Goal: Information Seeking & Learning: Learn about a topic

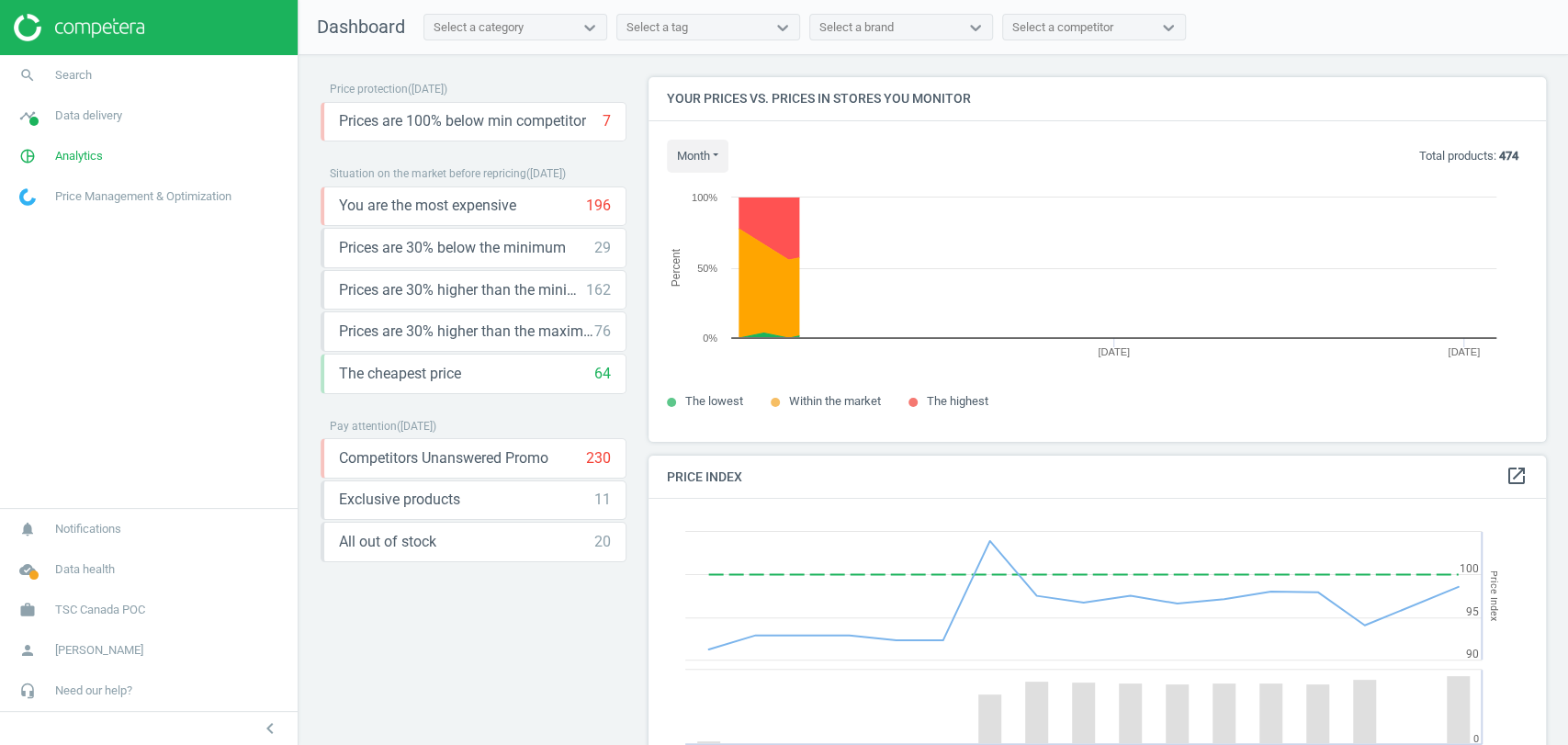
scroll to position [454, 913]
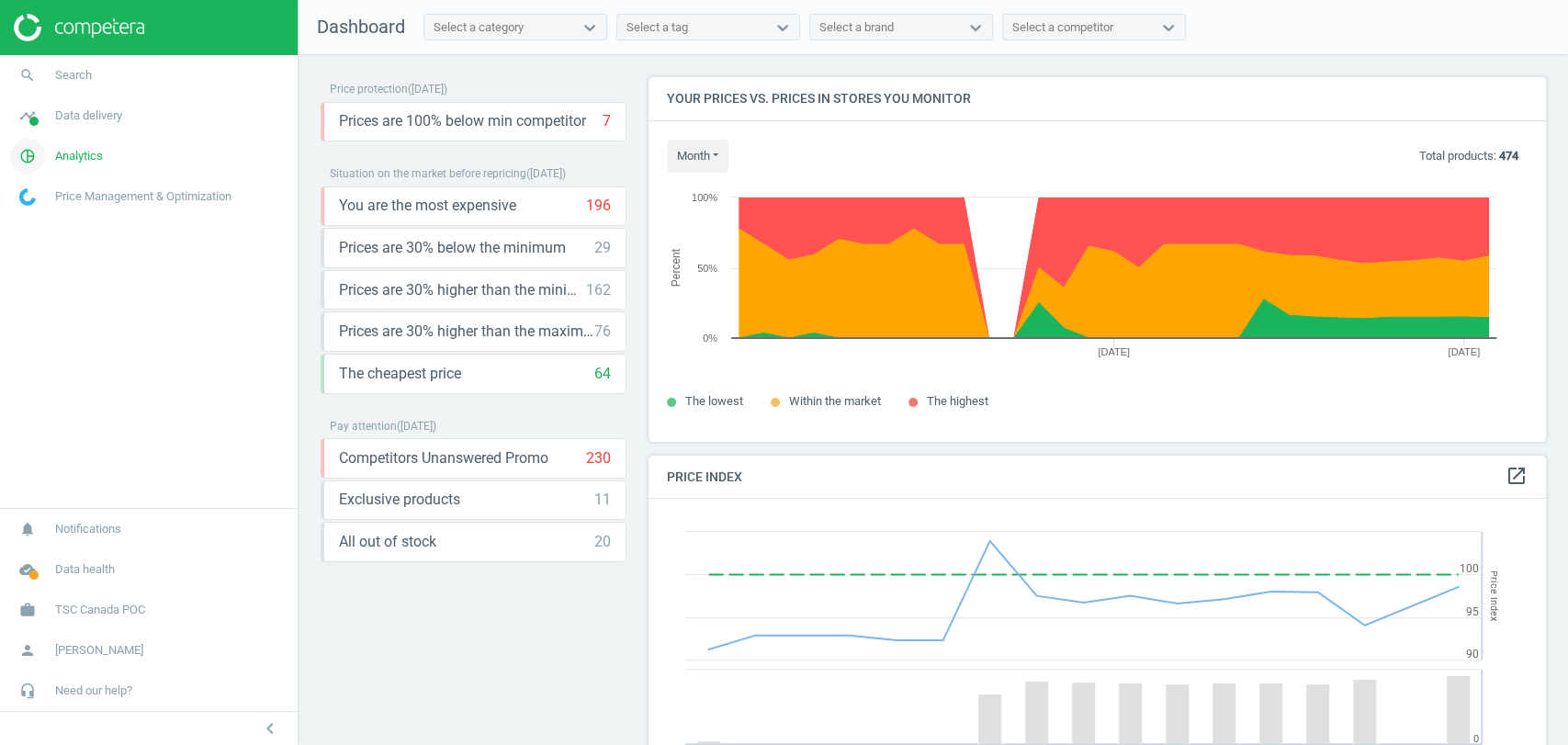
click at [59, 152] on span "Analytics" at bounding box center [79, 156] width 48 height 17
click at [55, 209] on link "Products" at bounding box center [149, 223] width 298 height 28
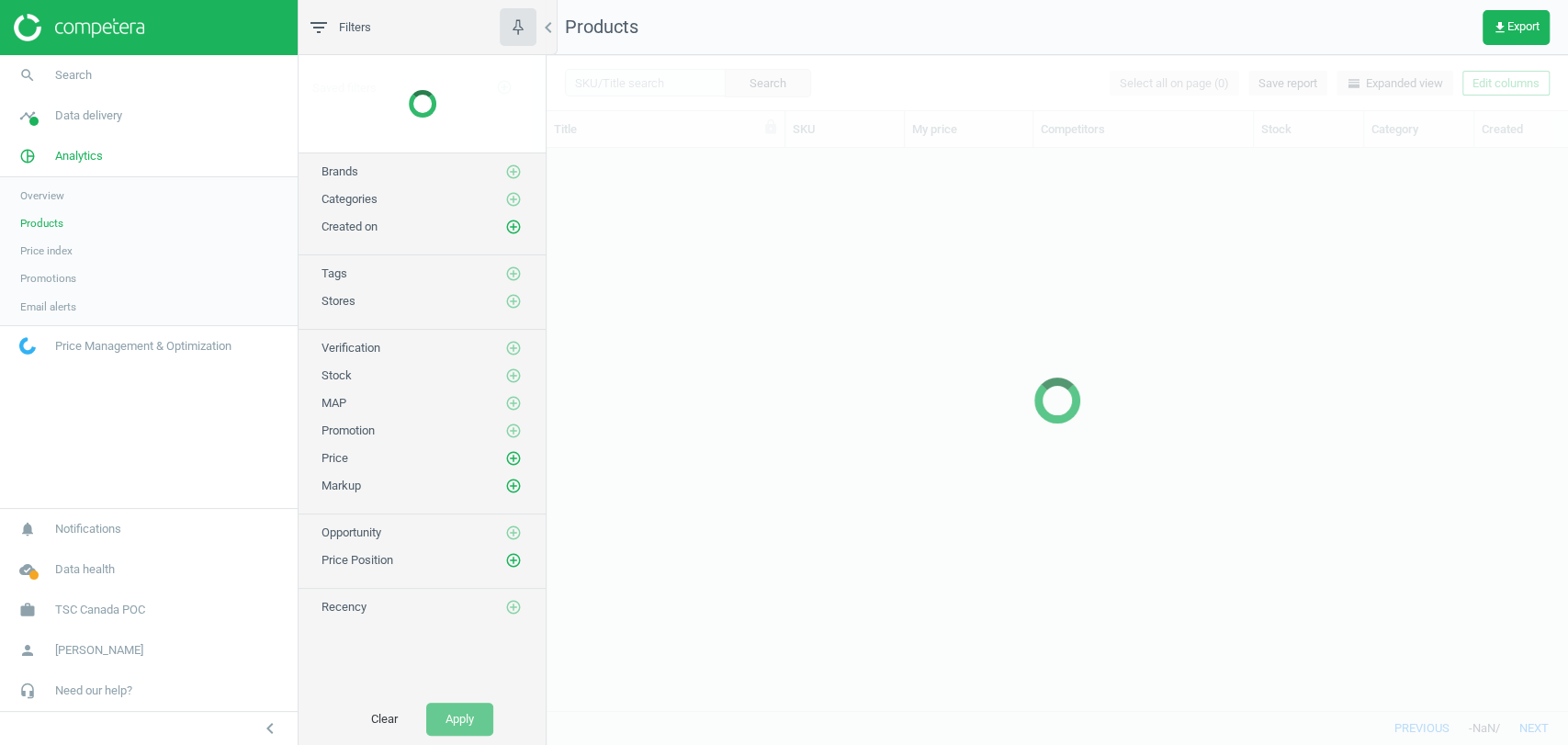
scroll to position [530, 1005]
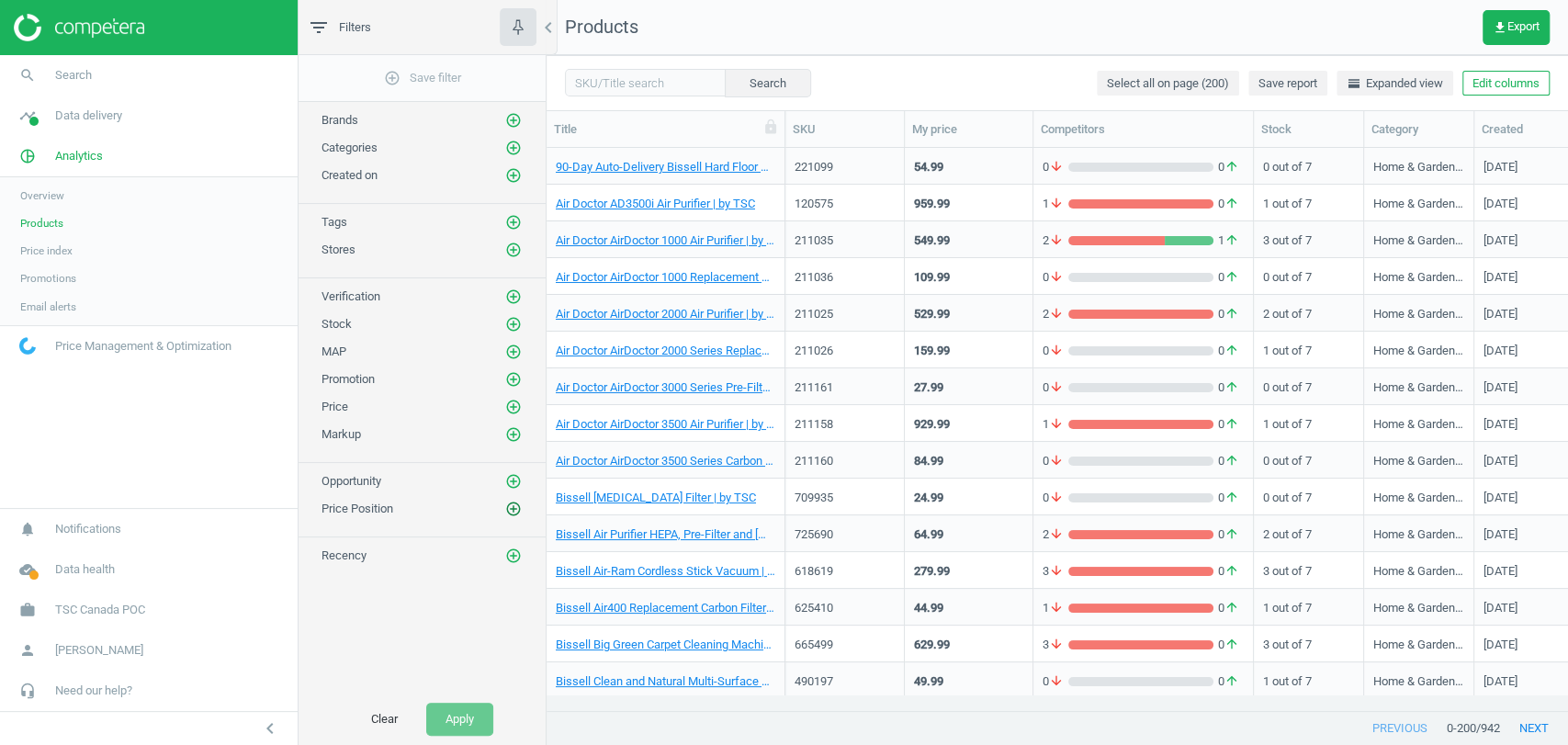
click at [513, 509] on icon "add_circle_outline" at bounding box center [513, 509] width 17 height 17
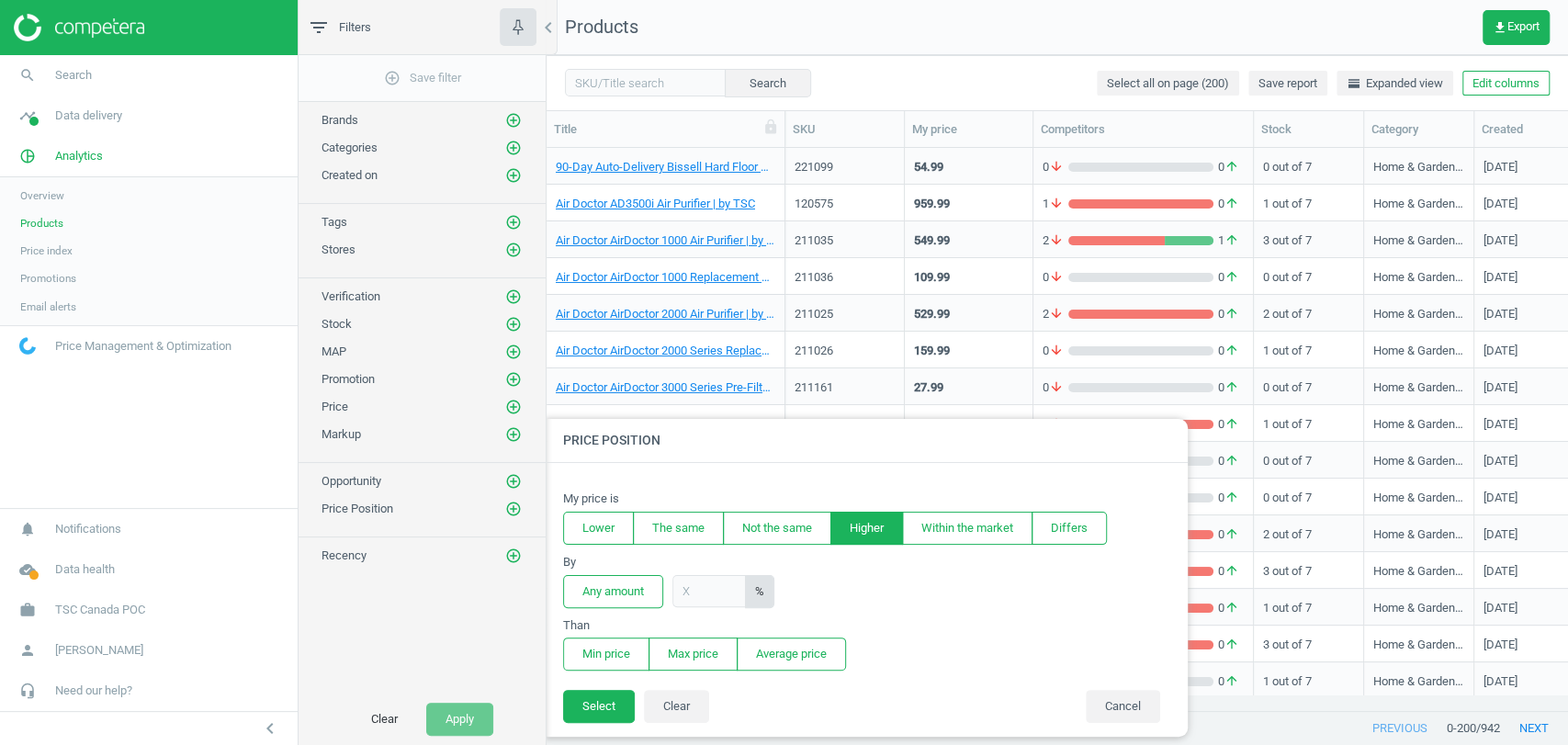
click at [852, 527] on button "Higher" at bounding box center [866, 528] width 72 height 33
click at [640, 598] on button "Any amount" at bounding box center [613, 591] width 100 height 33
click at [632, 649] on button "Min price" at bounding box center [606, 654] width 86 height 33
click at [606, 712] on button "Select" at bounding box center [599, 705] width 71 height 33
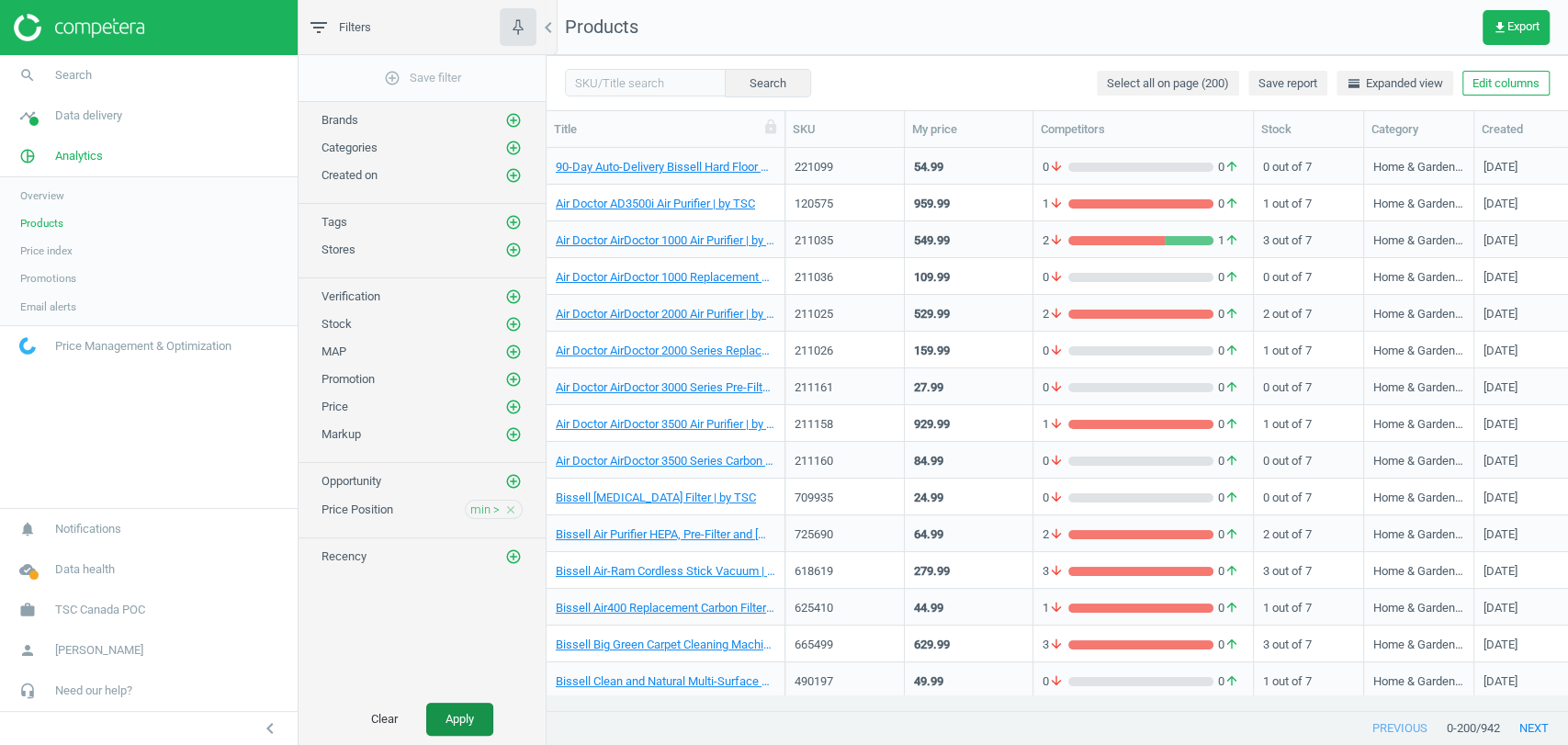
click at [467, 715] on button "Apply" at bounding box center [460, 718] width 67 height 33
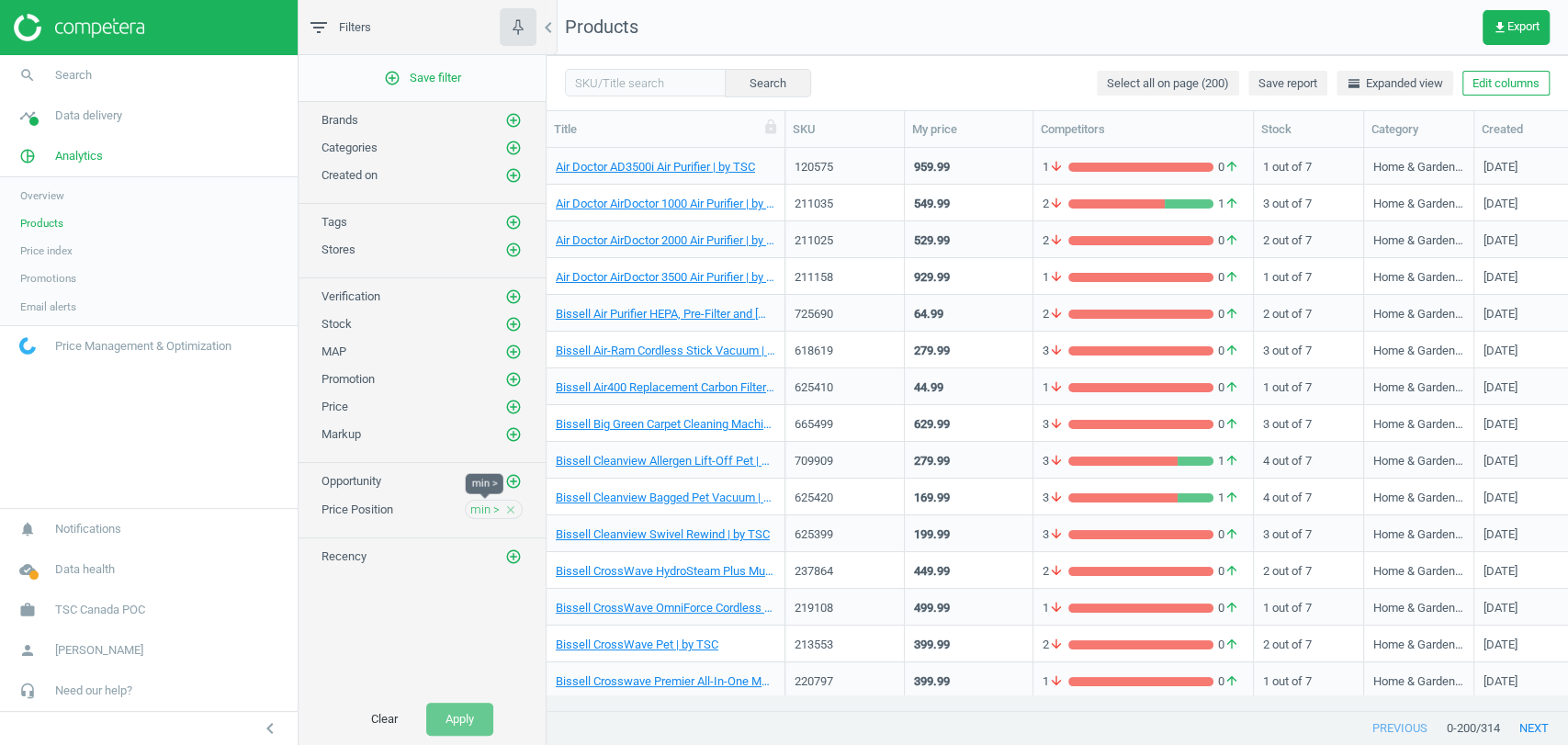
click at [473, 511] on span "min >" at bounding box center [485, 509] width 30 height 17
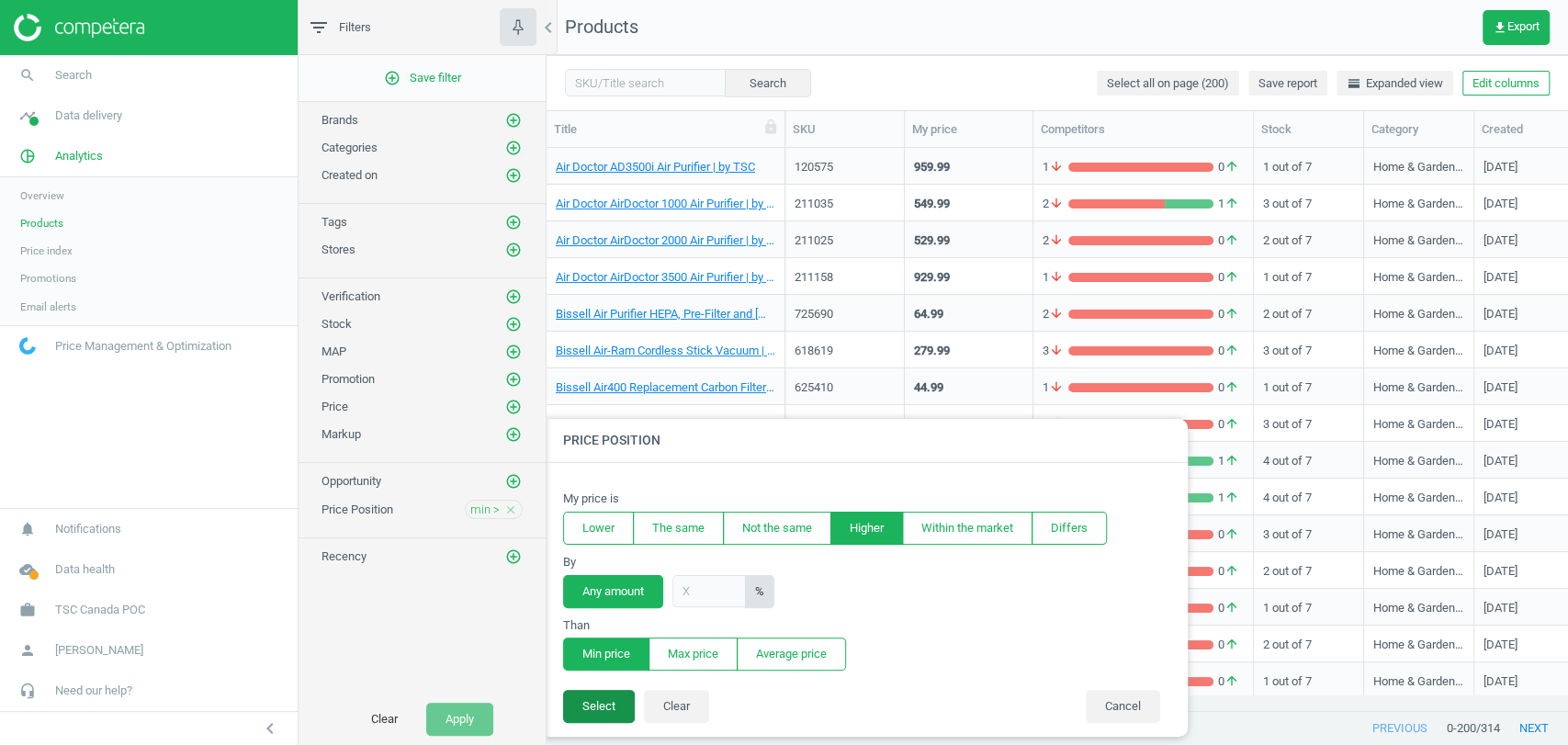
click at [611, 708] on button "Select" at bounding box center [599, 705] width 71 height 33
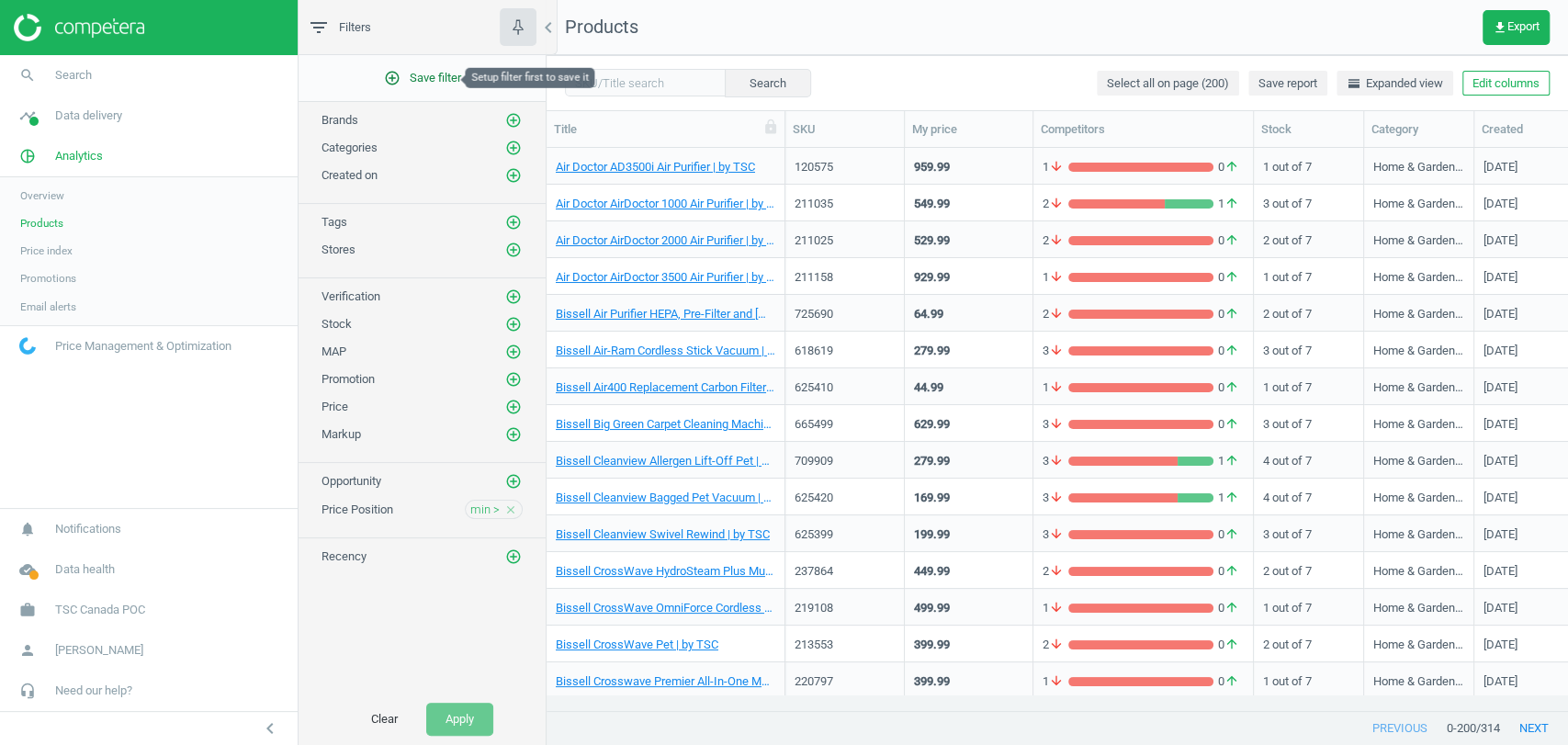
click at [422, 81] on span "add_circle_outline Save filter" at bounding box center [423, 77] width 77 height 17
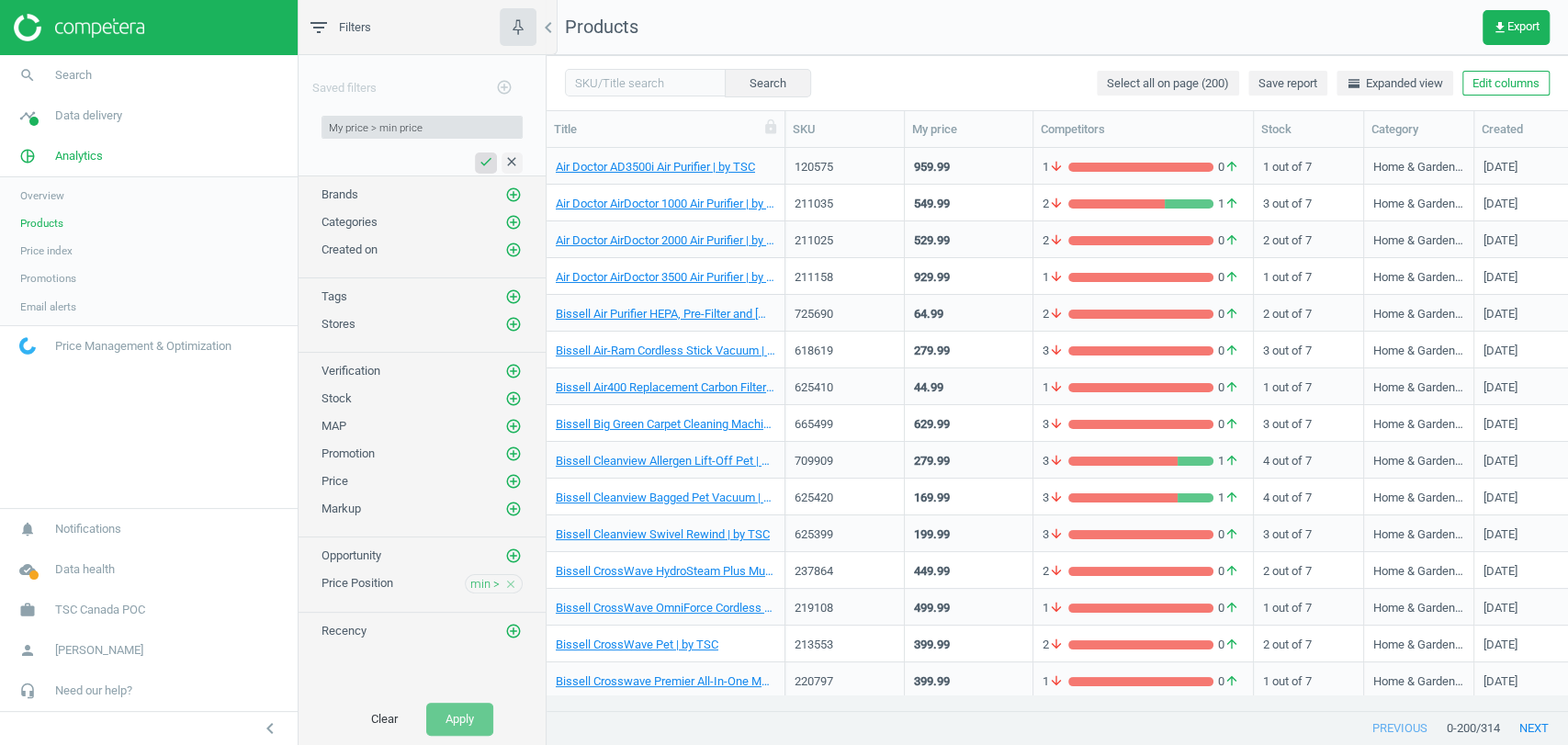
type input "My price > min price"
click at [486, 167] on icon "check" at bounding box center [485, 162] width 15 height 15
click at [1295, 81] on span "Save report" at bounding box center [1287, 83] width 59 height 17
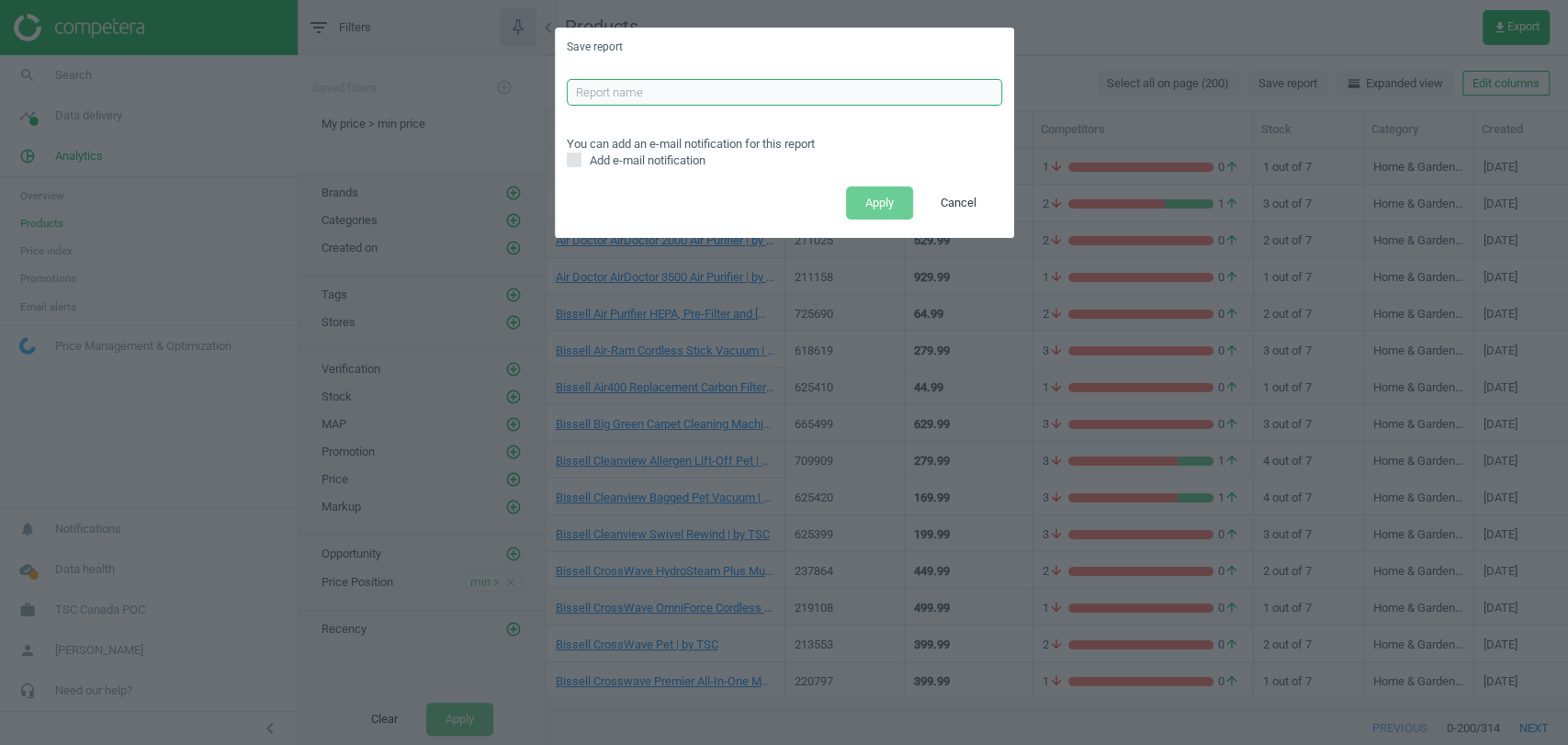
click at [631, 82] on input "text" at bounding box center [784, 93] width 436 height 28
type input "My price > min price"
click at [576, 163] on input "Add e-mail notification" at bounding box center [574, 161] width 12 height 12
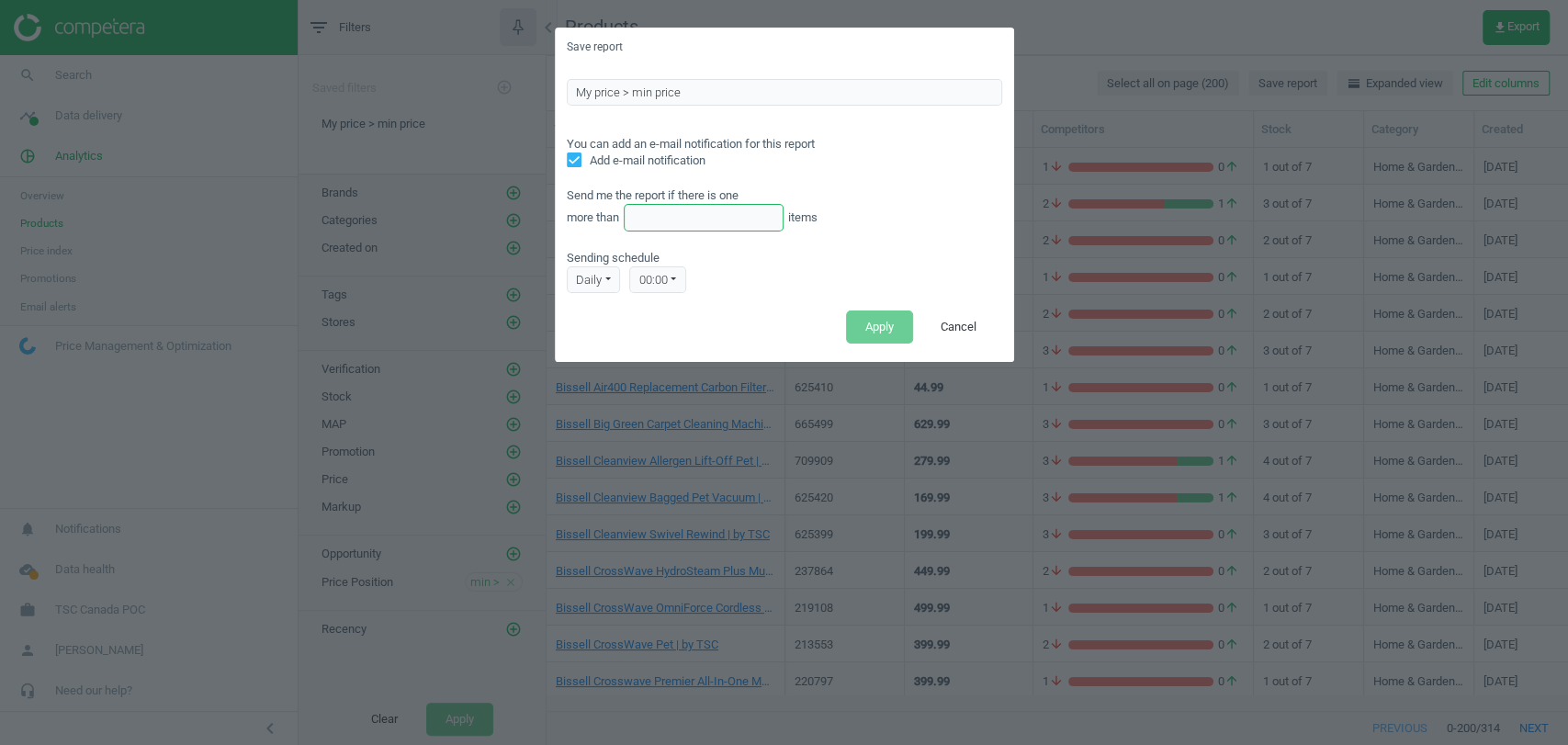
click at [669, 218] on input "text" at bounding box center [705, 218] width 161 height 28
click at [890, 164] on label "Add e-mail notification" at bounding box center [784, 161] width 436 height 17
click at [580, 164] on input "Add e-mail notification" at bounding box center [574, 161] width 12 height 12
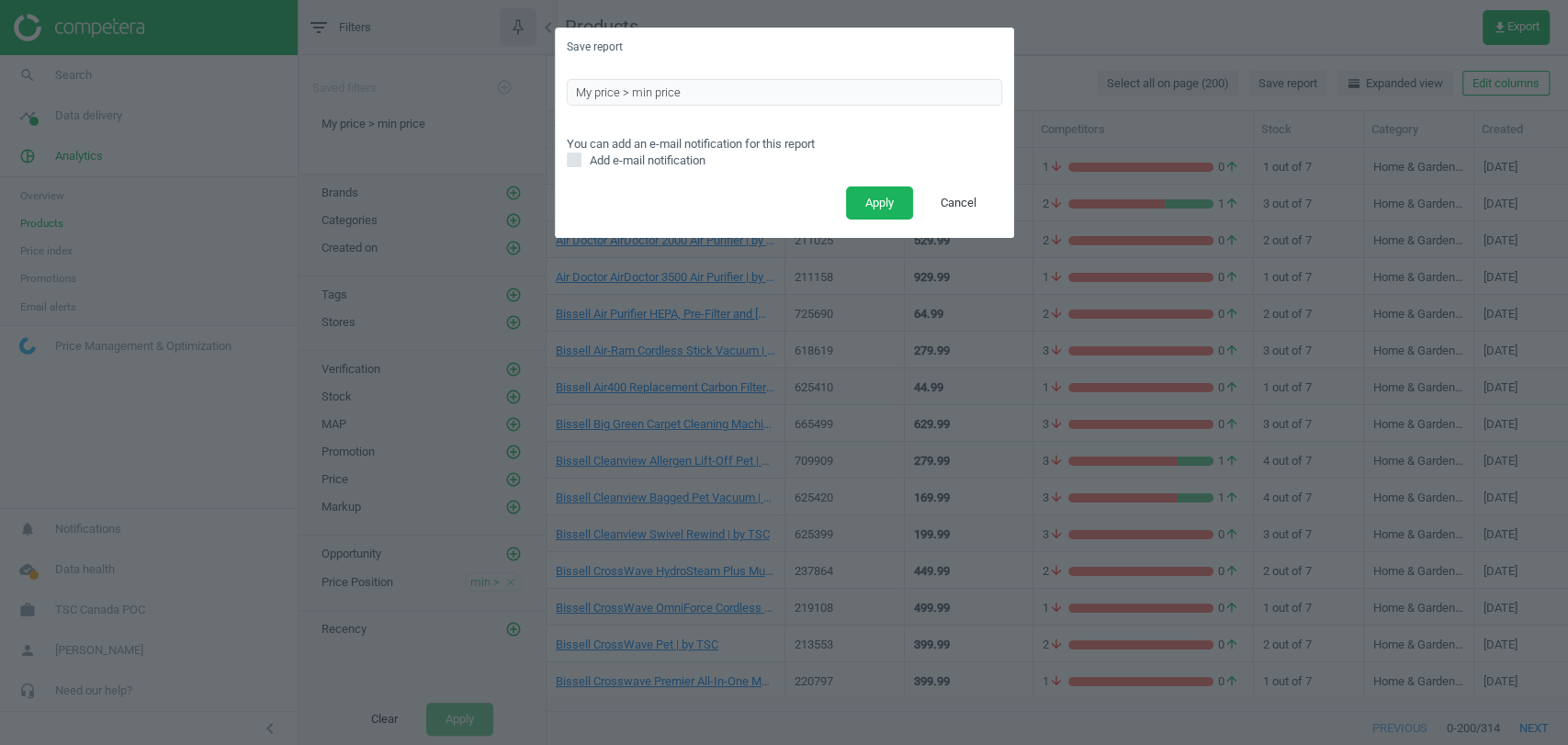
click at [691, 164] on span "Add e-mail notification" at bounding box center [648, 161] width 123 height 17
click at [580, 164] on input "Add e-mail notification" at bounding box center [574, 161] width 12 height 12
checkbox input "true"
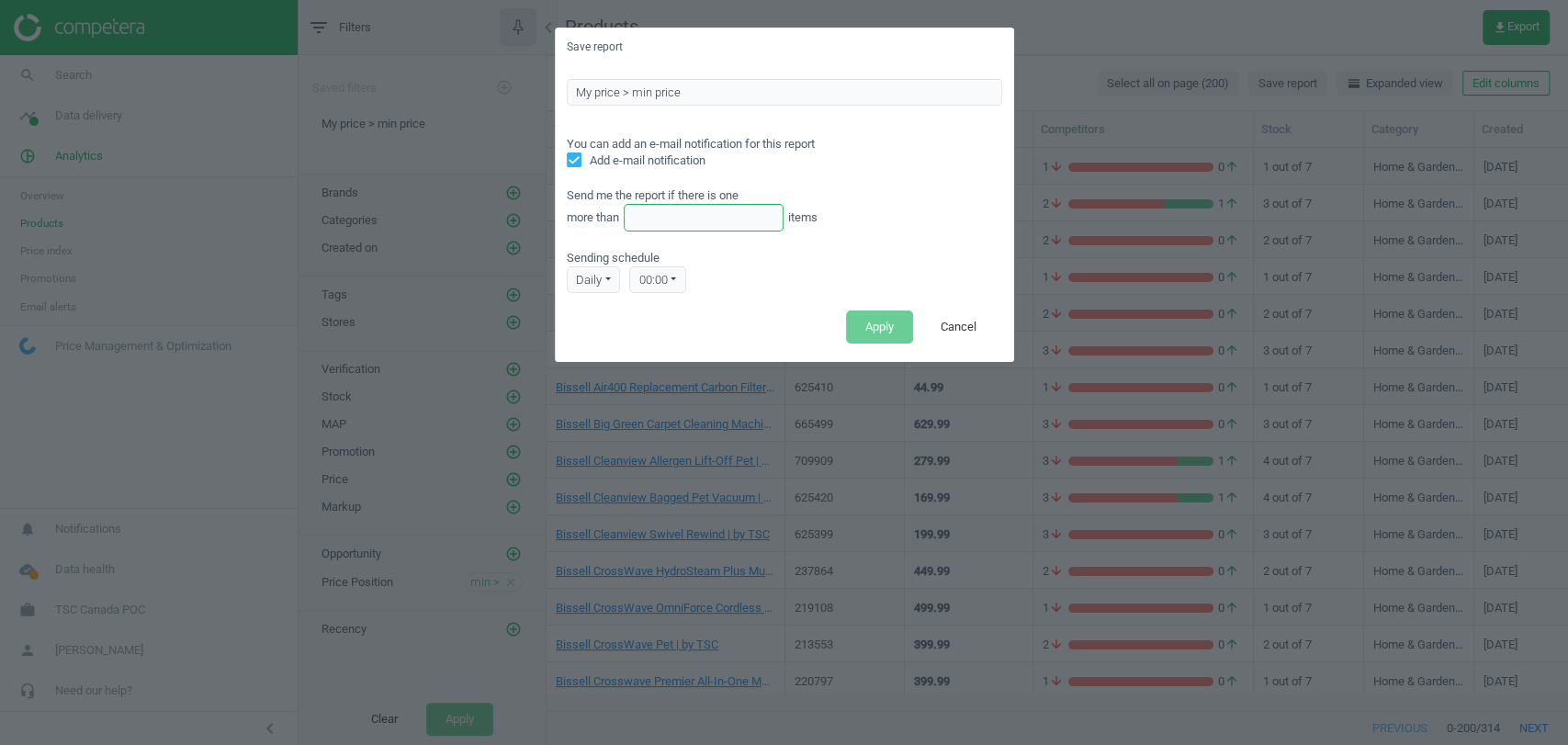
click at [651, 219] on input "text" at bounding box center [705, 218] width 161 height 28
type input "290"
click at [605, 286] on div "daily" at bounding box center [593, 280] width 55 height 28
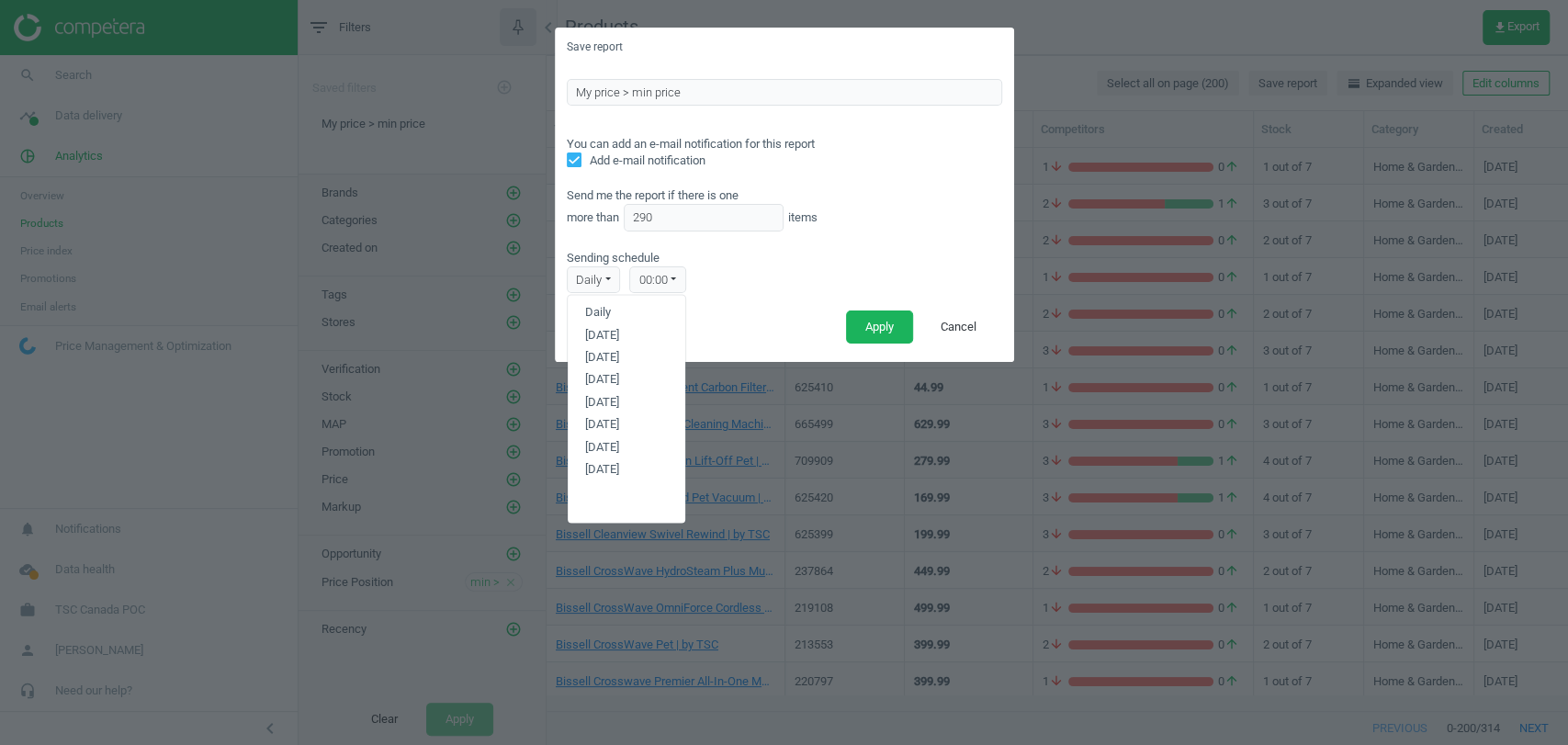
click at [605, 286] on div "daily" at bounding box center [593, 280] width 55 height 28
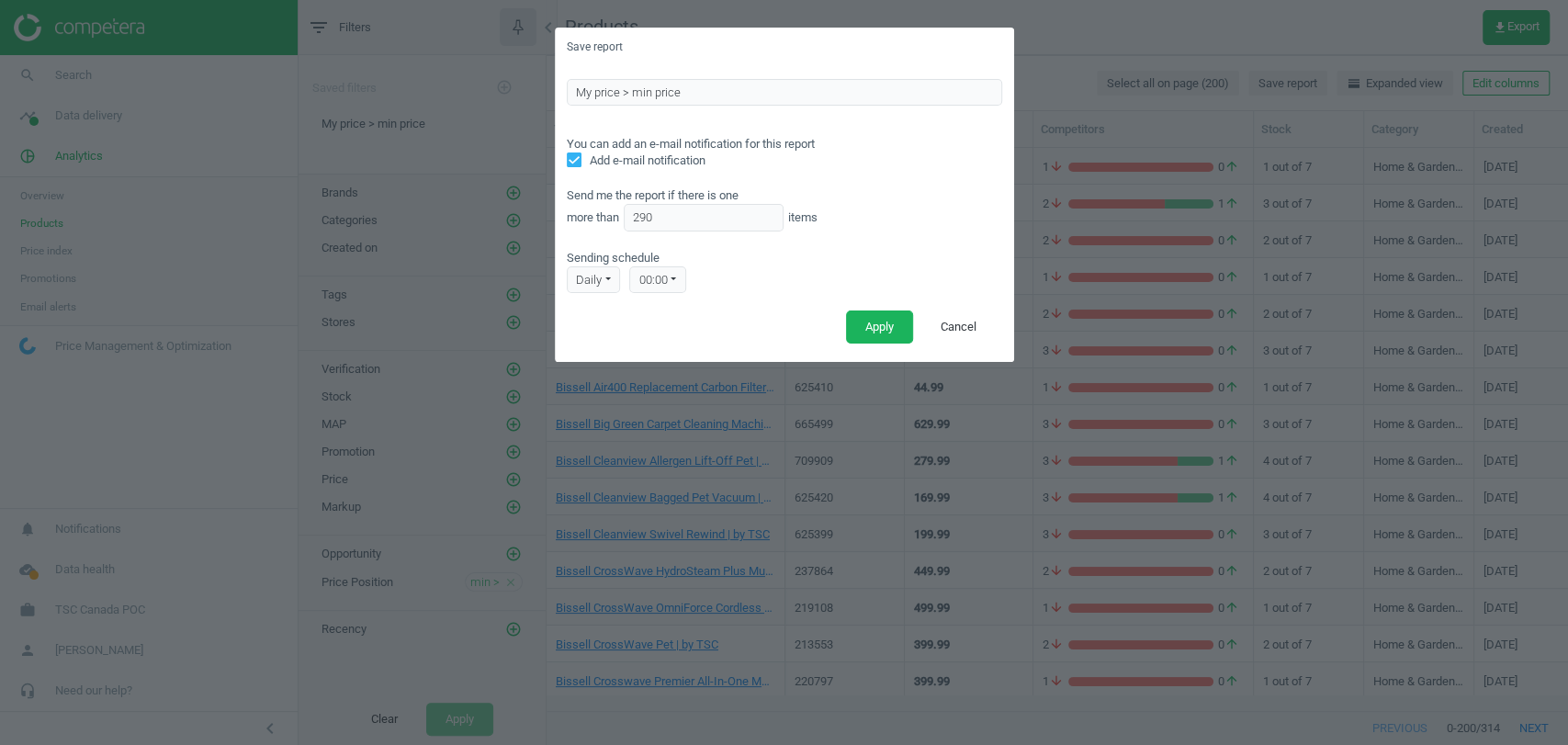
click at [646, 280] on div "00:00" at bounding box center [657, 280] width 57 height 28
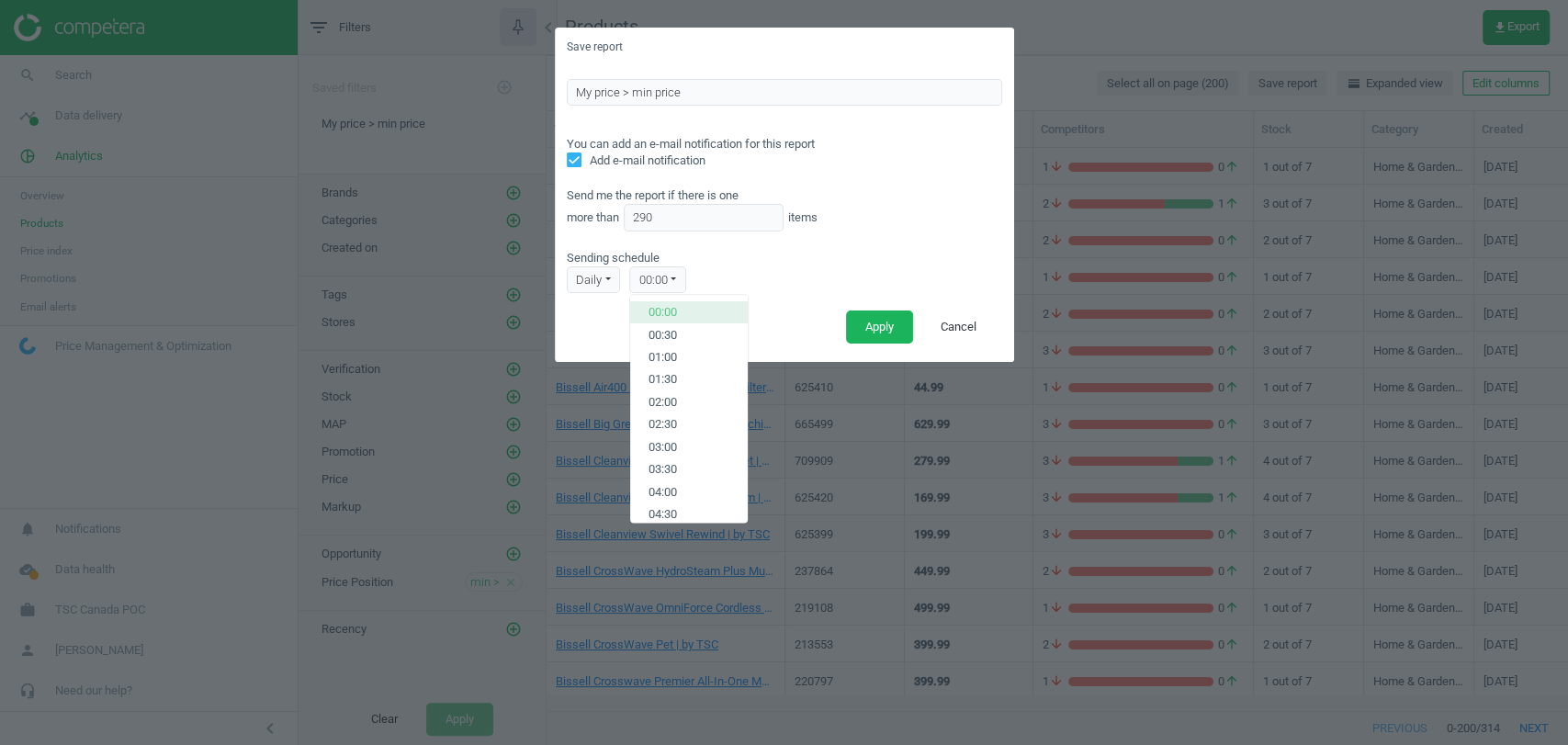
click at [687, 316] on button "00:00" at bounding box center [689, 312] width 118 height 22
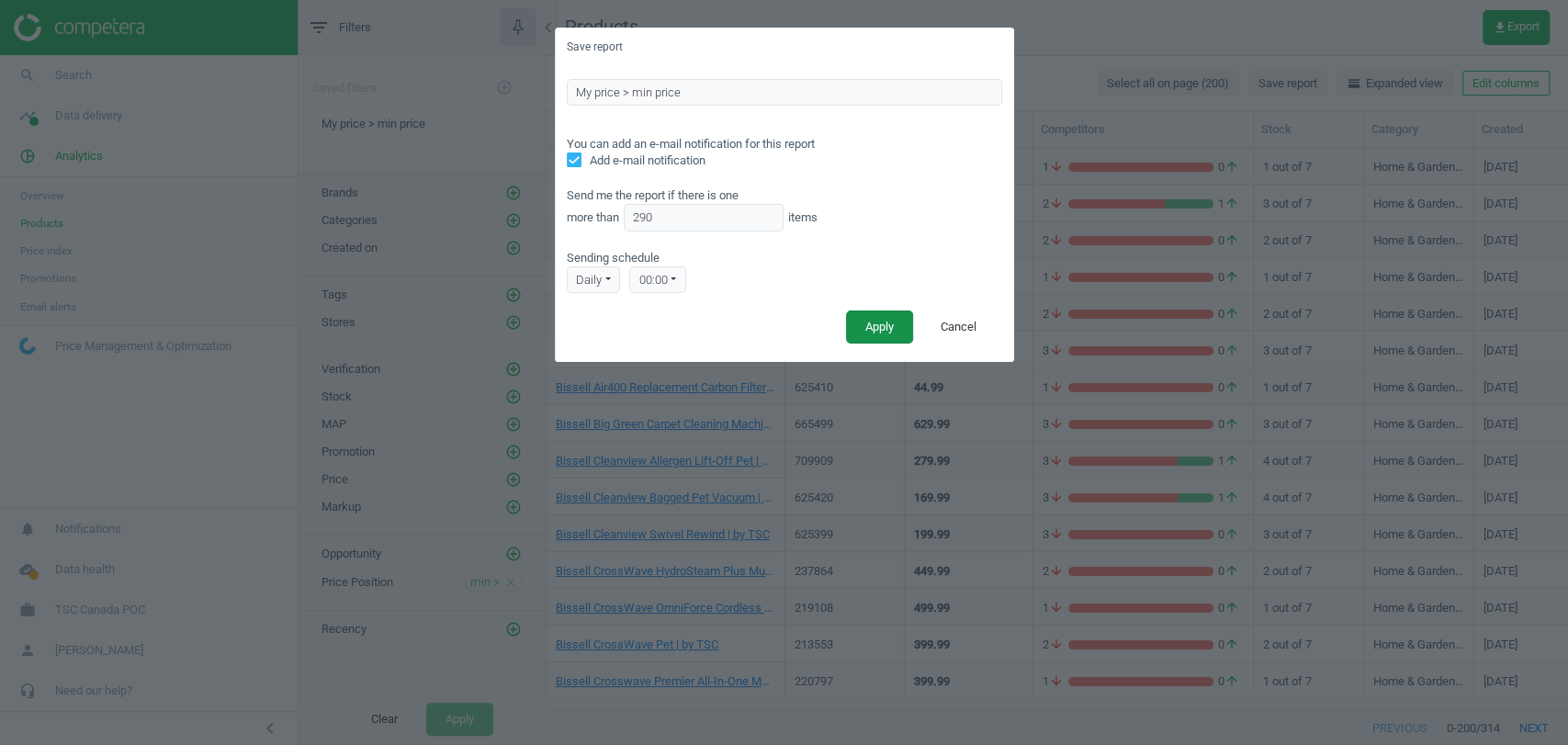
click at [867, 322] on button "Apply" at bounding box center [880, 326] width 67 height 33
checkbox input "false"
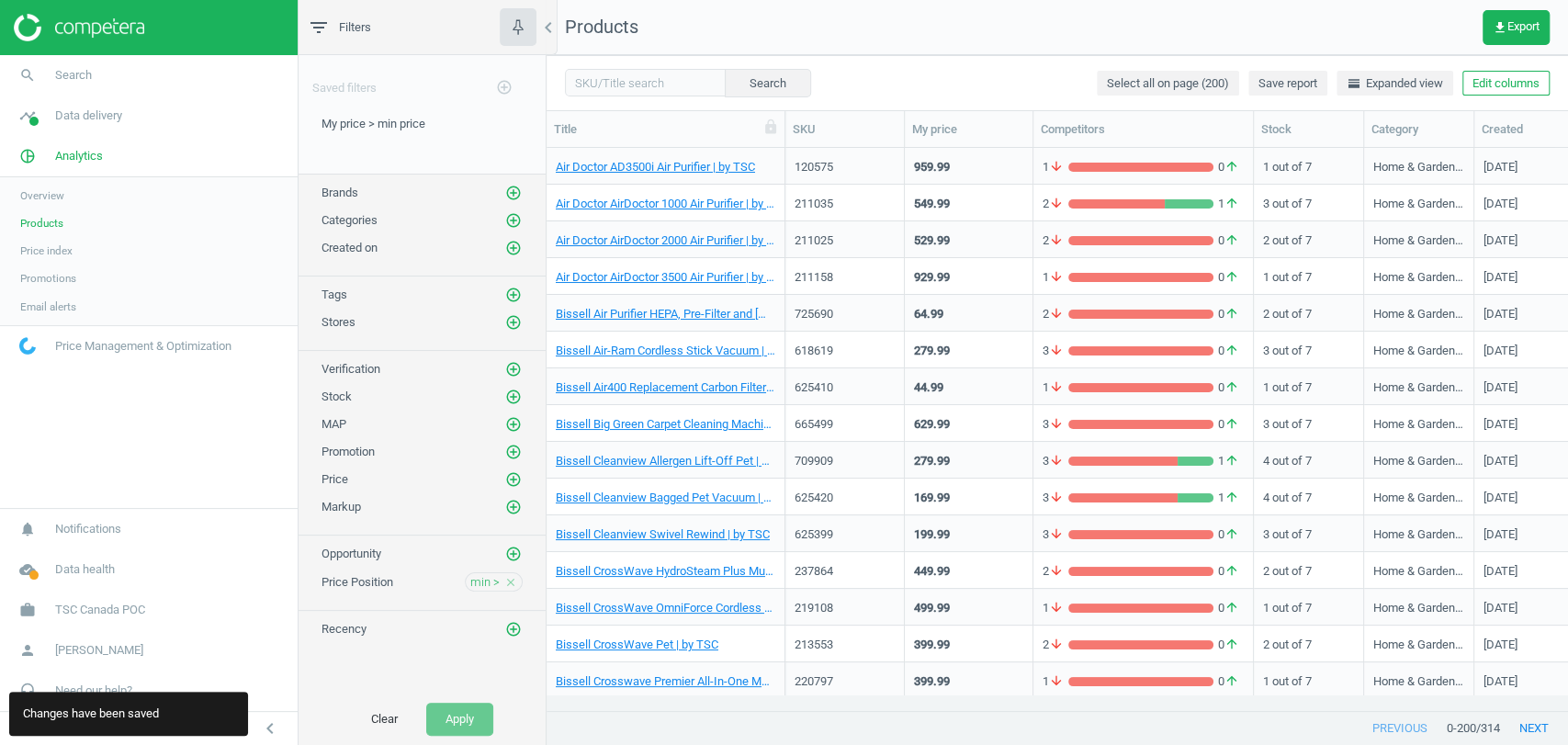
click at [54, 310] on span "Email alerts" at bounding box center [48, 307] width 56 height 15
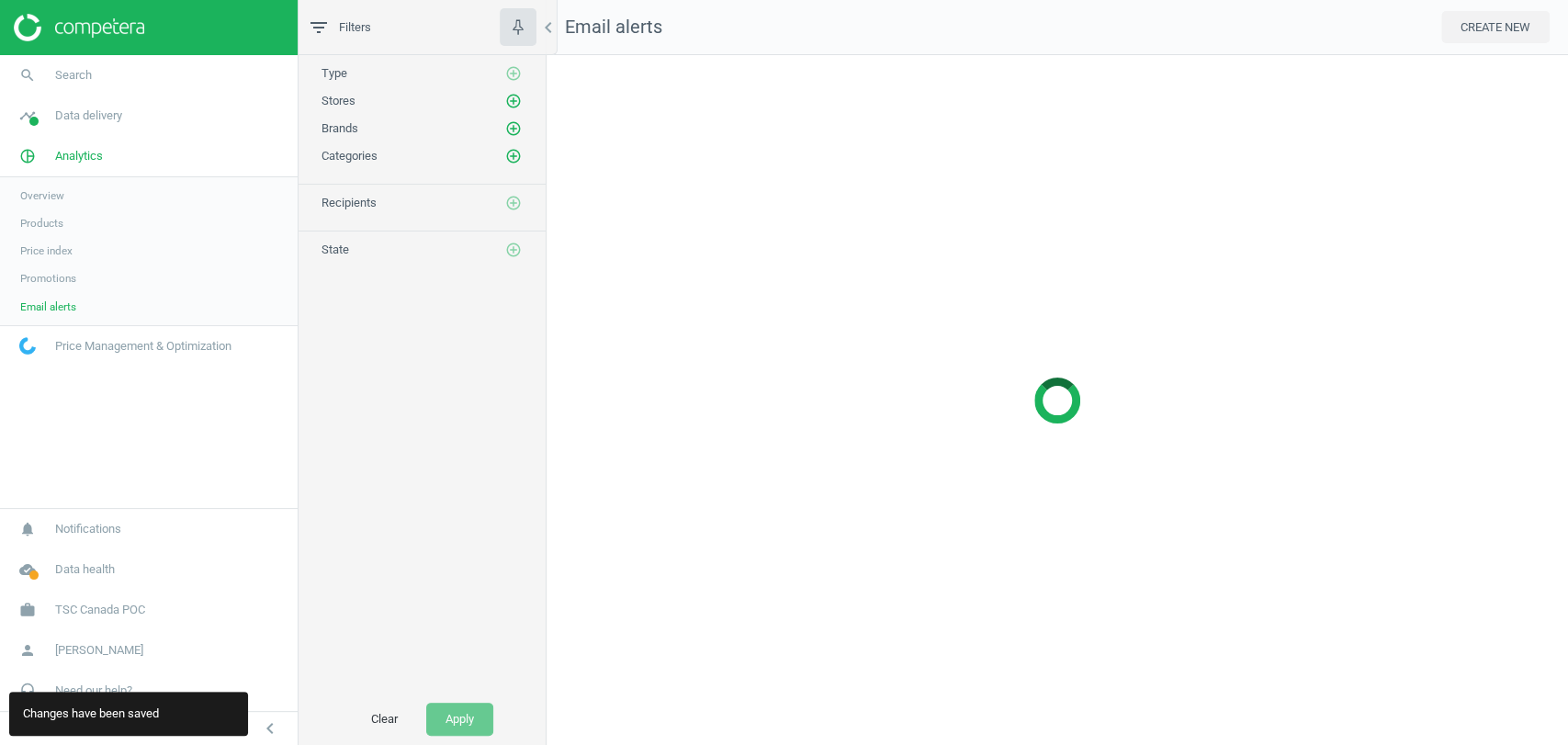
scroll to position [721, 1053]
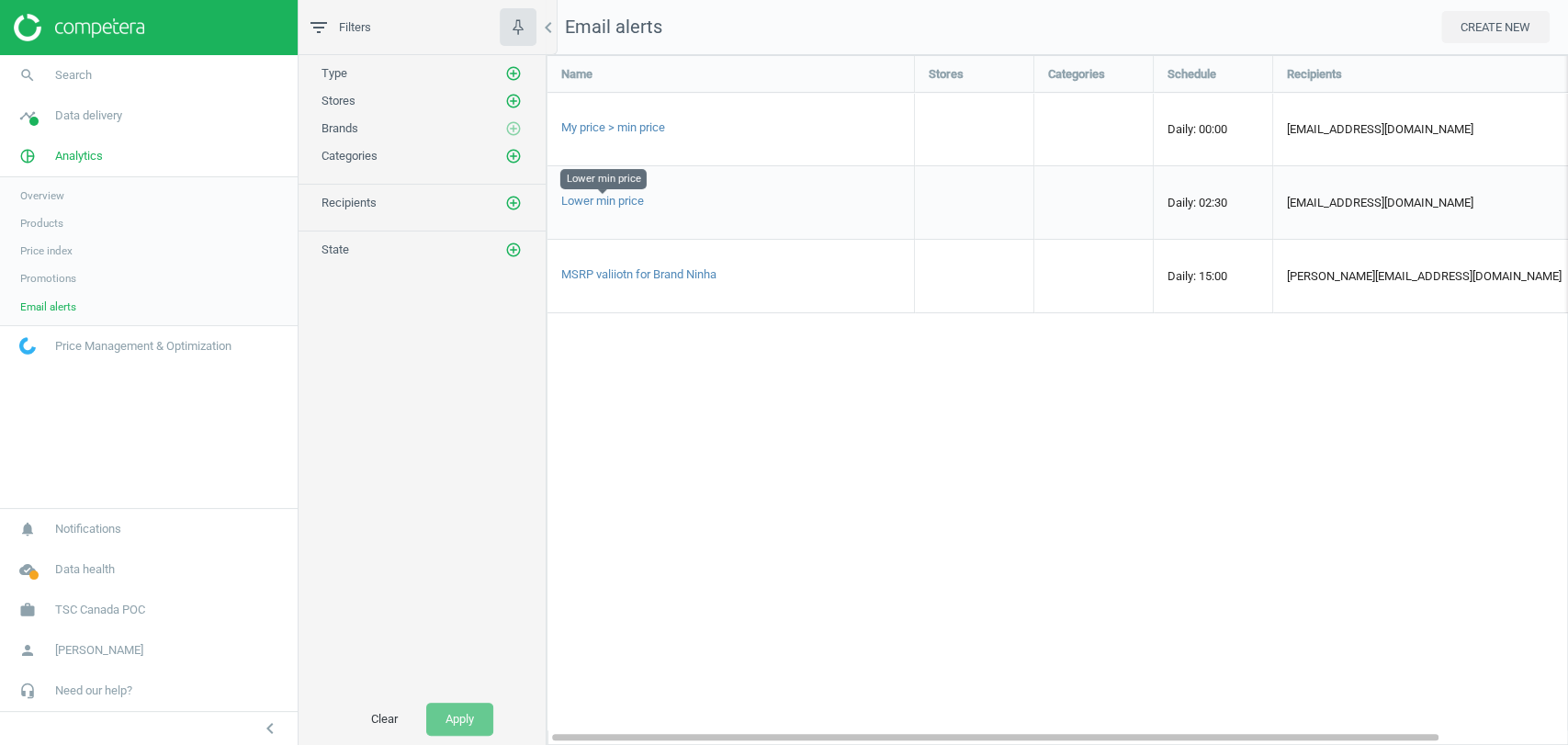
click at [602, 200] on span "Lower min price" at bounding box center [602, 200] width 82 height 14
click at [78, 155] on span "Analytics" at bounding box center [79, 156] width 48 height 17
click at [75, 156] on span "Analytics" at bounding box center [79, 156] width 48 height 17
click at [45, 199] on span "Overview" at bounding box center [42, 195] width 44 height 15
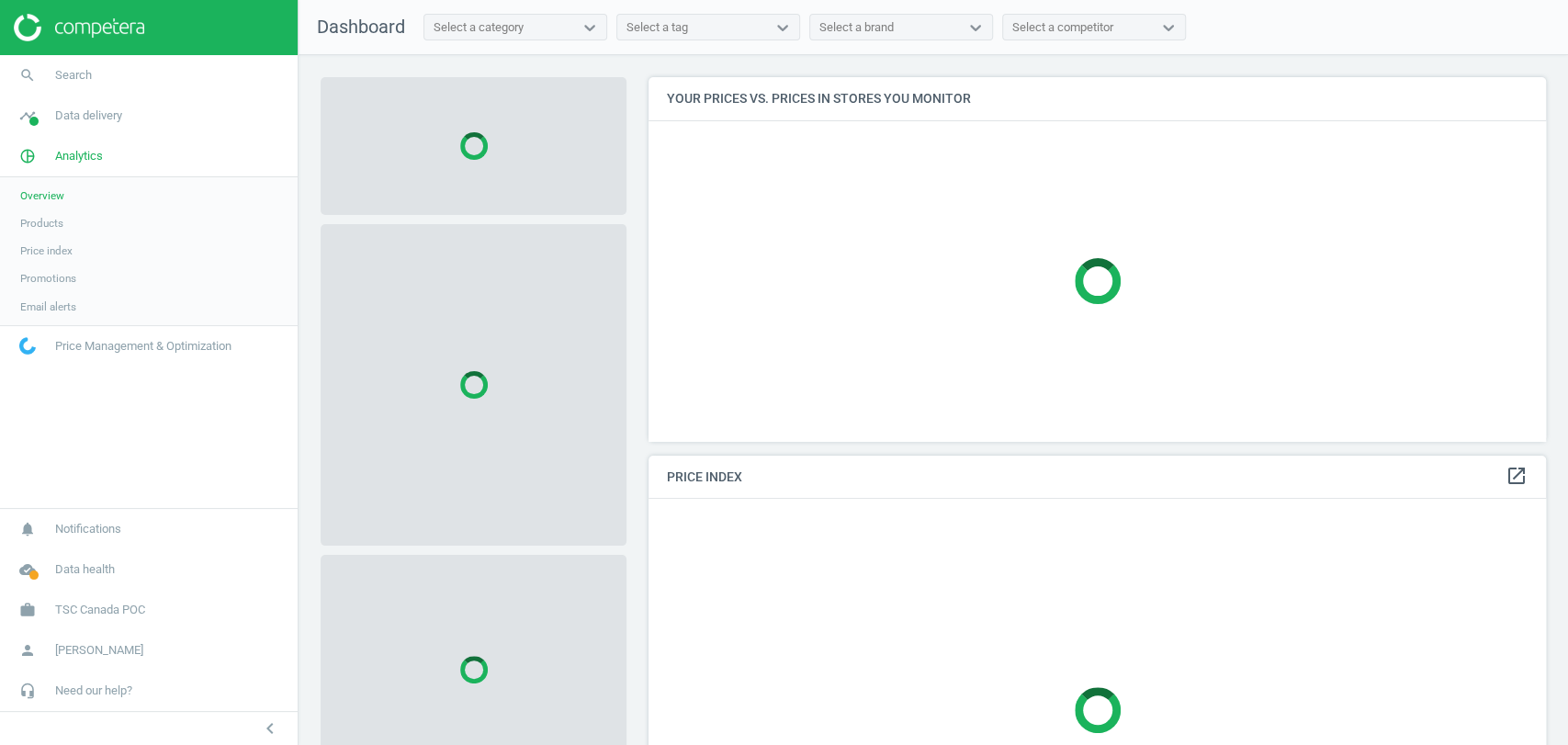
scroll to position [454, 913]
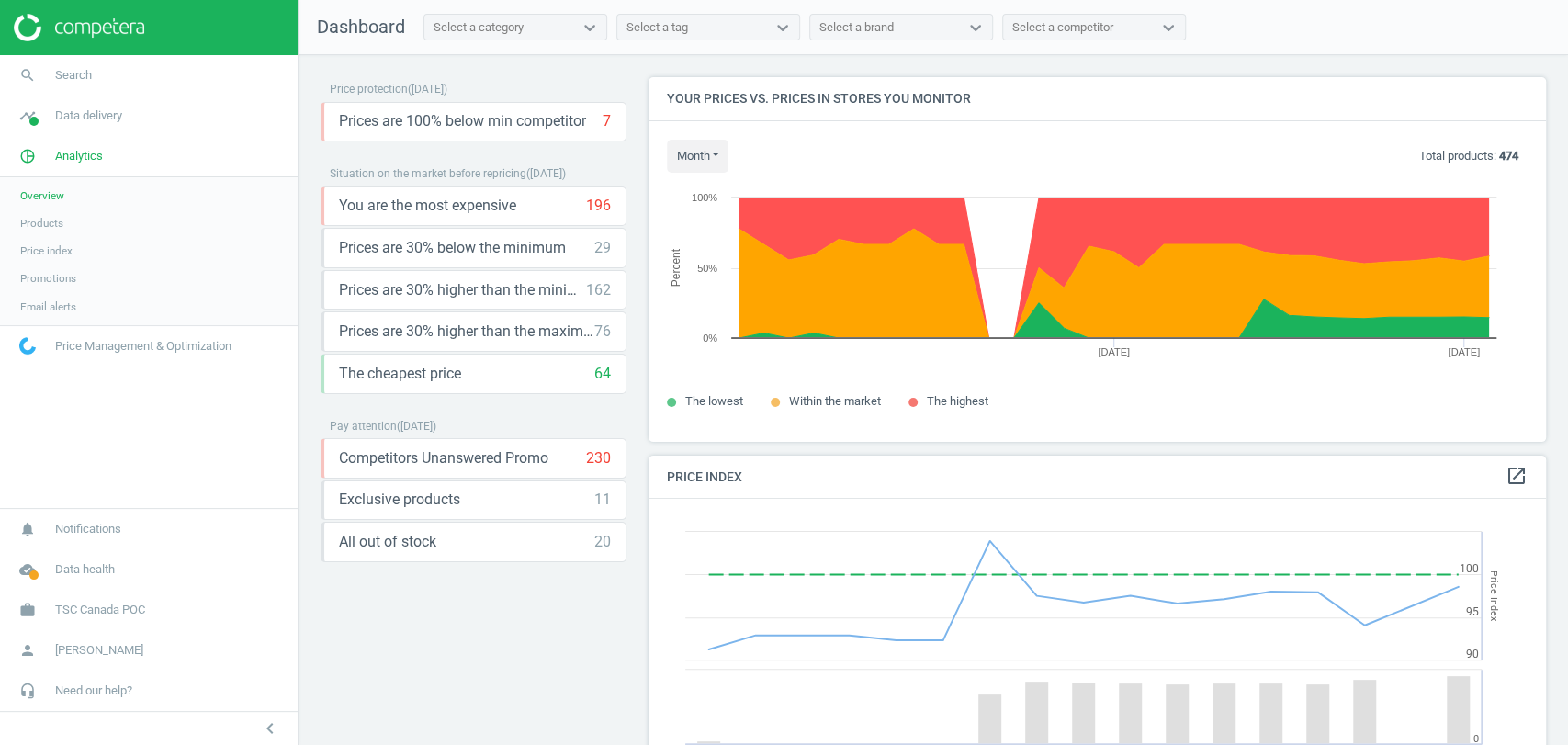
click at [47, 222] on span "Products" at bounding box center [42, 223] width 44 height 15
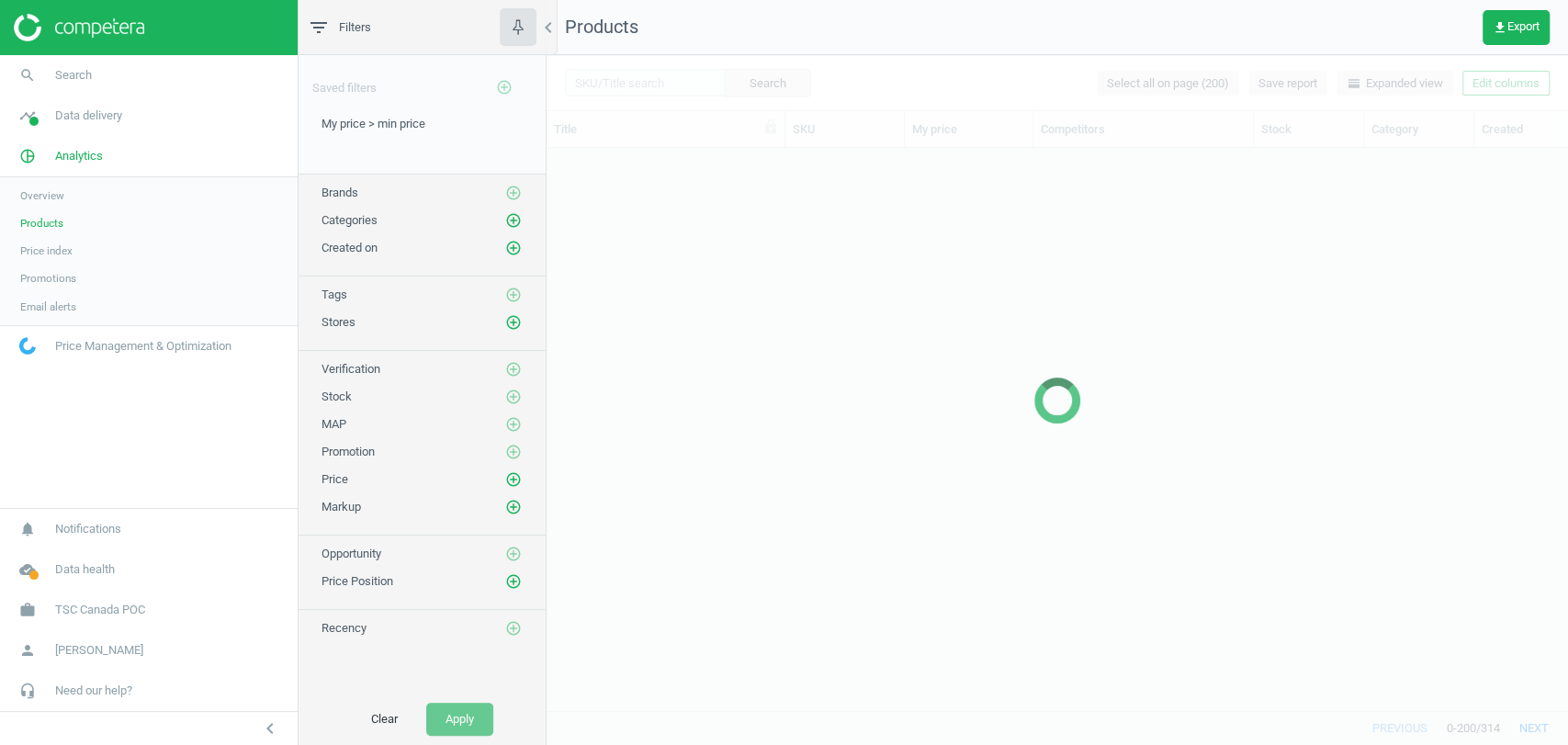
scroll to position [530, 1005]
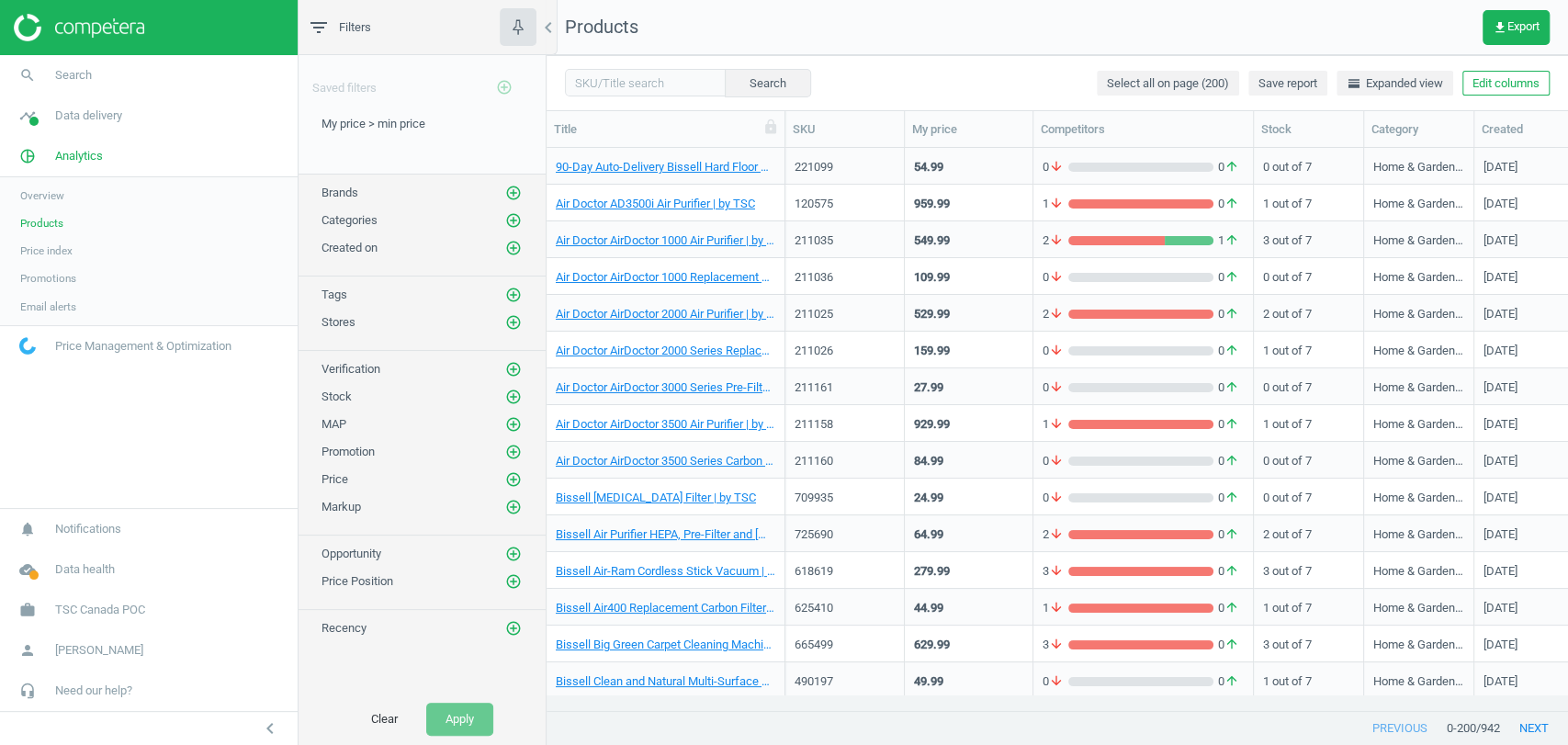
click at [374, 131] on div "My price > min price edit delete" at bounding box center [422, 145] width 247 height 58
click at [380, 127] on span "My price > min price" at bounding box center [373, 124] width 104 height 14
click at [482, 580] on span "min >" at bounding box center [485, 582] width 30 height 17
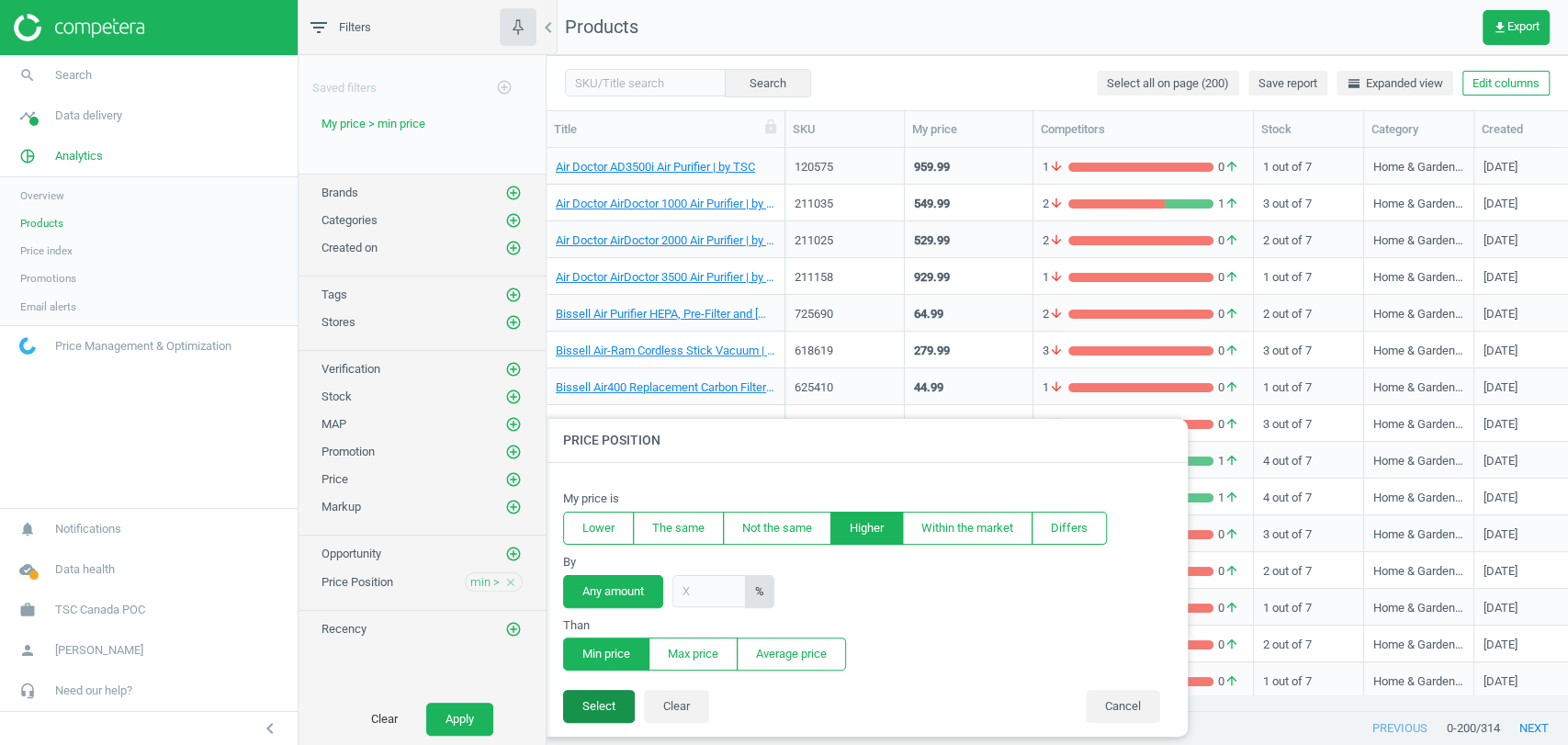
click at [614, 713] on button "Select" at bounding box center [599, 705] width 71 height 33
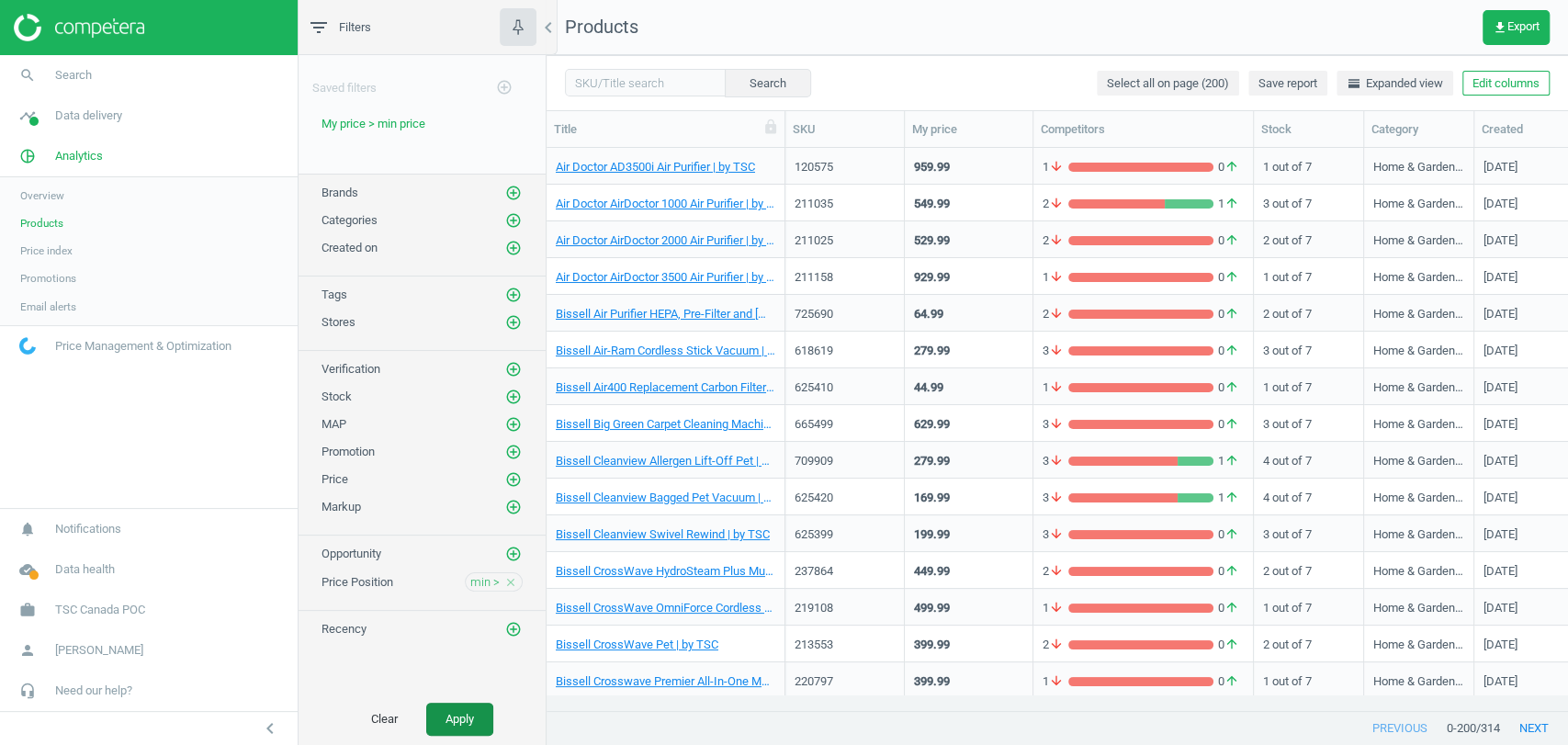
click at [429, 718] on button "Apply" at bounding box center [460, 718] width 67 height 33
click at [1297, 88] on span "Save report" at bounding box center [1287, 83] width 59 height 17
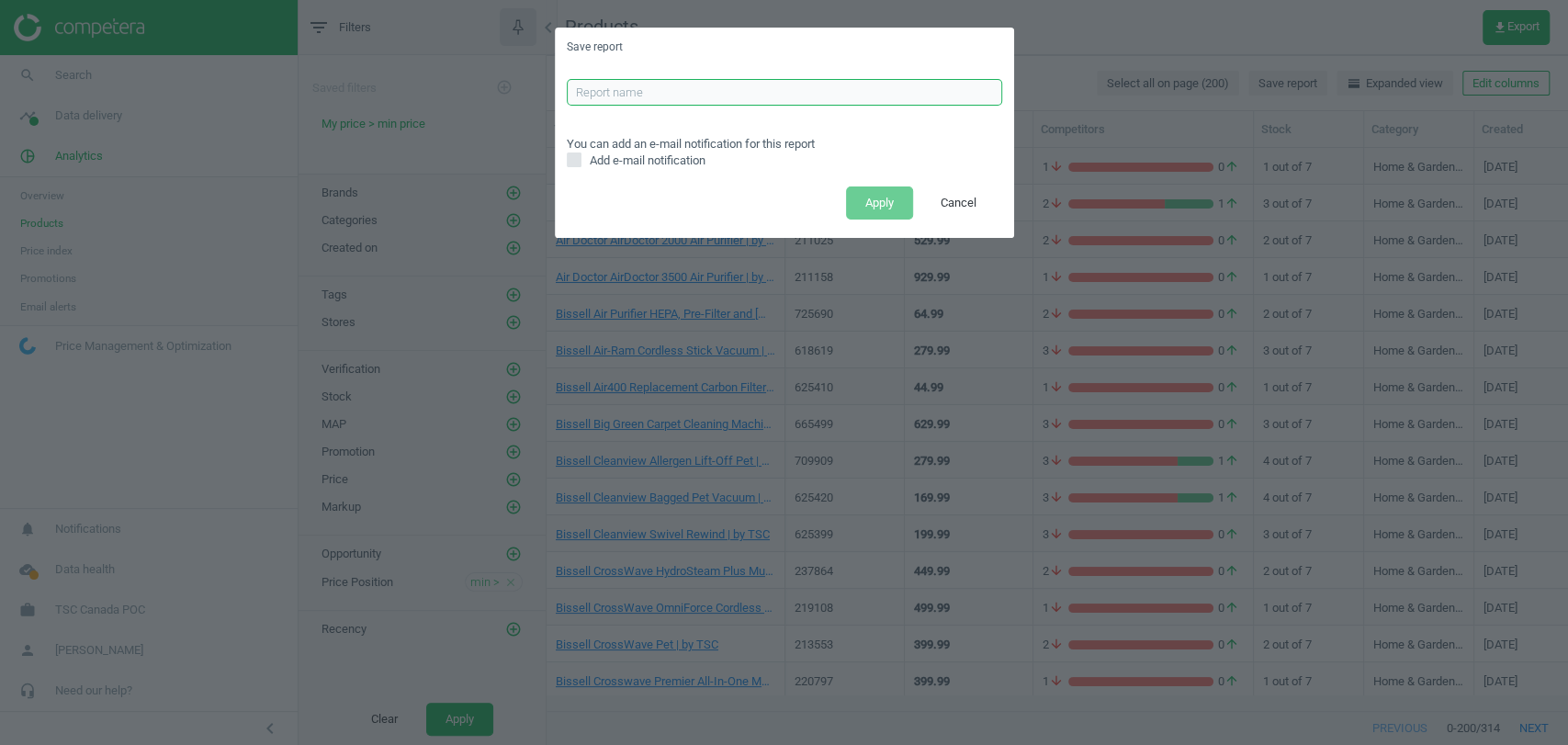
click at [749, 88] on input "text" at bounding box center [784, 93] width 436 height 28
click at [608, 161] on span "Add e-mail notification" at bounding box center [648, 161] width 123 height 17
click at [580, 161] on input "Add e-mail notification" at bounding box center [574, 161] width 12 height 12
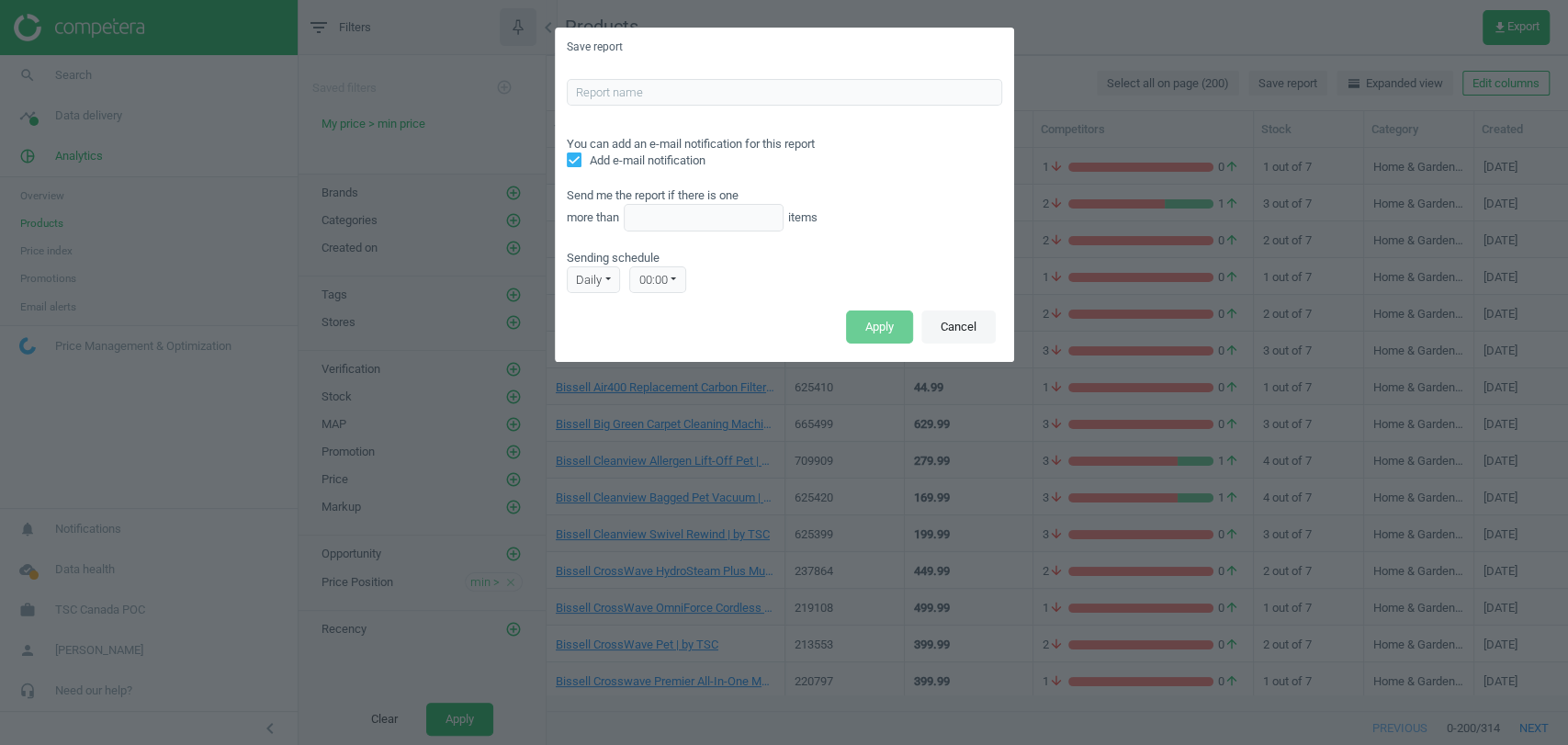
click at [940, 327] on button "Cancel" at bounding box center [959, 326] width 74 height 33
checkbox input "false"
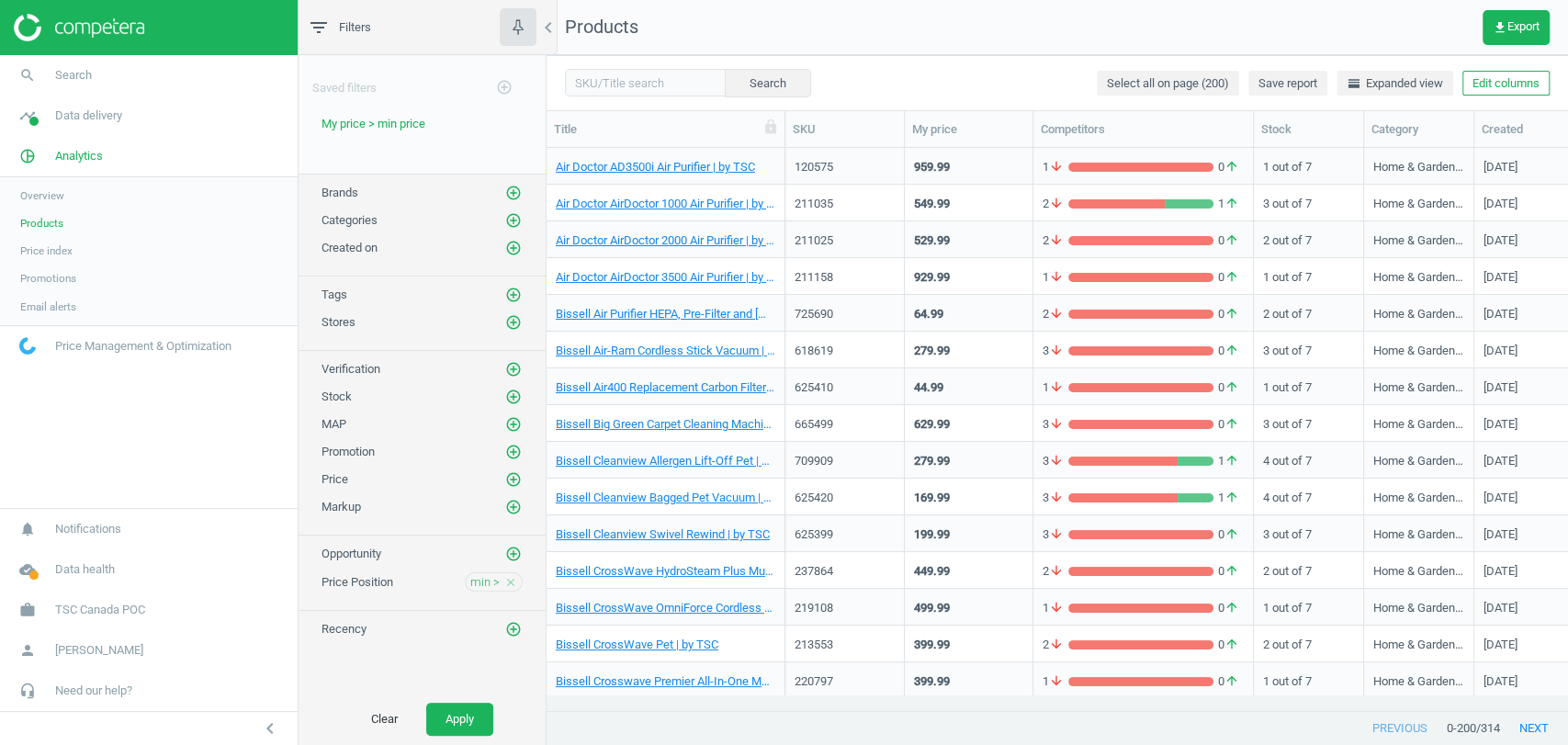
click at [59, 308] on span "Email alerts" at bounding box center [48, 307] width 56 height 15
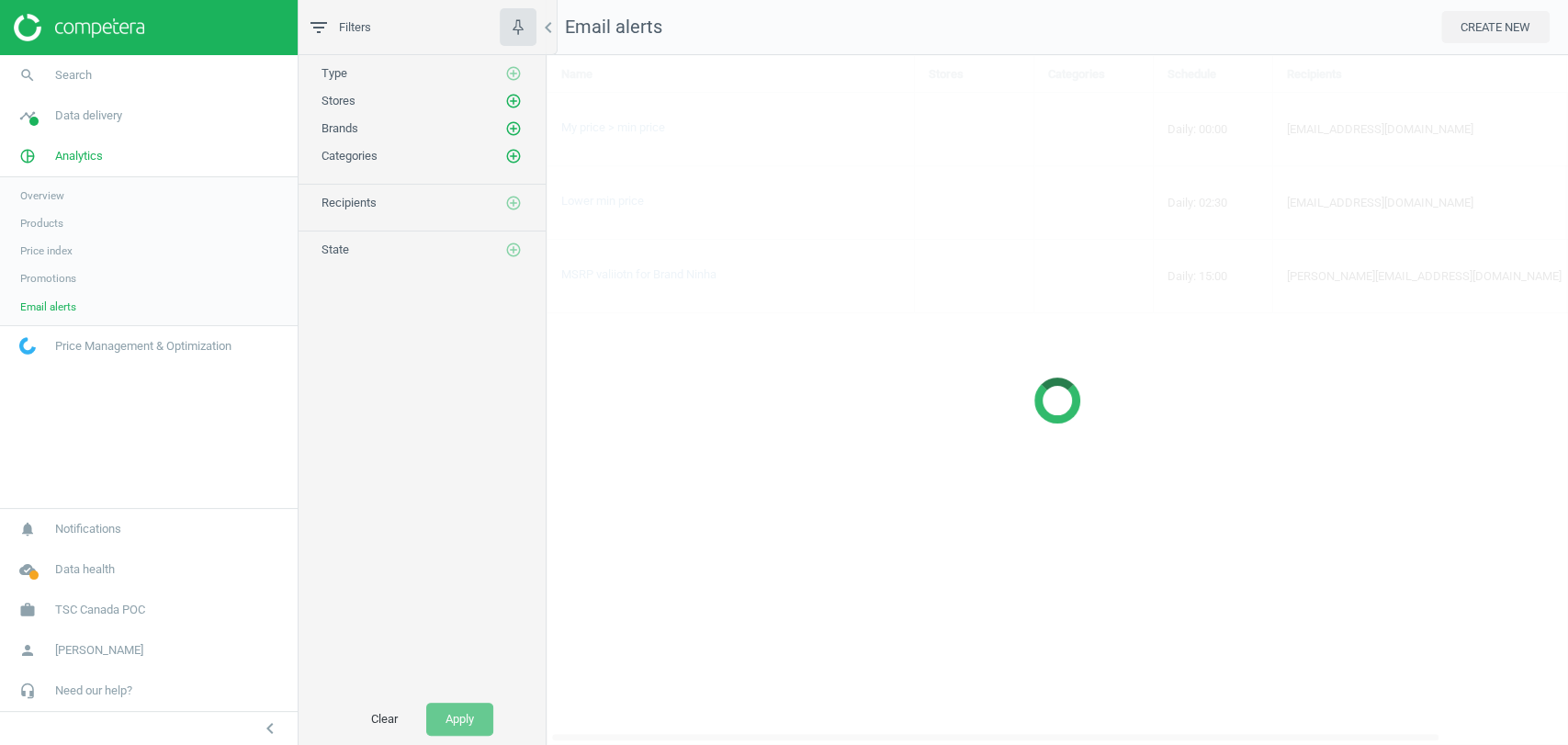
scroll to position [722, 1053]
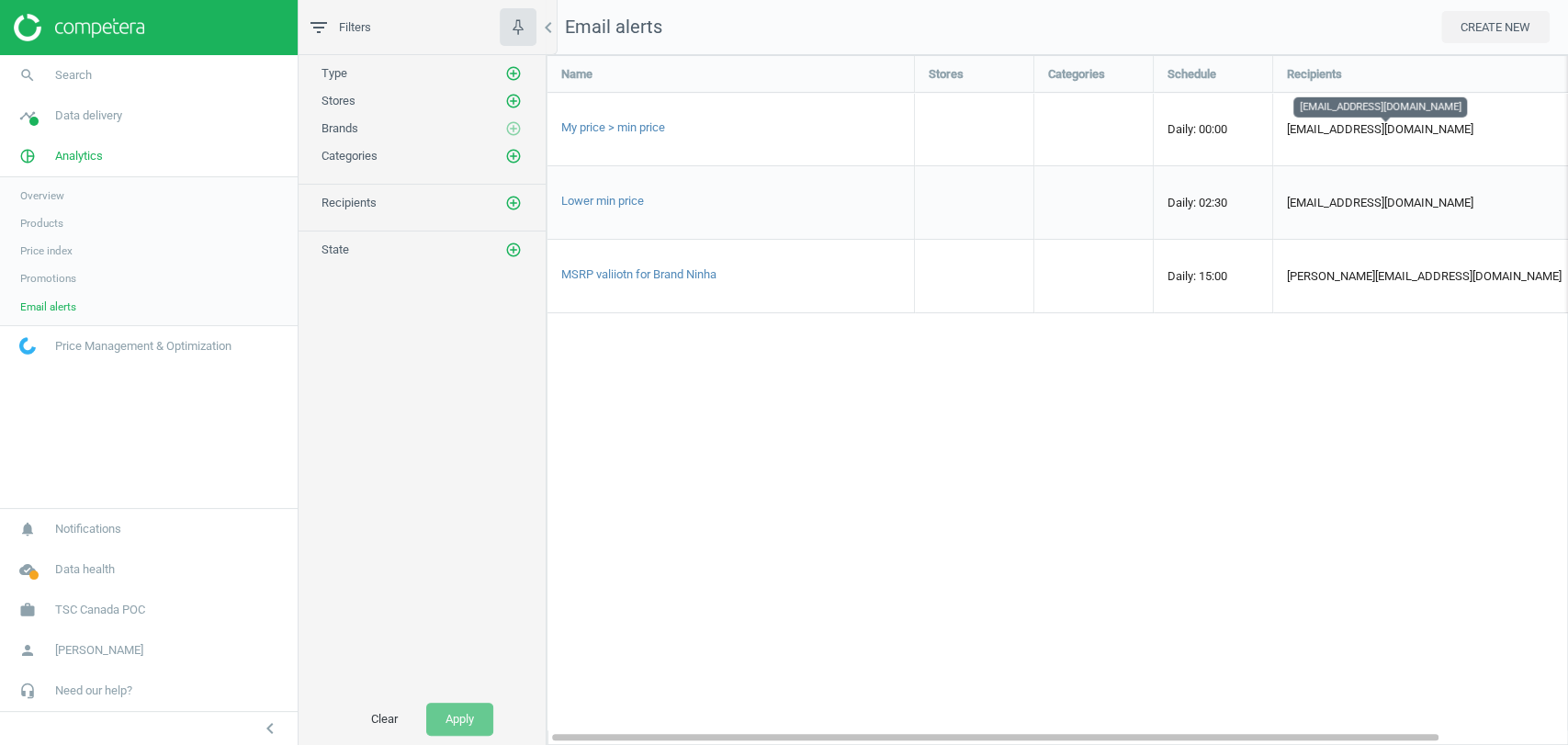
click at [1331, 131] on span "mariia.samokhvalova@competera.net" at bounding box center [1380, 129] width 187 height 14
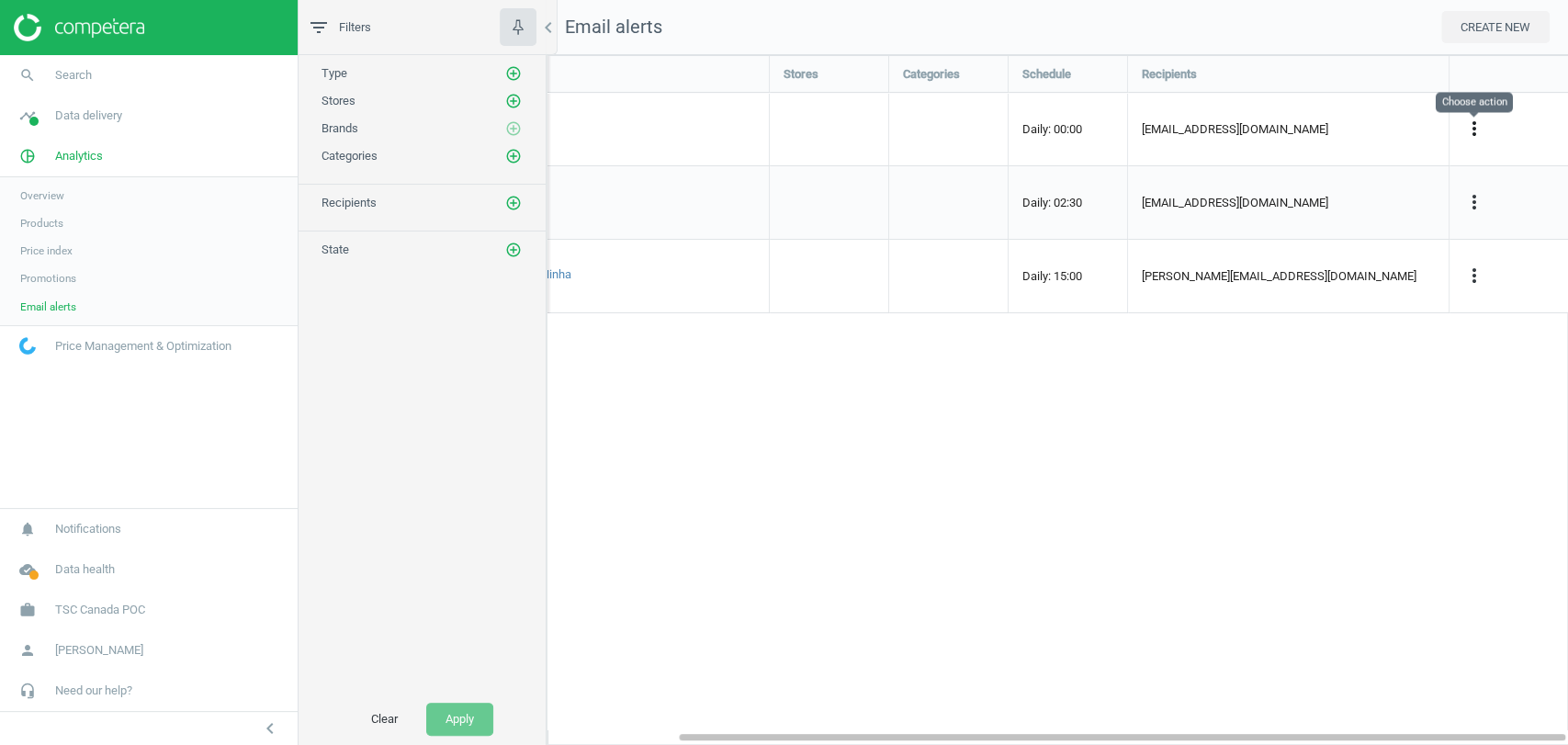
click at [1471, 132] on icon "more_vert" at bounding box center [1475, 129] width 22 height 22
click at [1331, 160] on link "Edit" at bounding box center [1359, 161] width 252 height 29
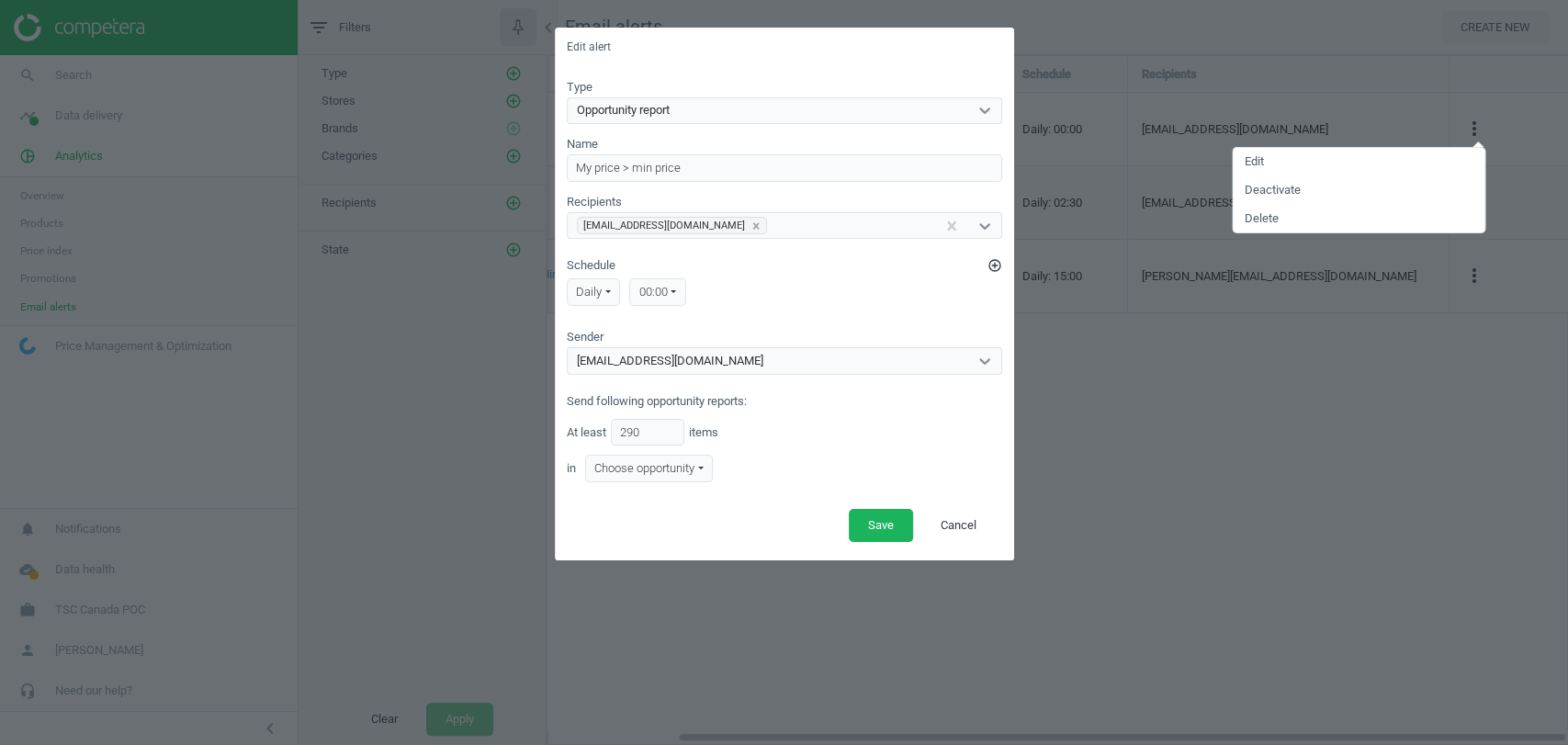
click at [678, 464] on div "Choose opportunity" at bounding box center [650, 468] width 129 height 28
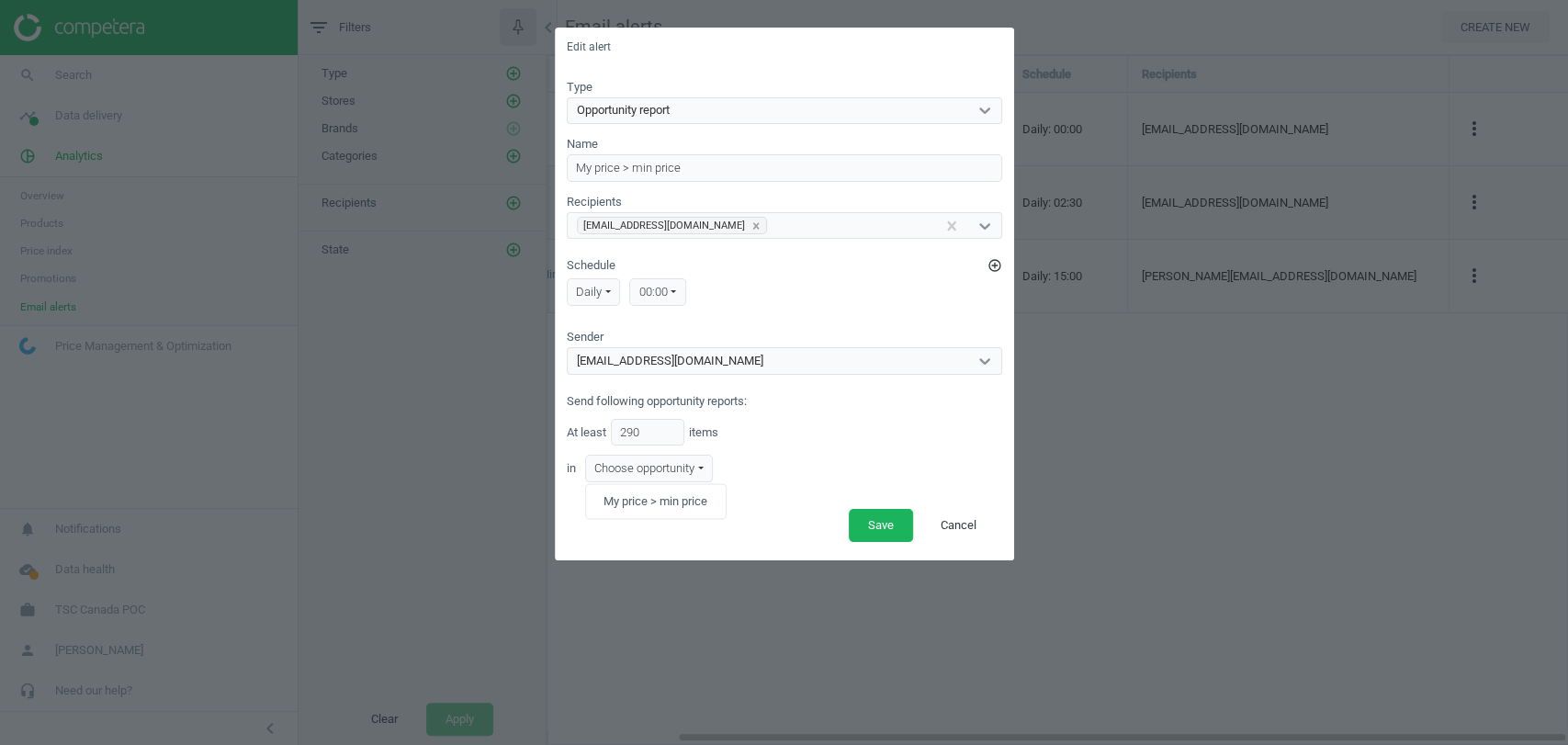
click at [678, 464] on div "Choose opportunity" at bounding box center [650, 468] width 129 height 28
click at [959, 518] on button "Cancel" at bounding box center [959, 525] width 74 height 33
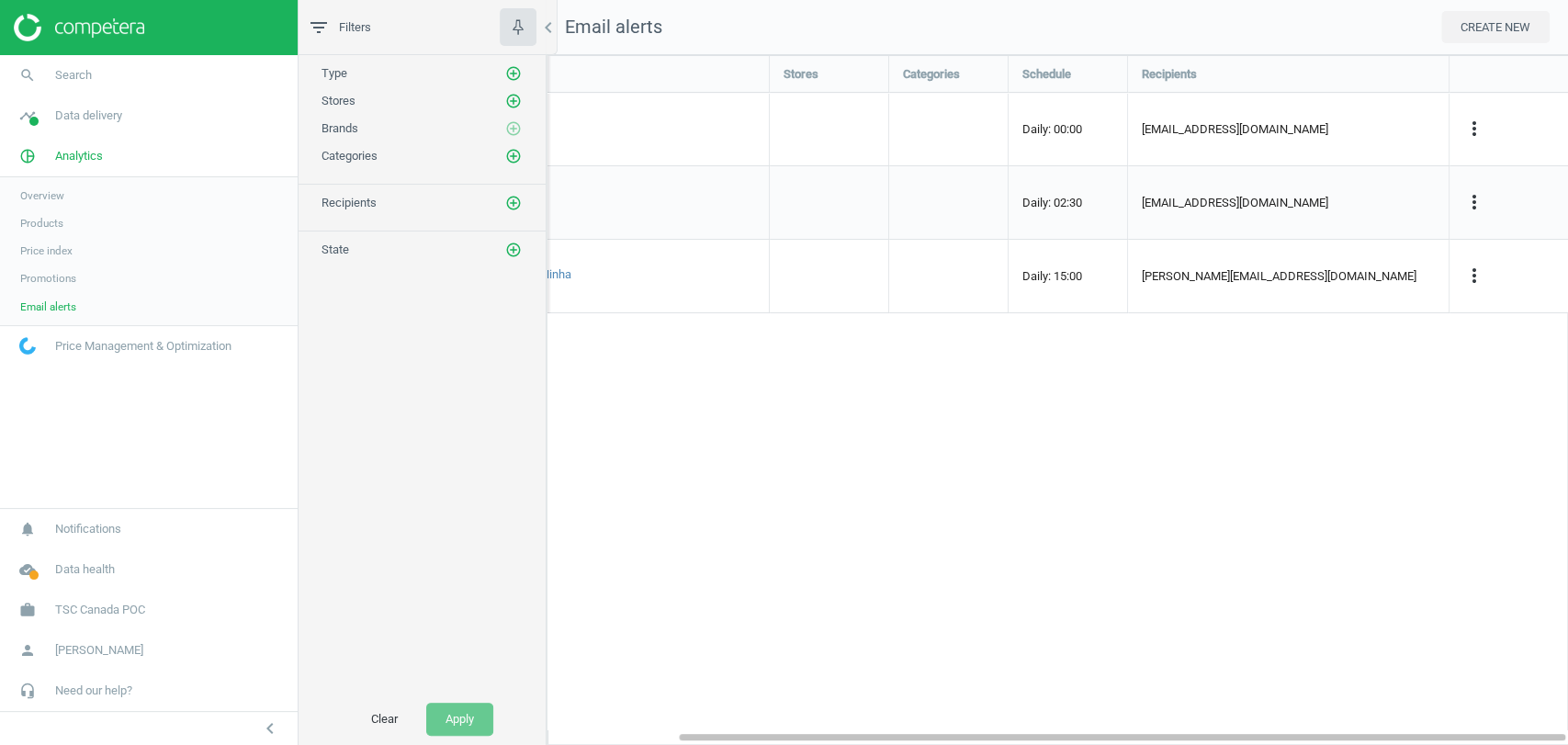
click at [43, 222] on span "Products" at bounding box center [42, 223] width 44 height 15
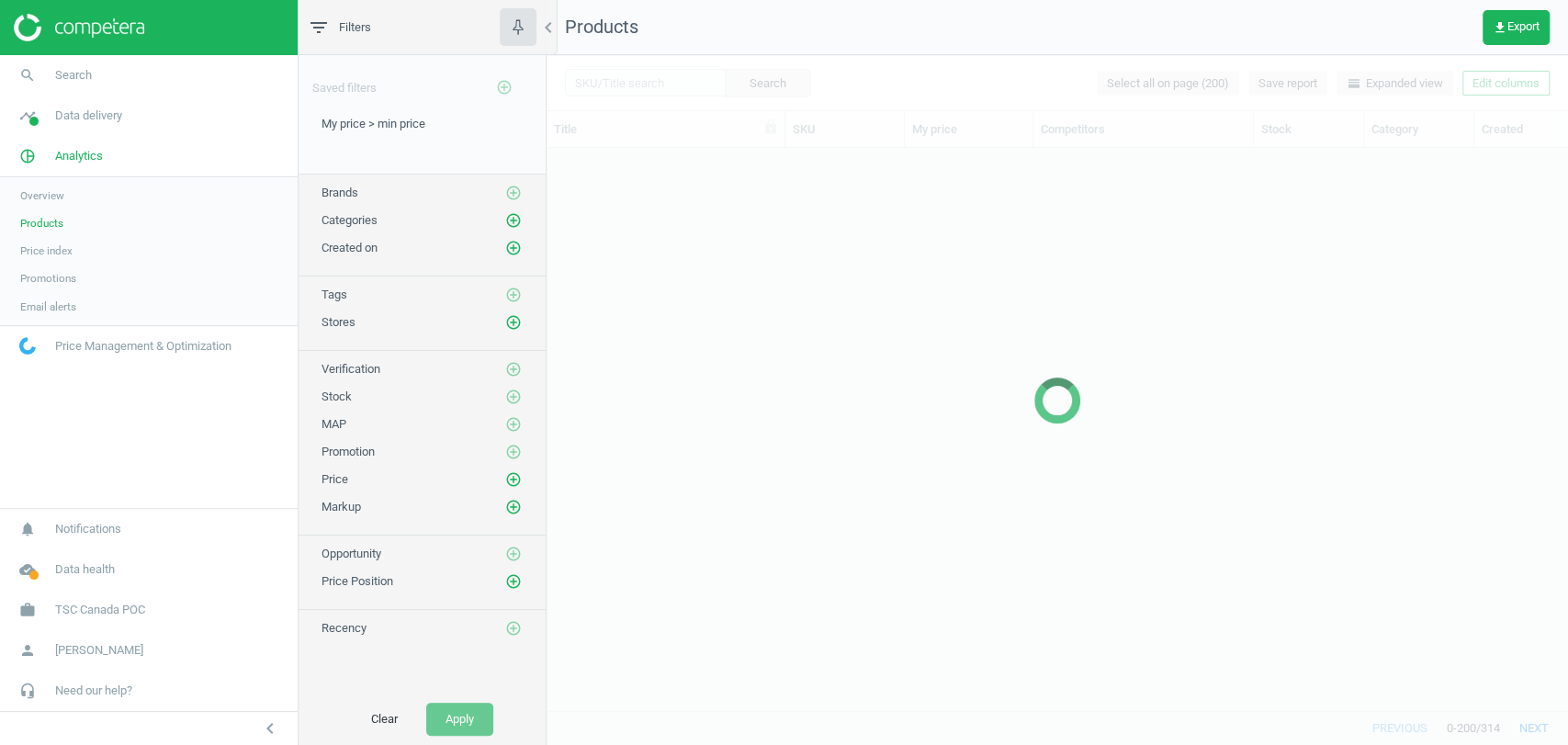
scroll to position [530, 1005]
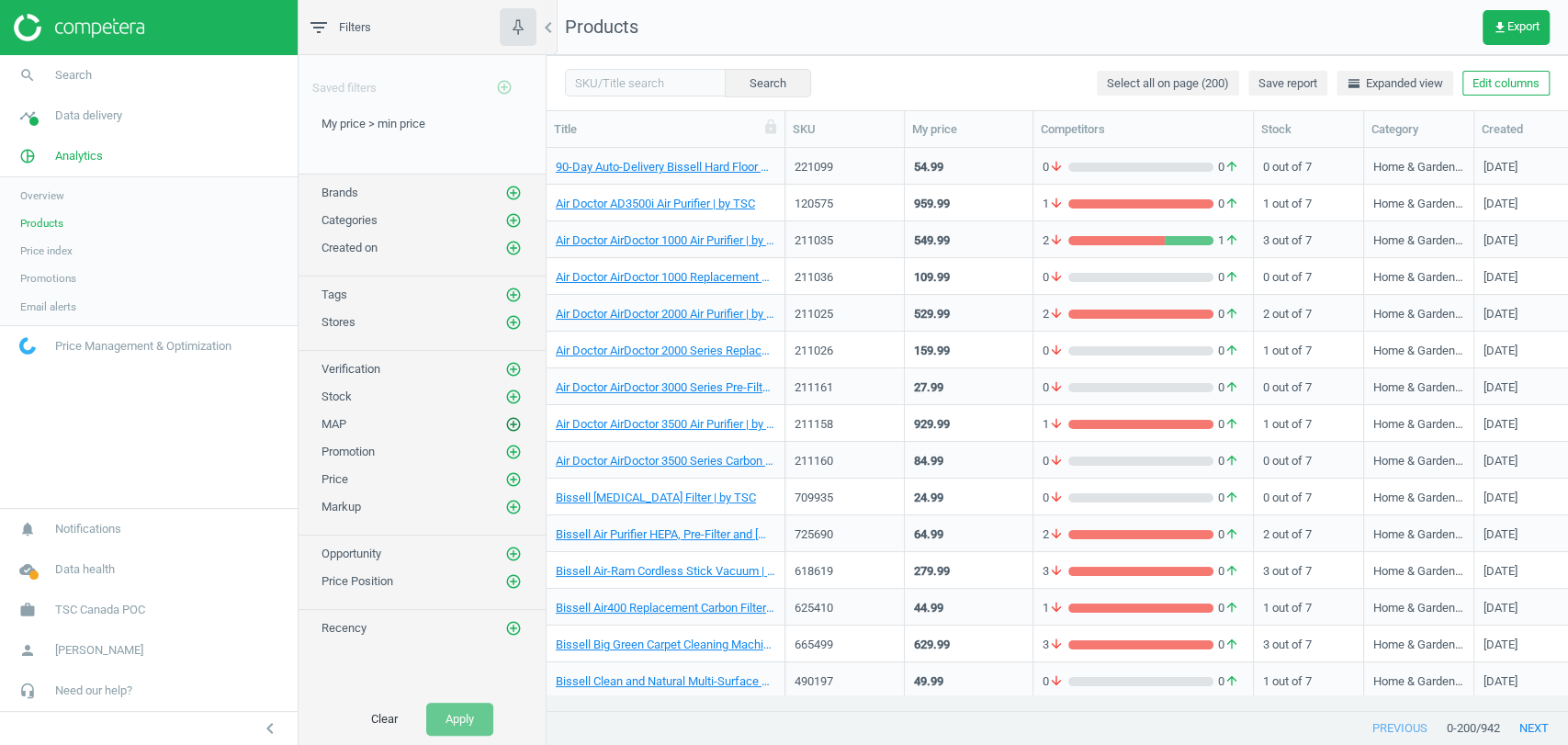
click at [513, 427] on icon "add_circle_outline" at bounding box center [513, 424] width 17 height 17
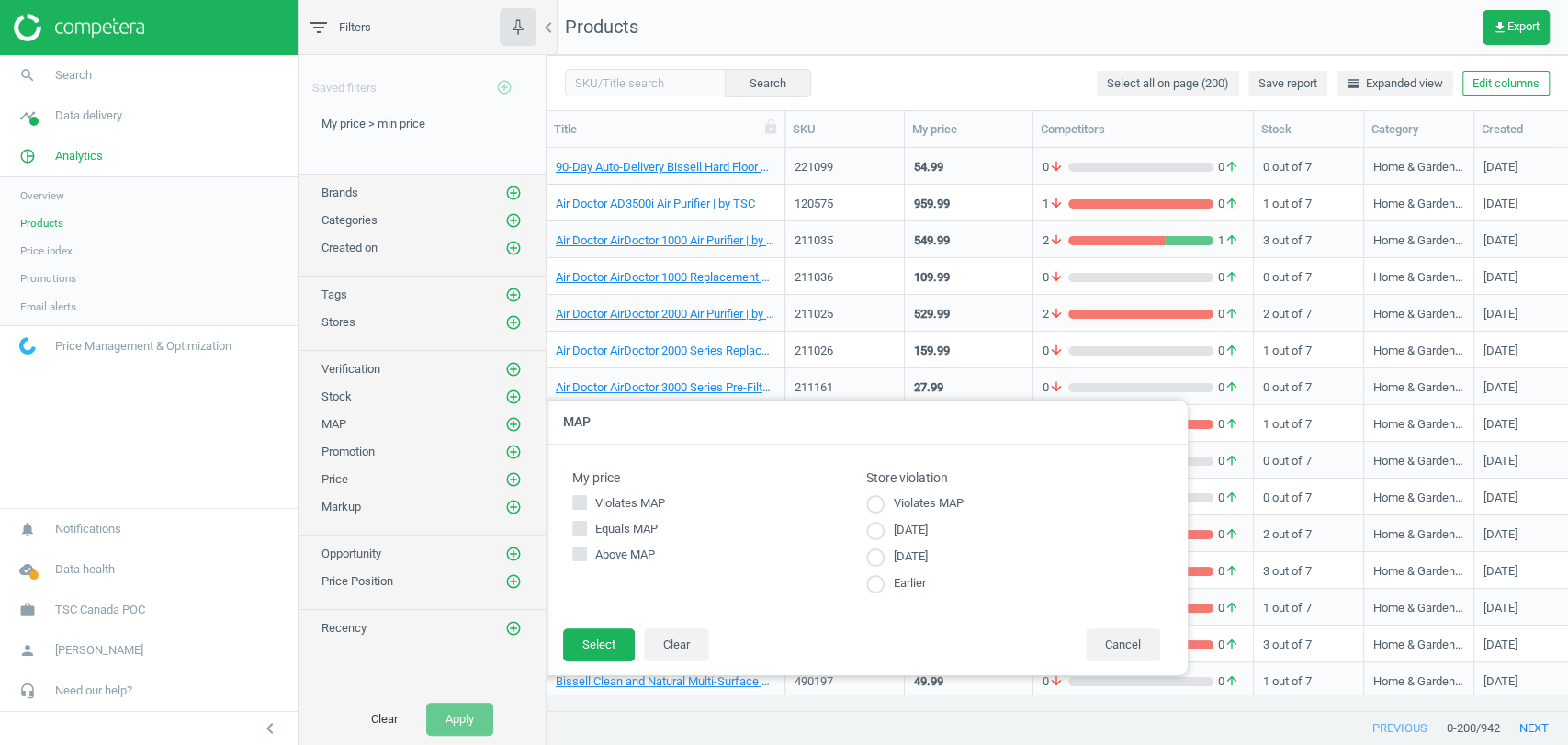
click at [582, 502] on input "Violates MAP" at bounding box center [581, 502] width 12 height 12
checkbox input "true"
click at [602, 637] on button "Select" at bounding box center [599, 644] width 71 height 33
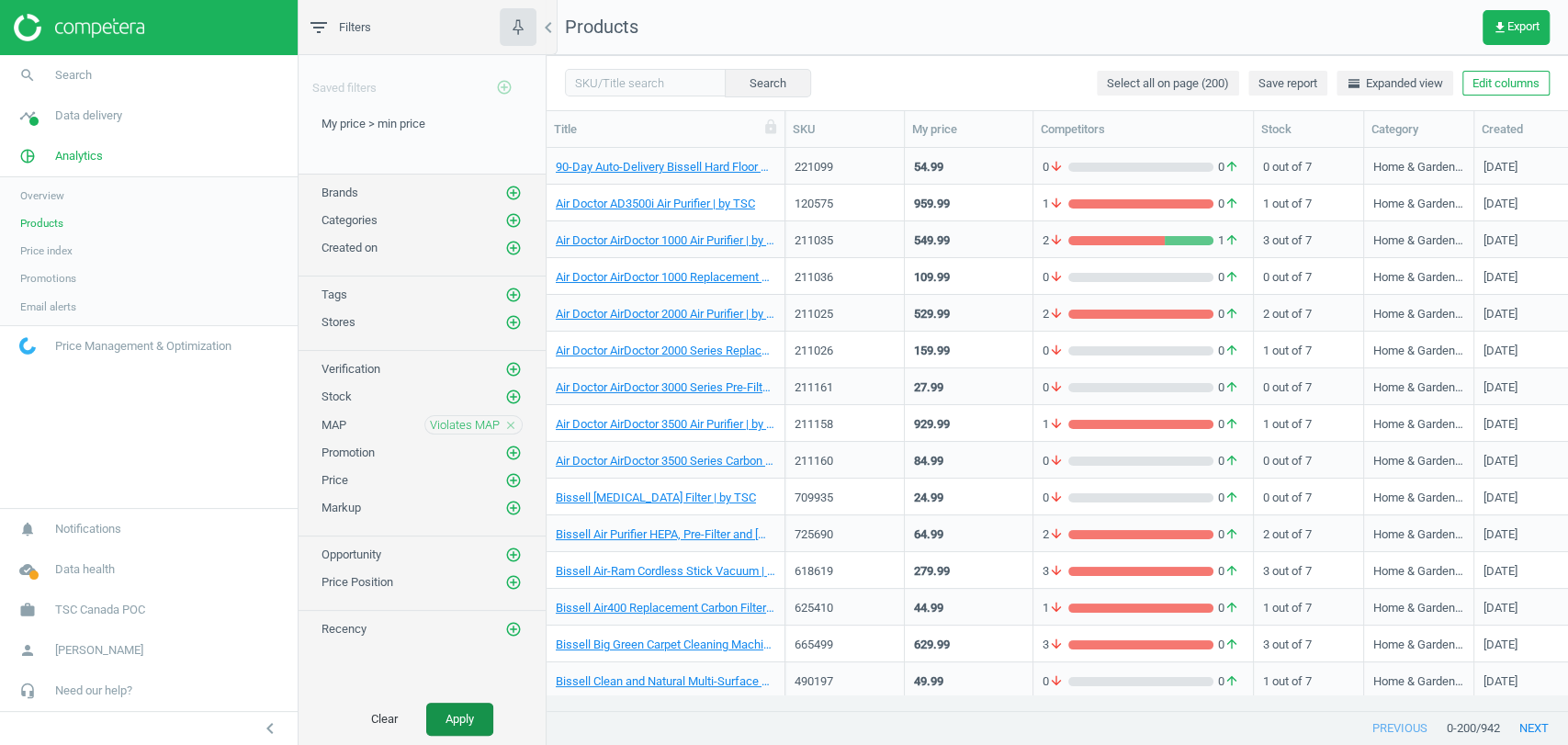
click at [458, 709] on button "Apply" at bounding box center [460, 718] width 67 height 33
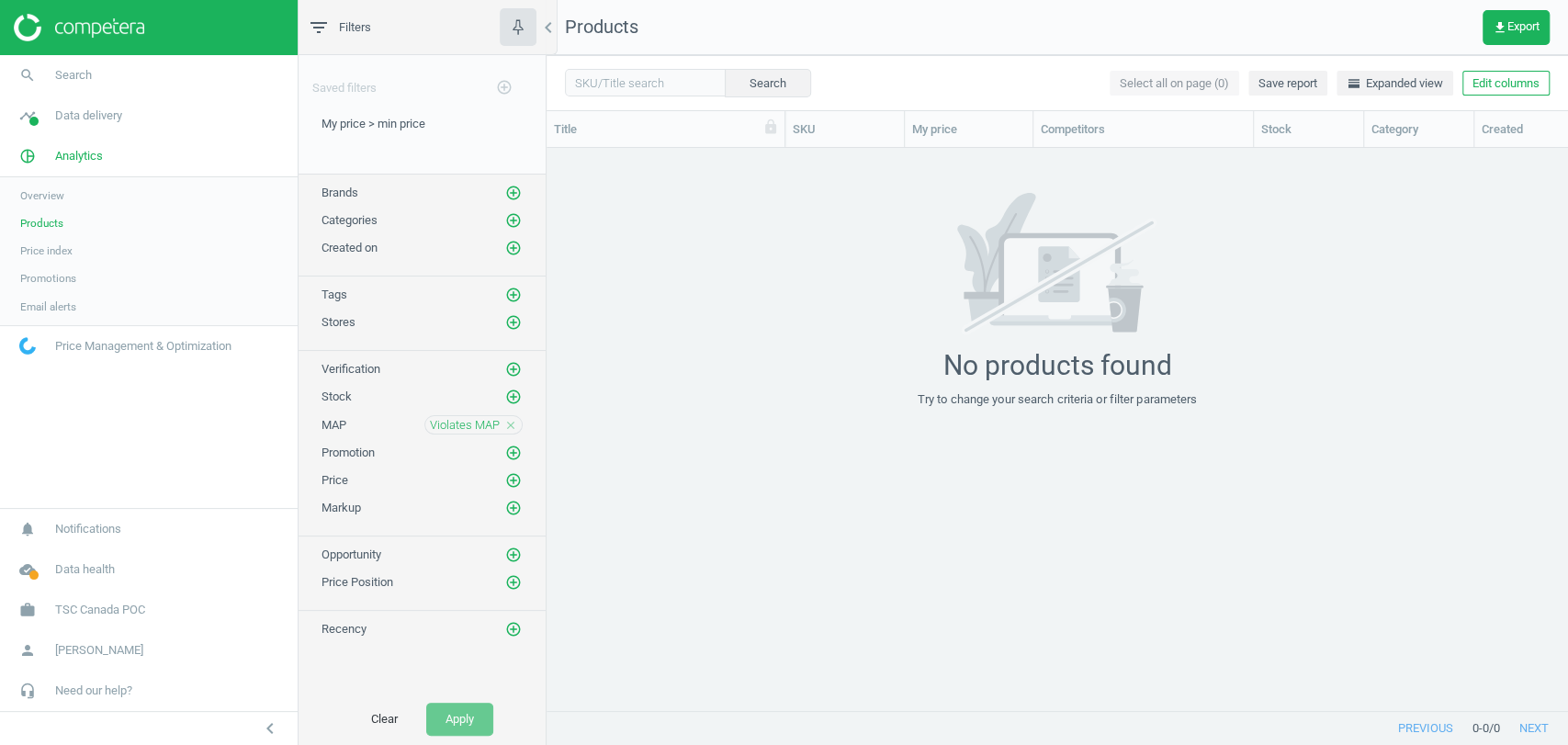
click at [506, 419] on icon "close" at bounding box center [510, 425] width 13 height 13
click at [510, 420] on icon "add_circle_outline" at bounding box center [513, 424] width 17 height 17
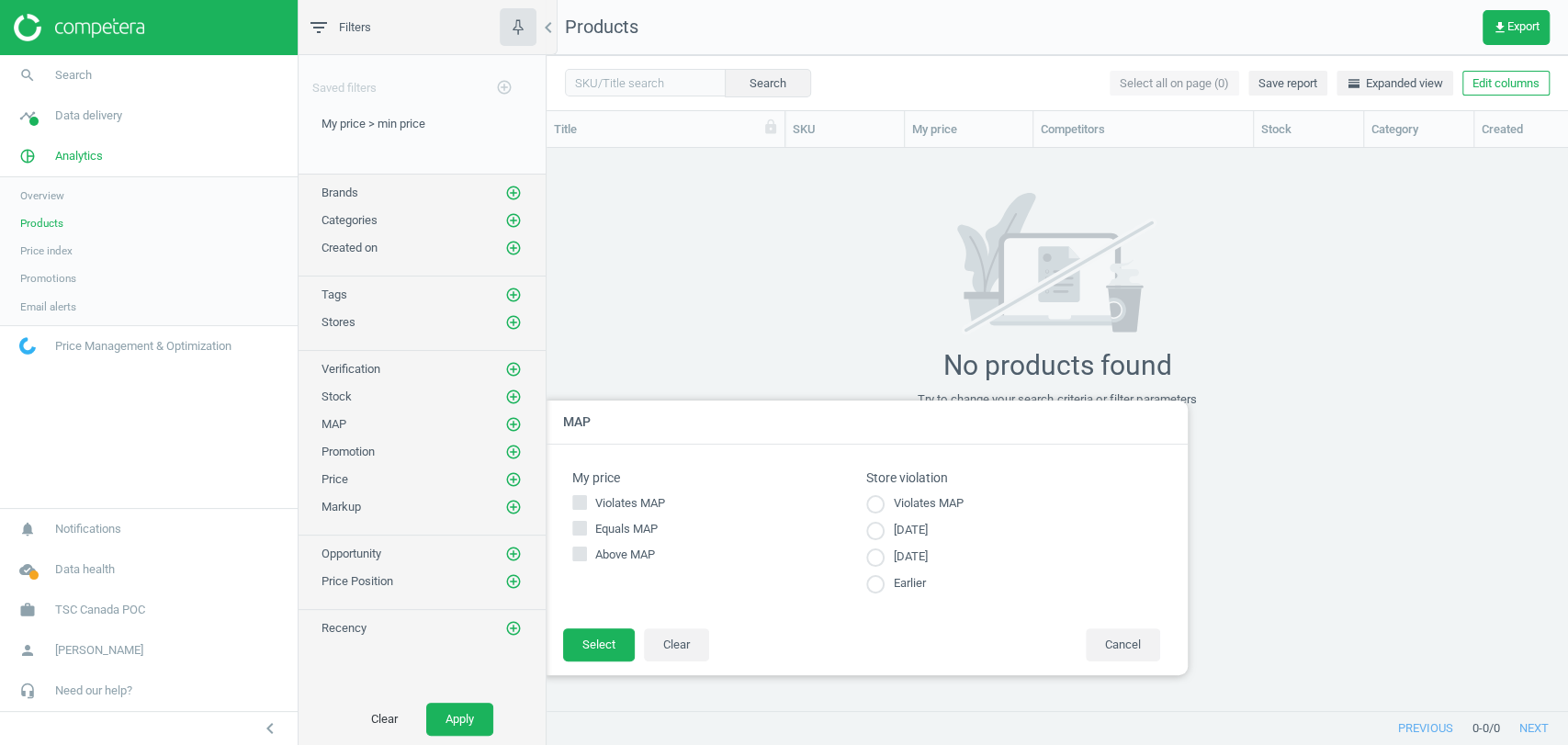
click at [880, 509] on input "radio" at bounding box center [875, 504] width 19 height 19
radio input "true"
click at [611, 658] on button "Select" at bounding box center [599, 644] width 71 height 33
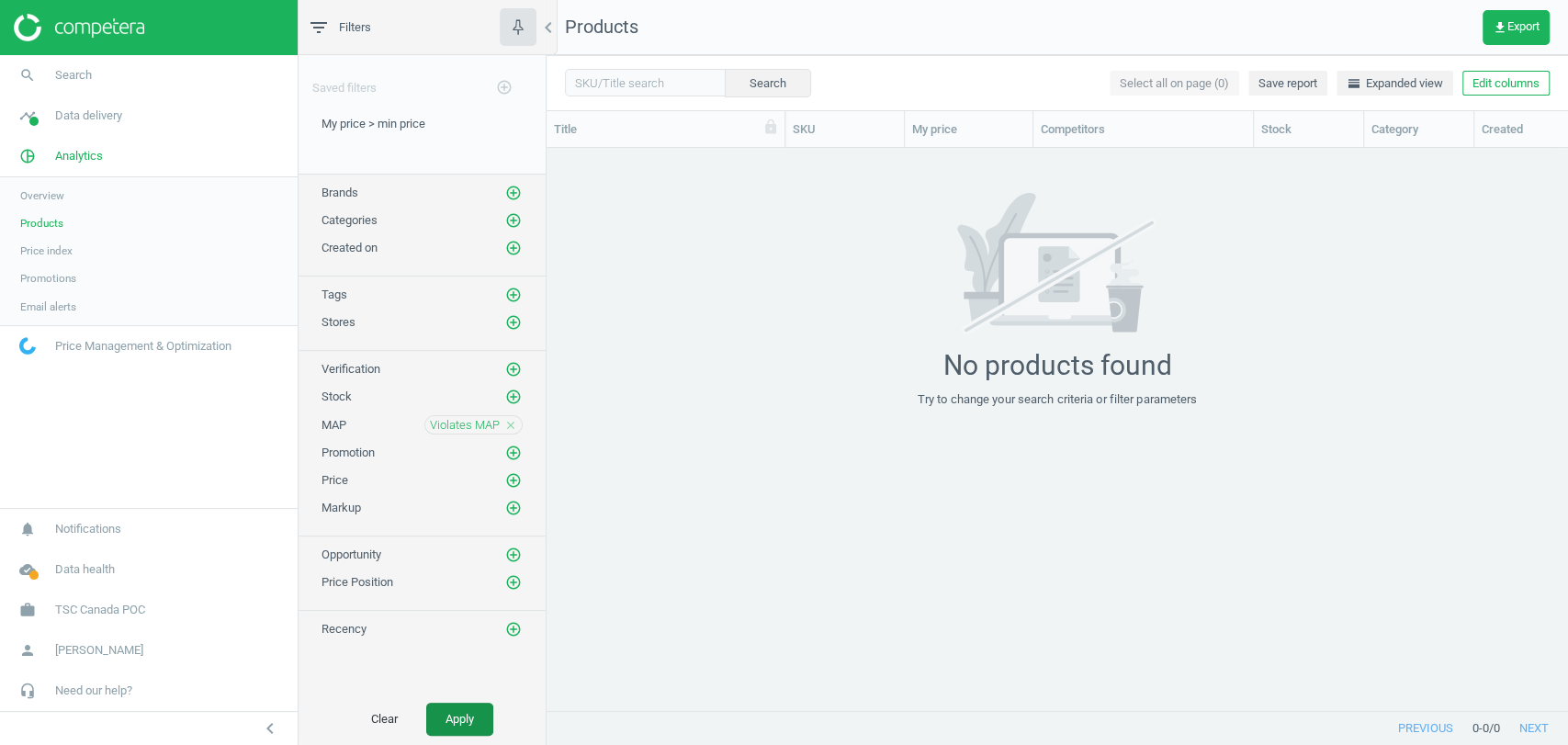
click at [462, 708] on button "Apply" at bounding box center [460, 718] width 67 height 33
click at [512, 421] on icon "close" at bounding box center [510, 425] width 13 height 13
click at [60, 197] on span "Overview" at bounding box center [42, 195] width 44 height 15
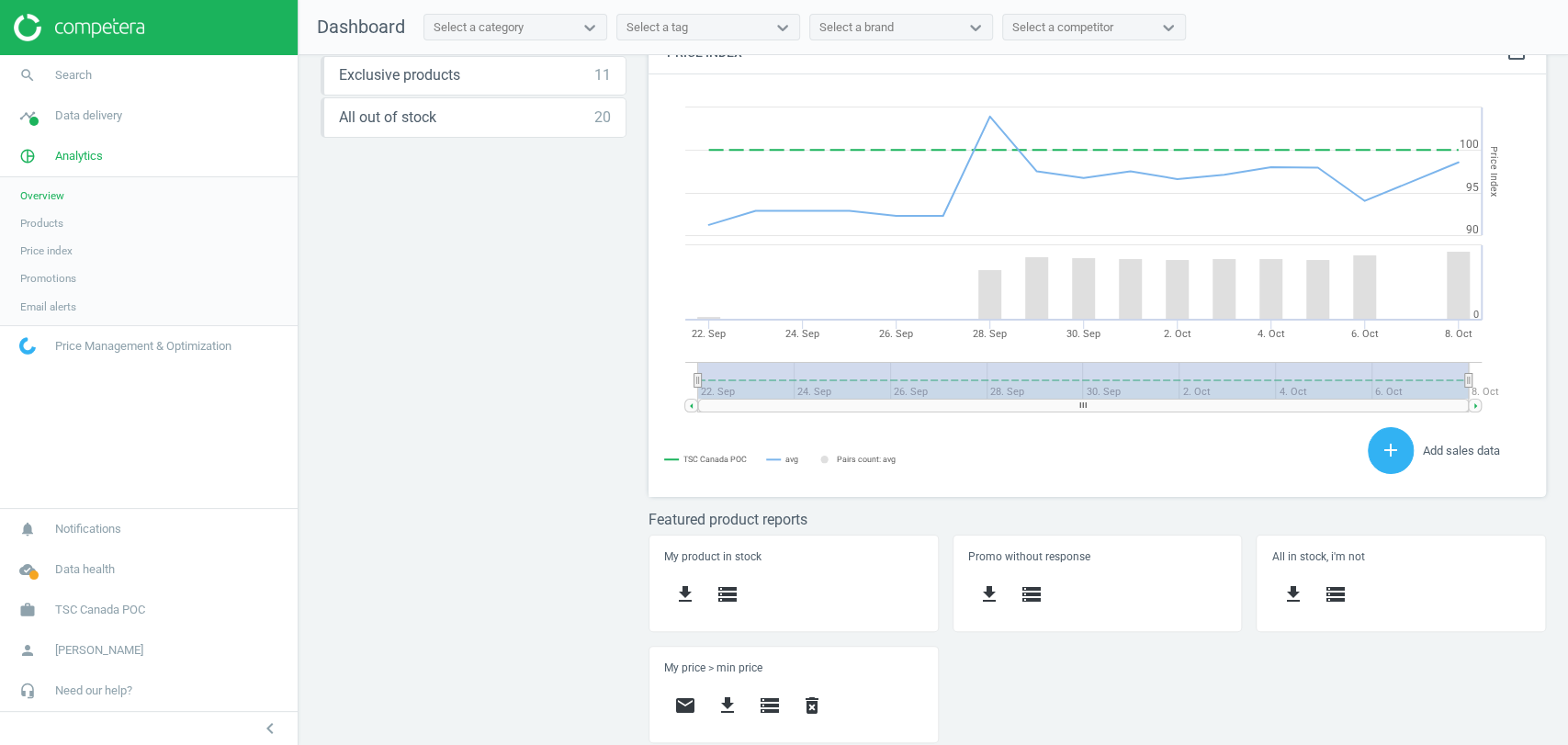
scroll to position [307, 0]
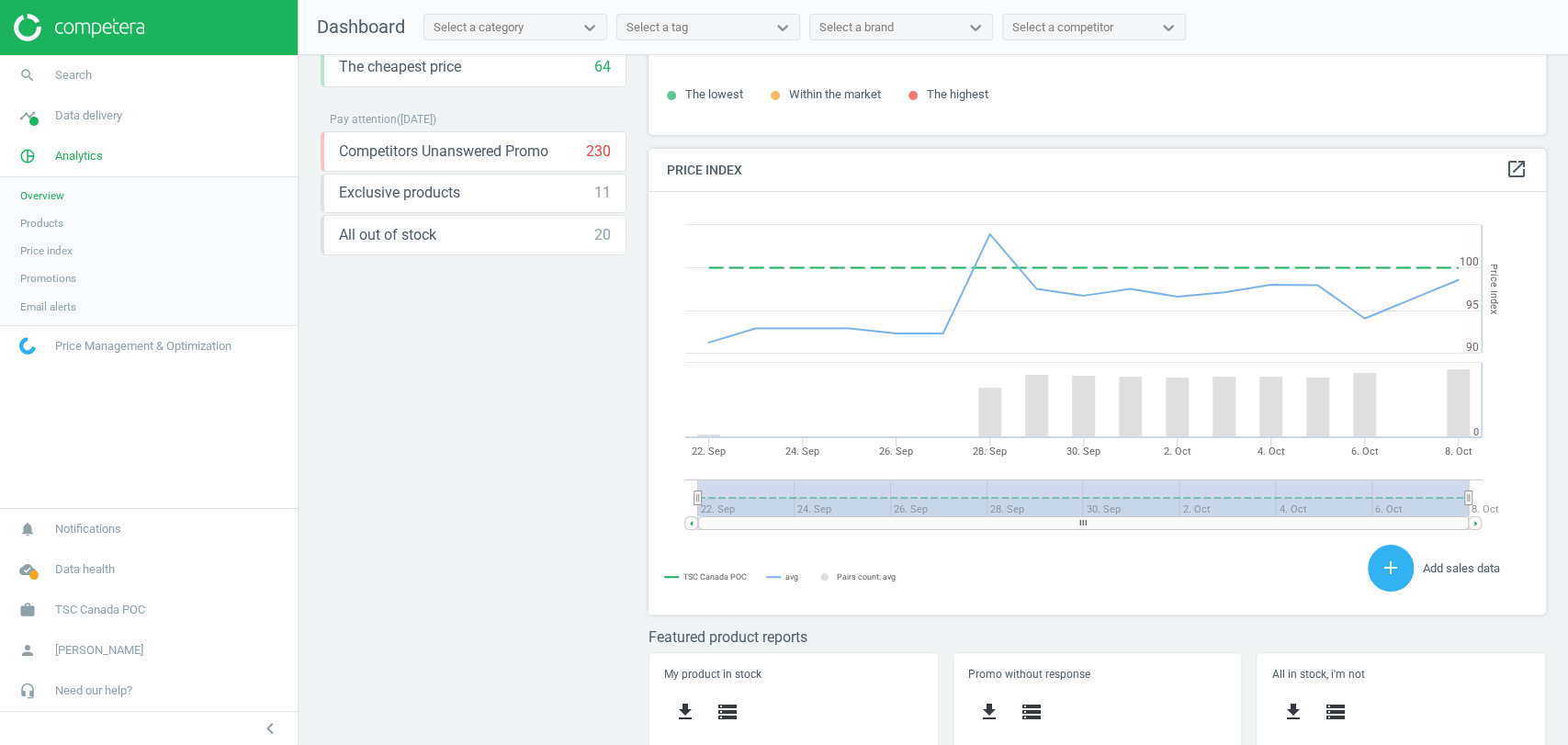
click at [31, 218] on span "Products" at bounding box center [42, 223] width 44 height 15
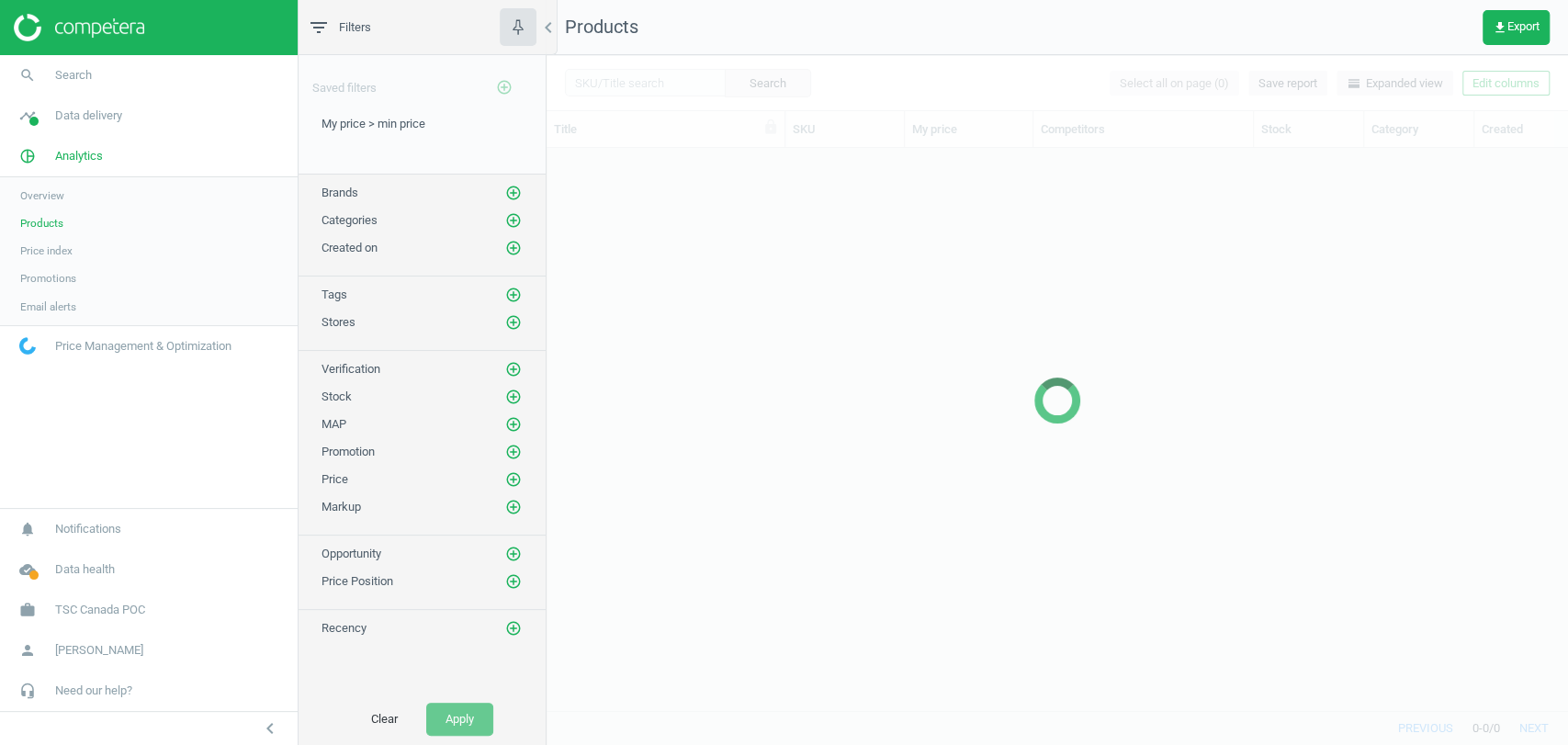
scroll to position [530, 1005]
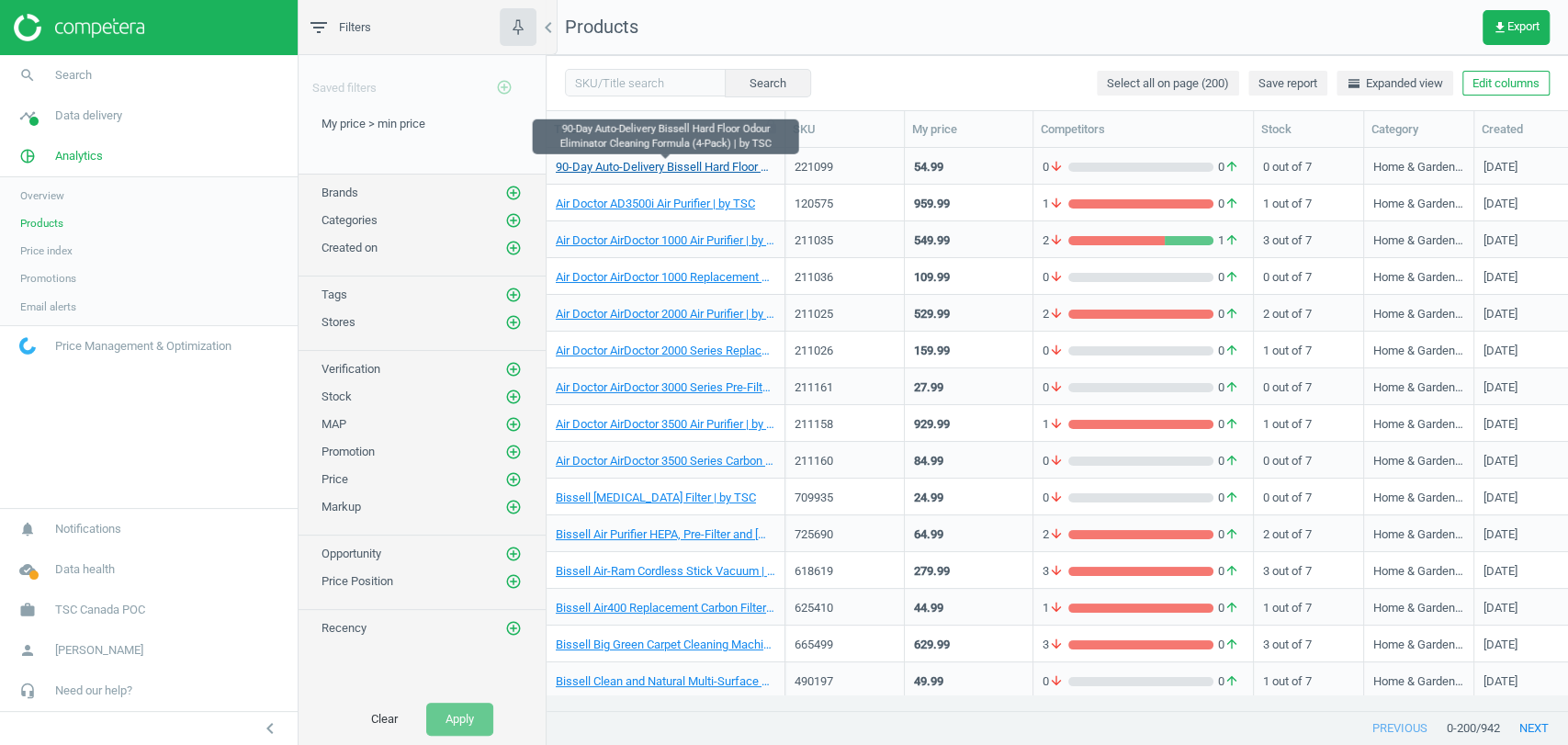
click at [690, 171] on link "90-Day Auto-Delivery Bissell Hard Floor Odour Eliminator Cleaning Formula (4-Pa…" at bounding box center [665, 167] width 219 height 17
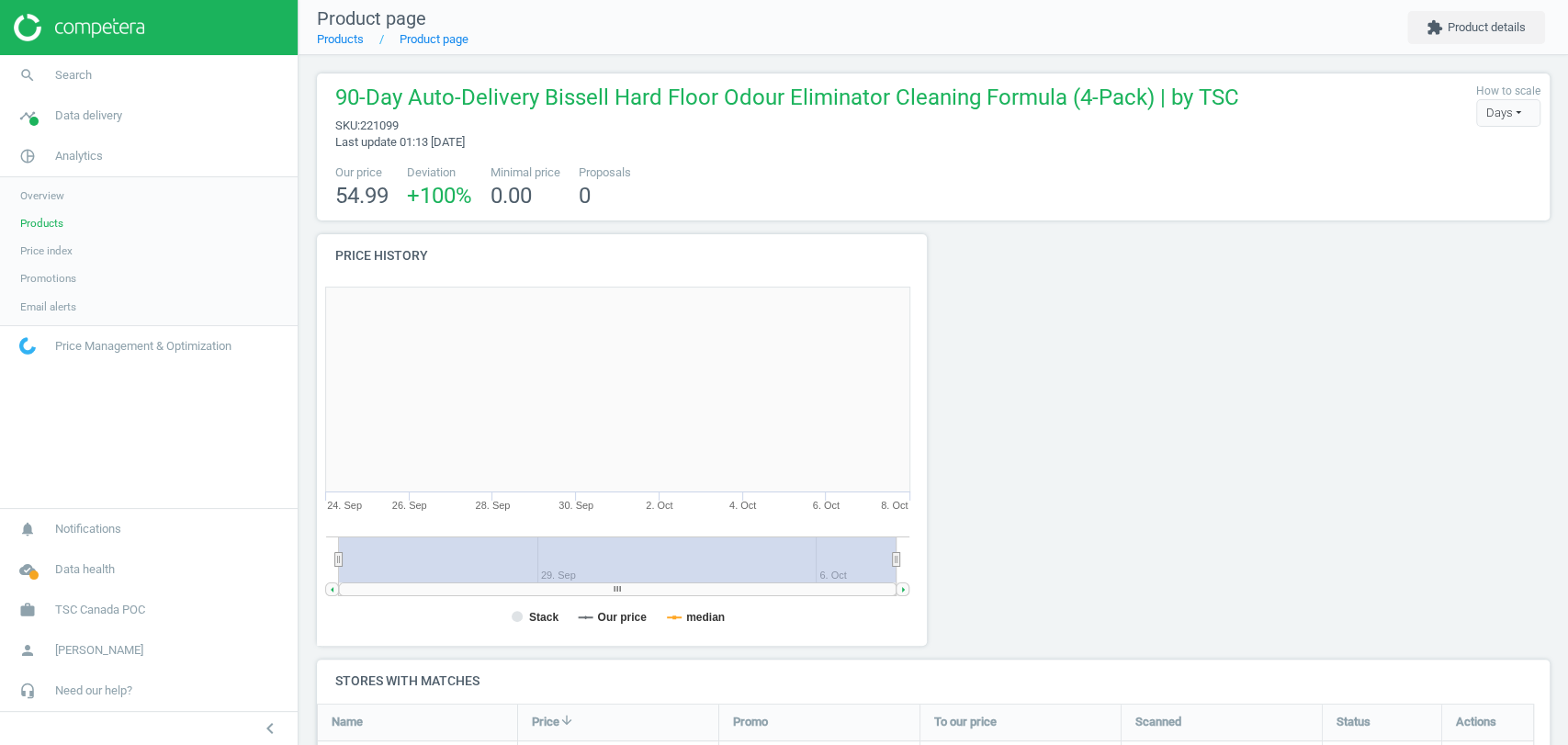
scroll to position [400, 633]
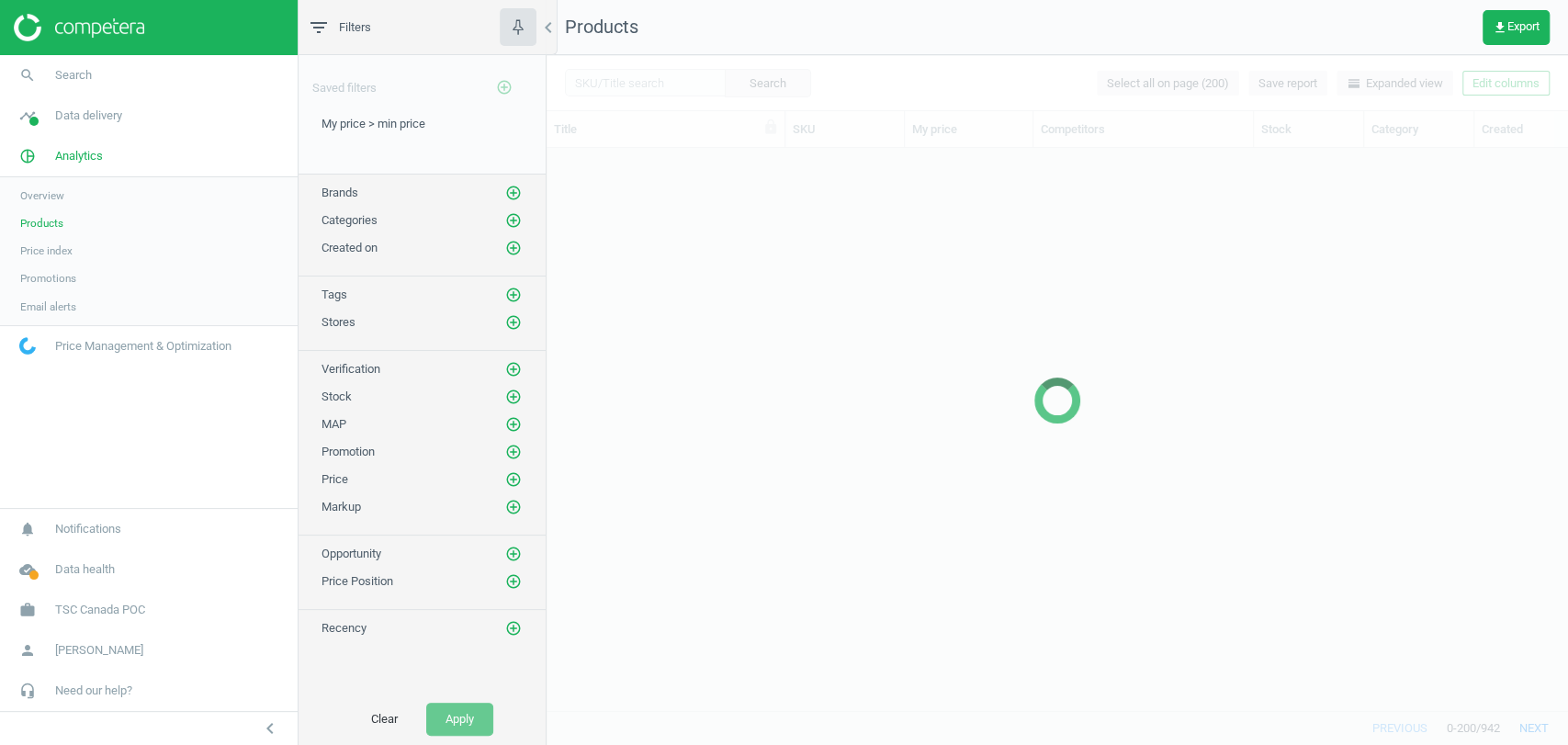
scroll to position [530, 1005]
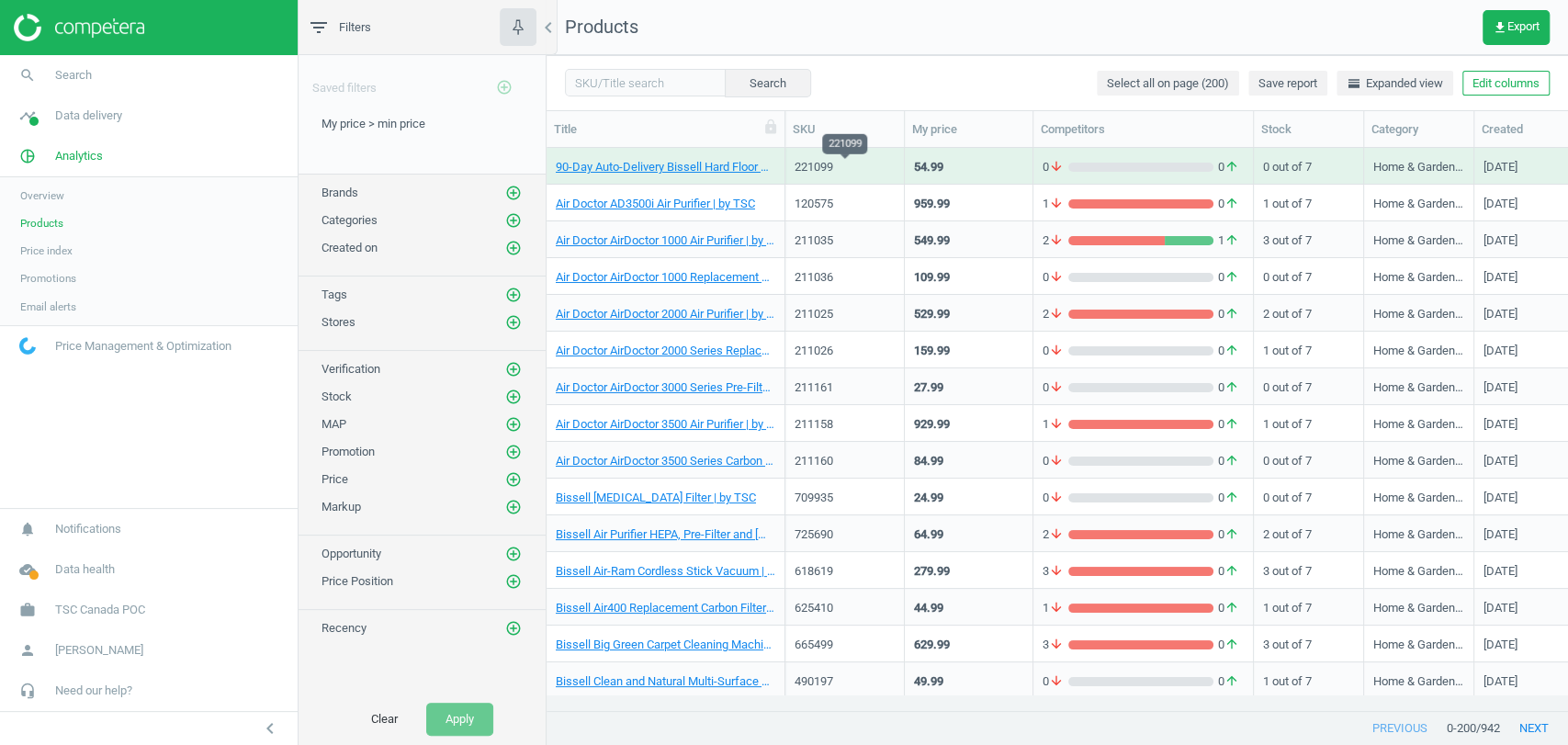
click at [845, 164] on div "221099" at bounding box center [845, 167] width 100 height 17
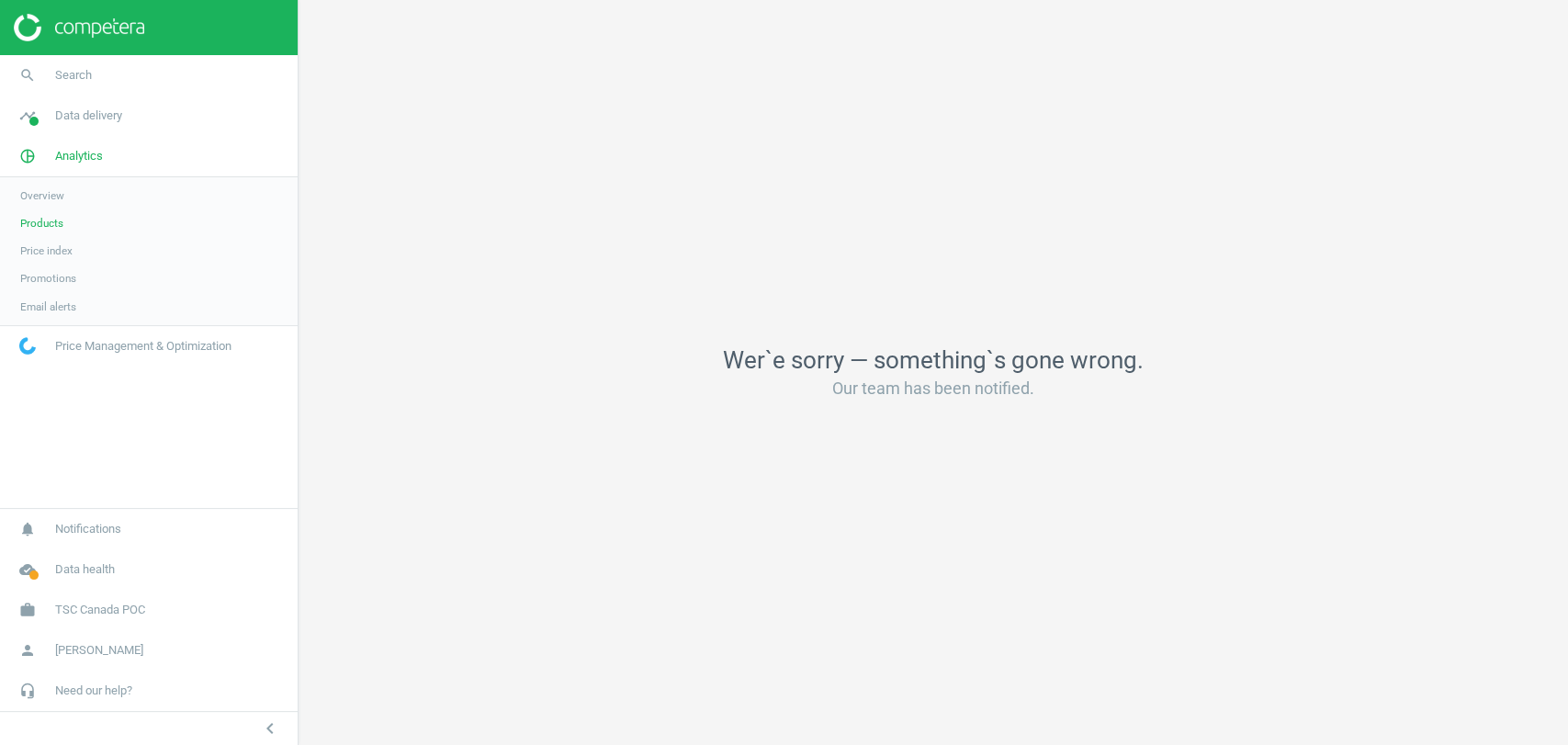
click at [60, 230] on link "Products" at bounding box center [149, 223] width 298 height 28
click at [39, 248] on span "Price index" at bounding box center [46, 250] width 53 height 15
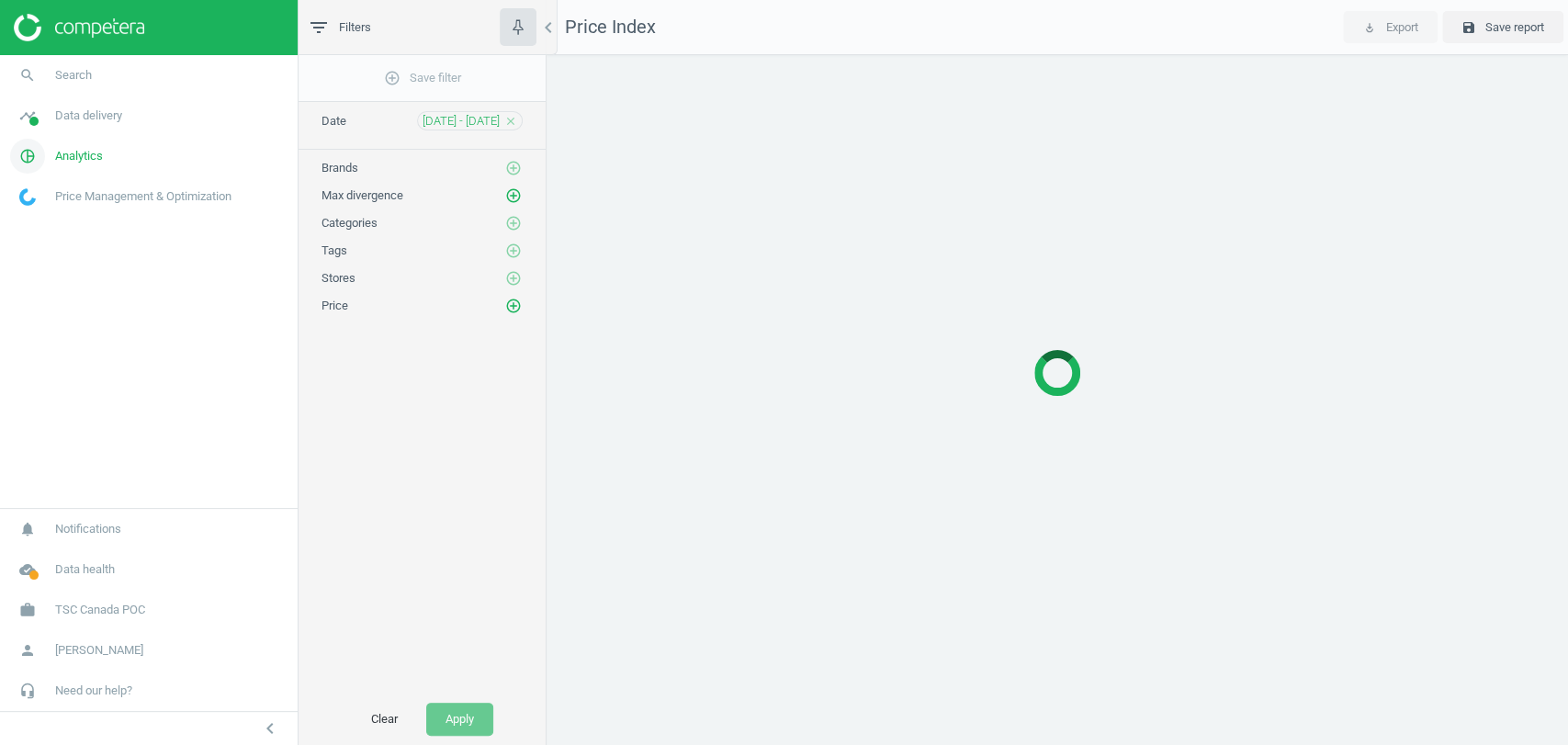
click at [72, 150] on span "Analytics" at bounding box center [79, 156] width 48 height 17
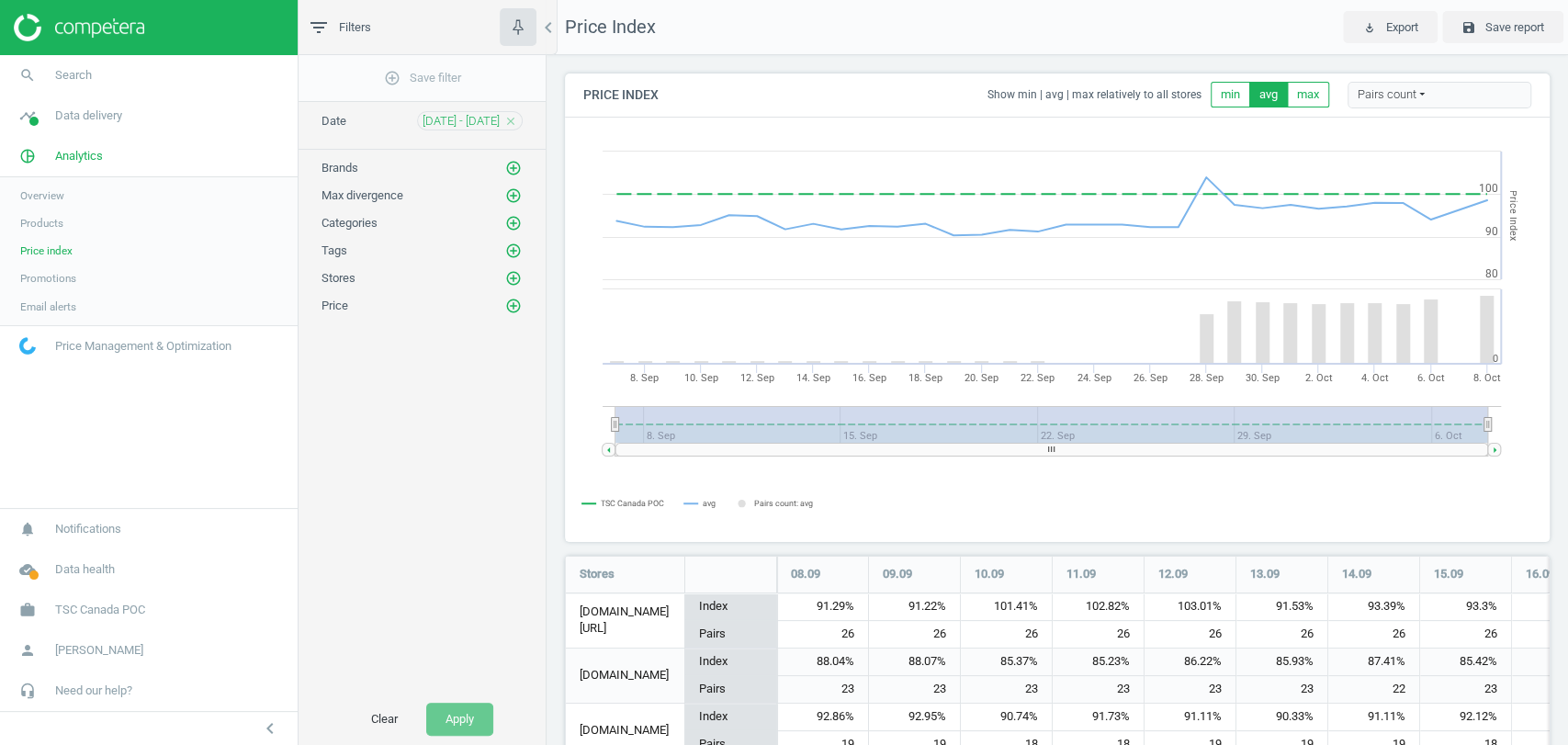
click at [45, 216] on span "Products" at bounding box center [42, 223] width 44 height 15
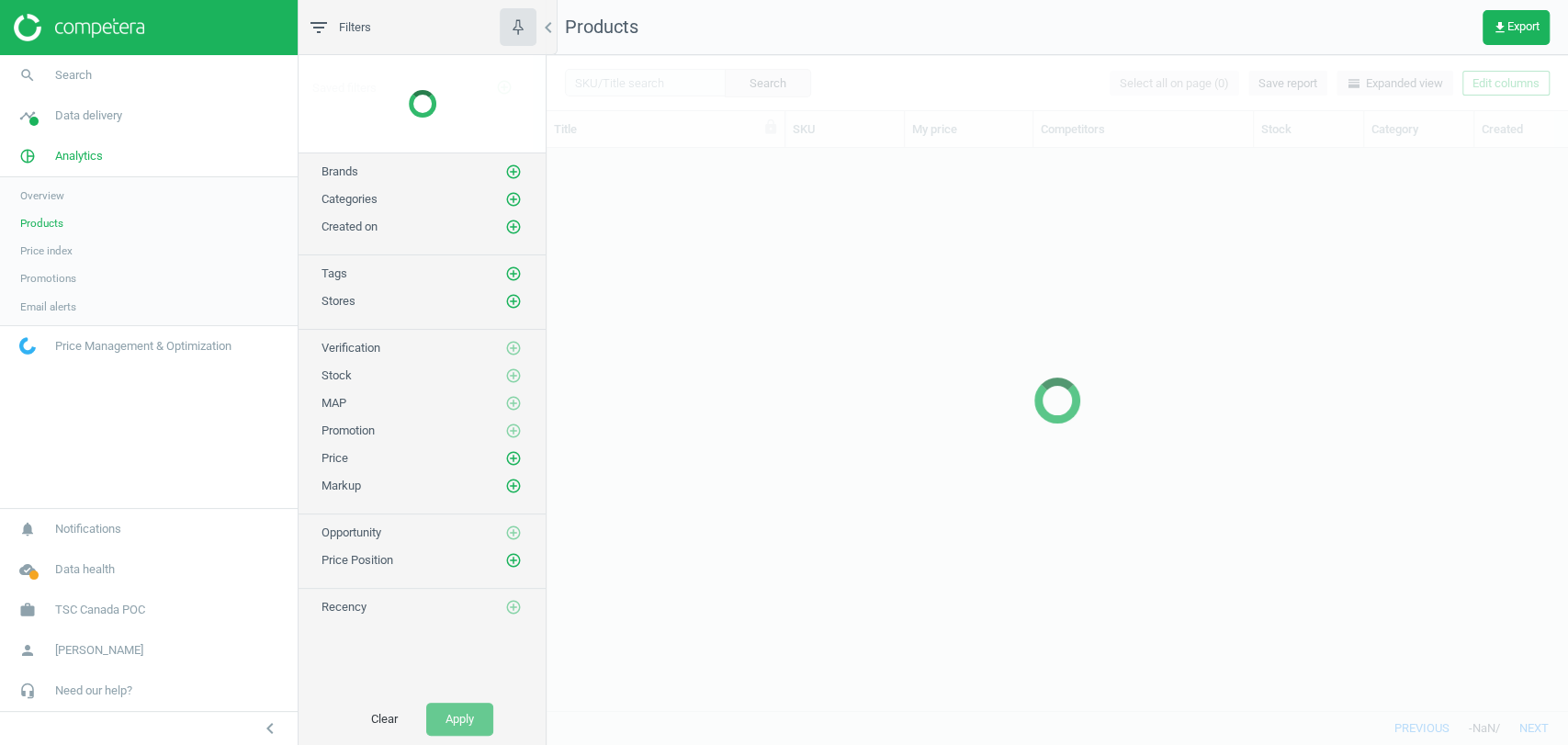
scroll to position [530, 1005]
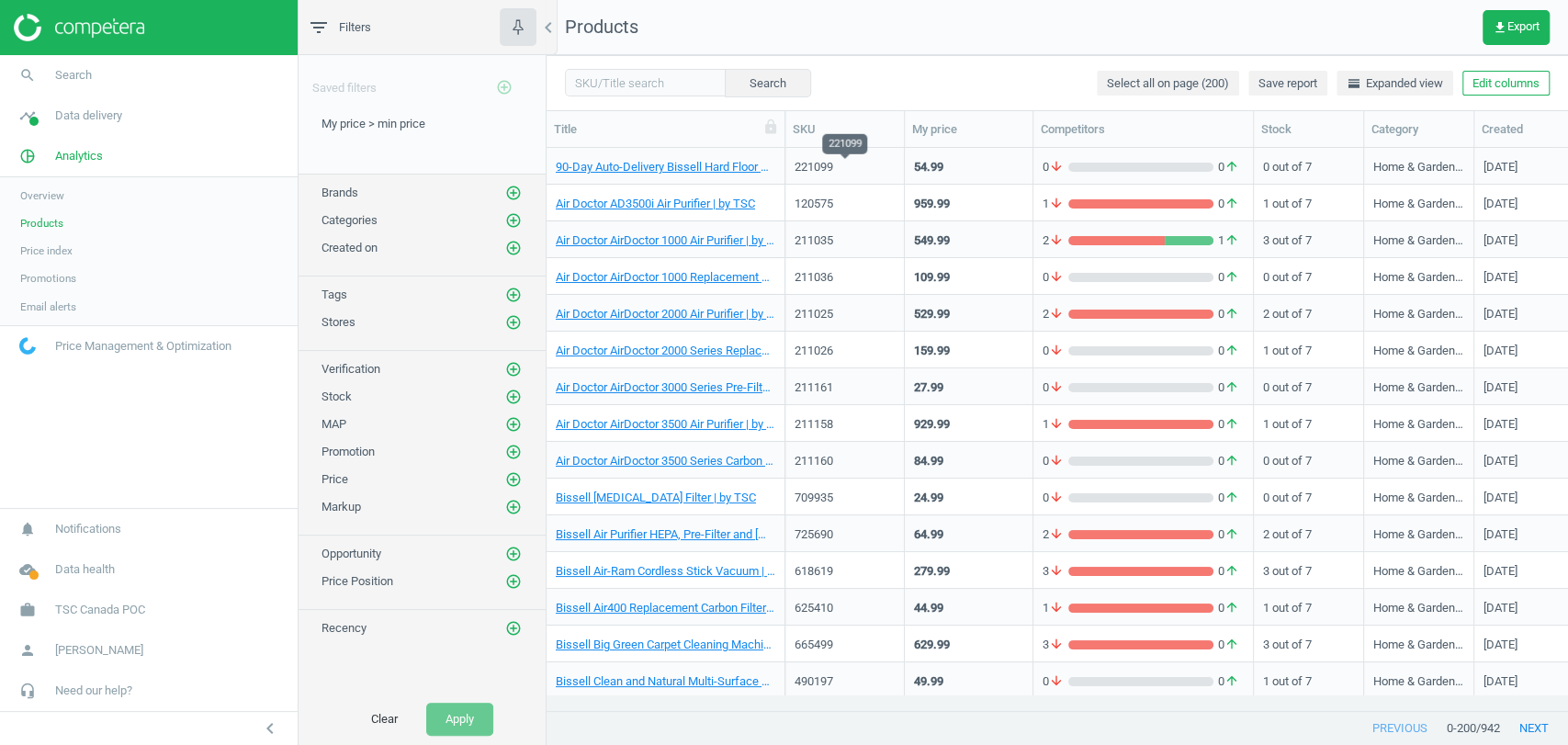
click at [857, 172] on div "221099" at bounding box center [845, 167] width 100 height 17
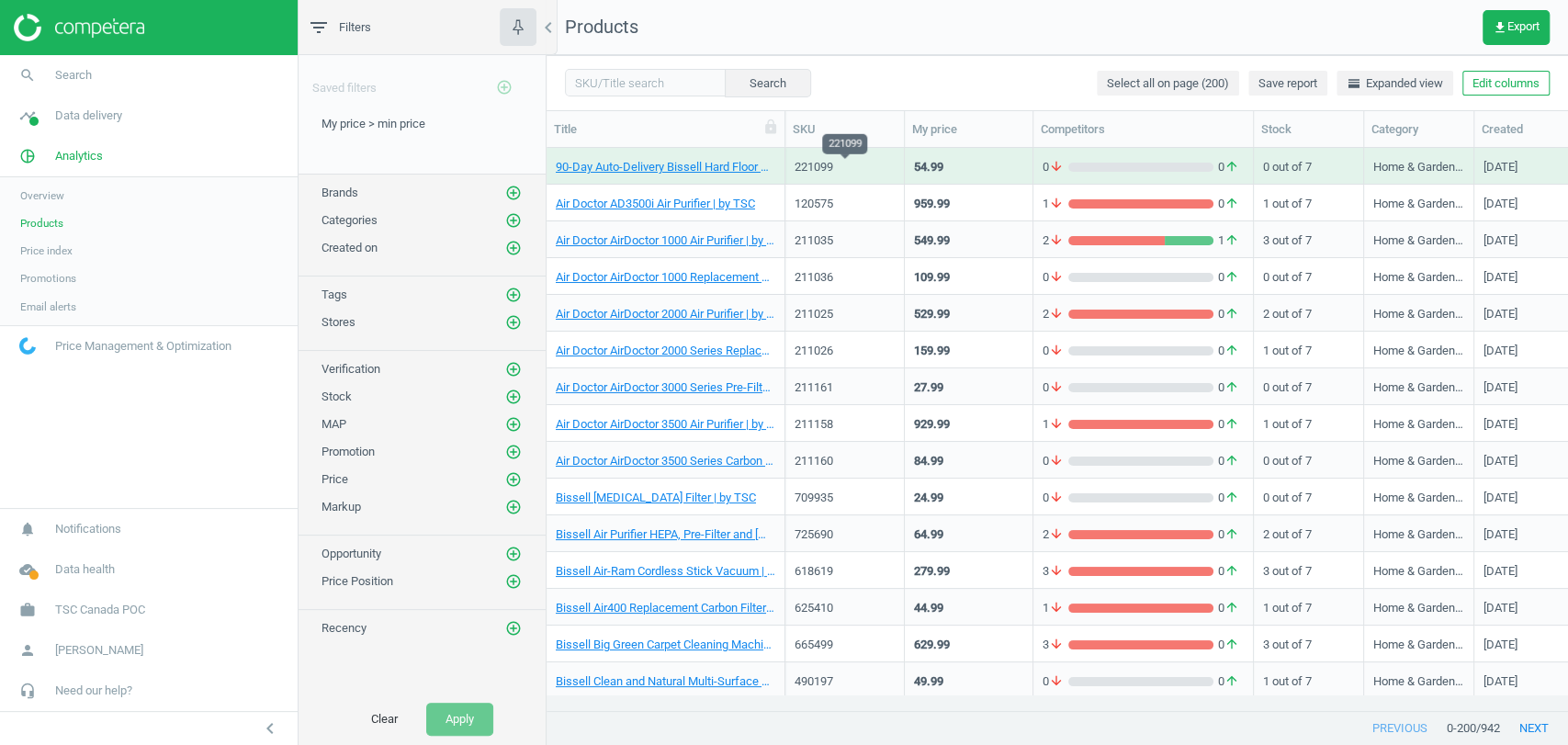
click at [857, 172] on div "221099" at bounding box center [845, 167] width 100 height 17
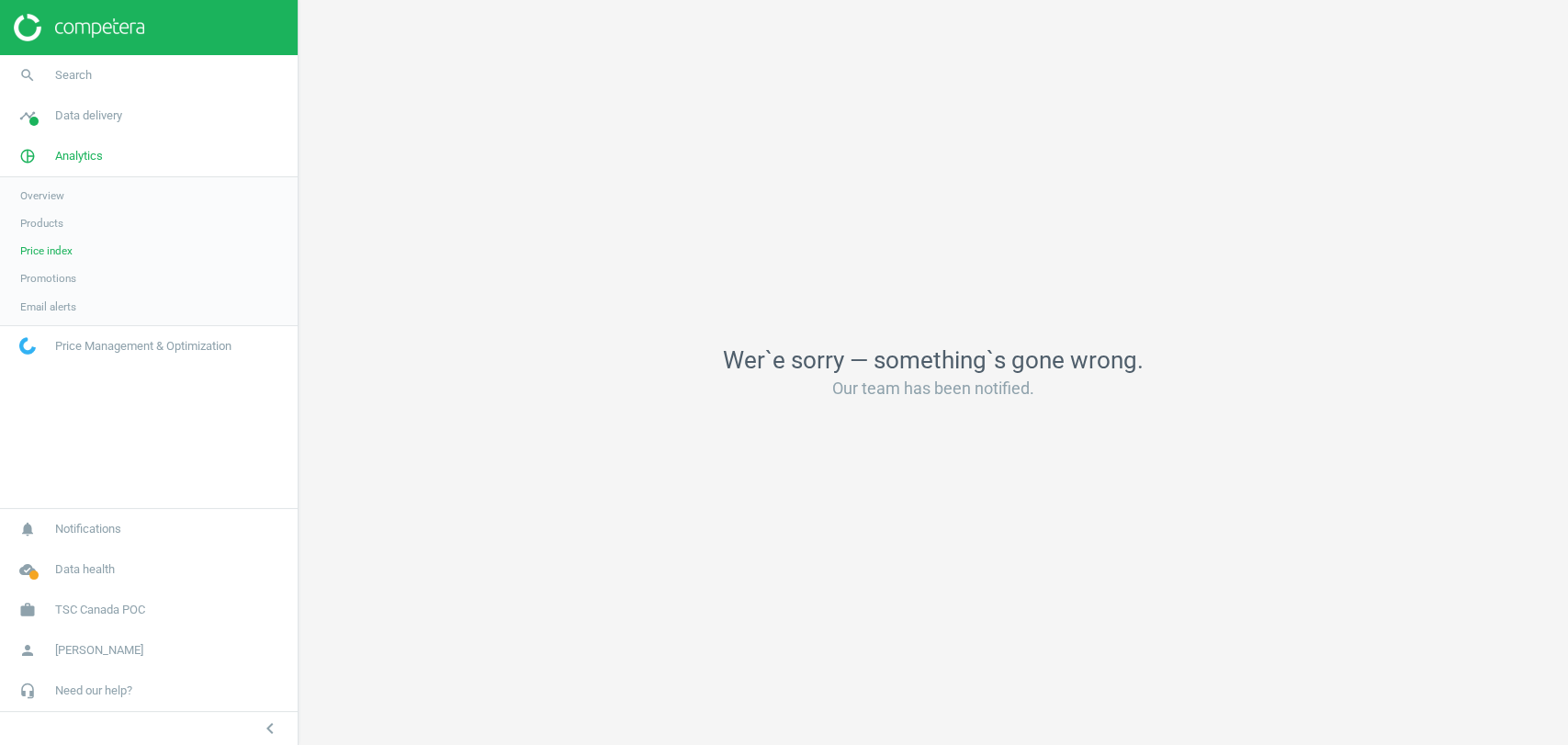
click at [52, 221] on span "Products" at bounding box center [42, 223] width 44 height 15
click at [60, 254] on span "Price index" at bounding box center [46, 250] width 53 height 15
click at [73, 118] on span "Data delivery" at bounding box center [89, 115] width 67 height 17
click at [57, 353] on span "Analytics" at bounding box center [79, 361] width 48 height 17
click at [40, 229] on span "Products" at bounding box center [42, 223] width 44 height 15
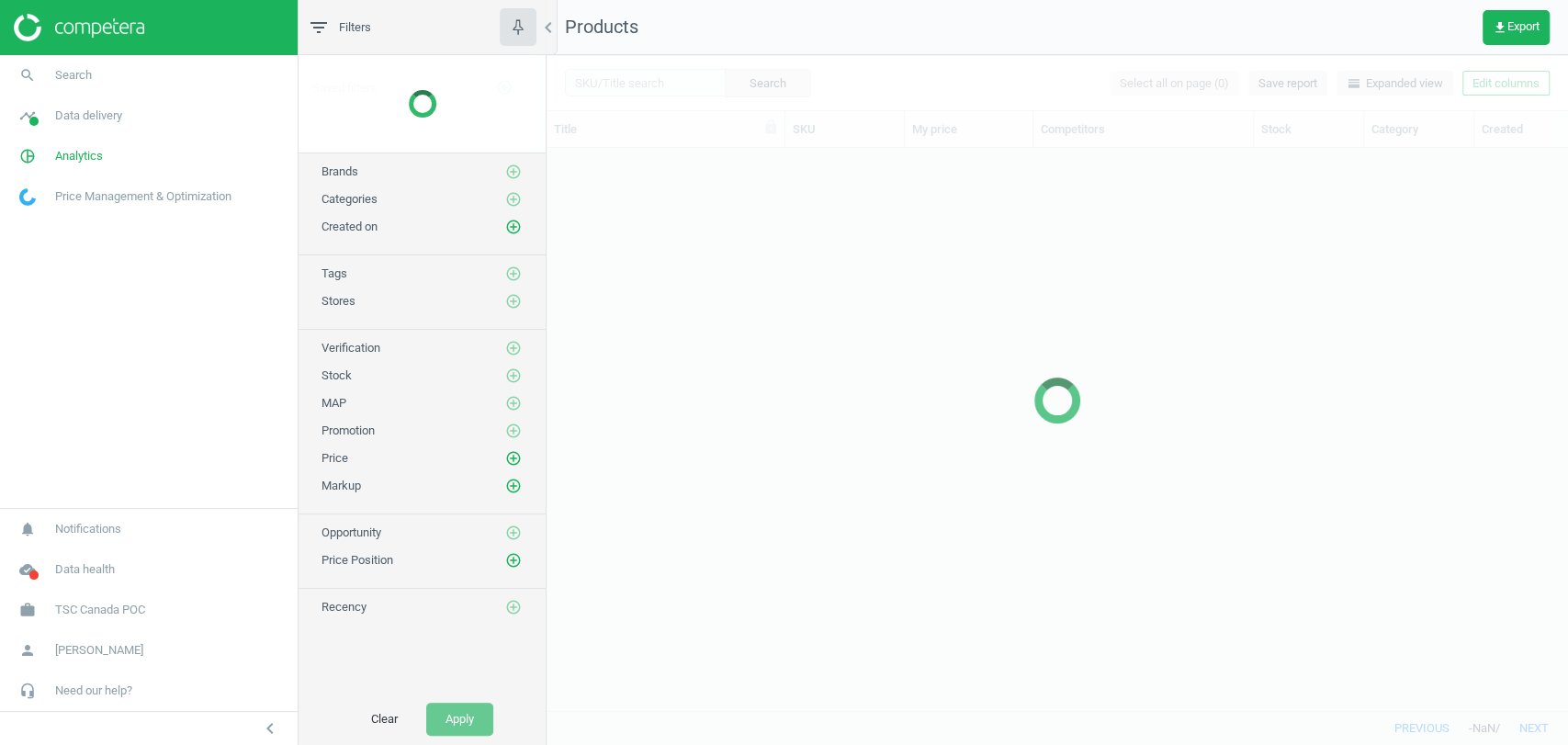
scroll to position [530, 1005]
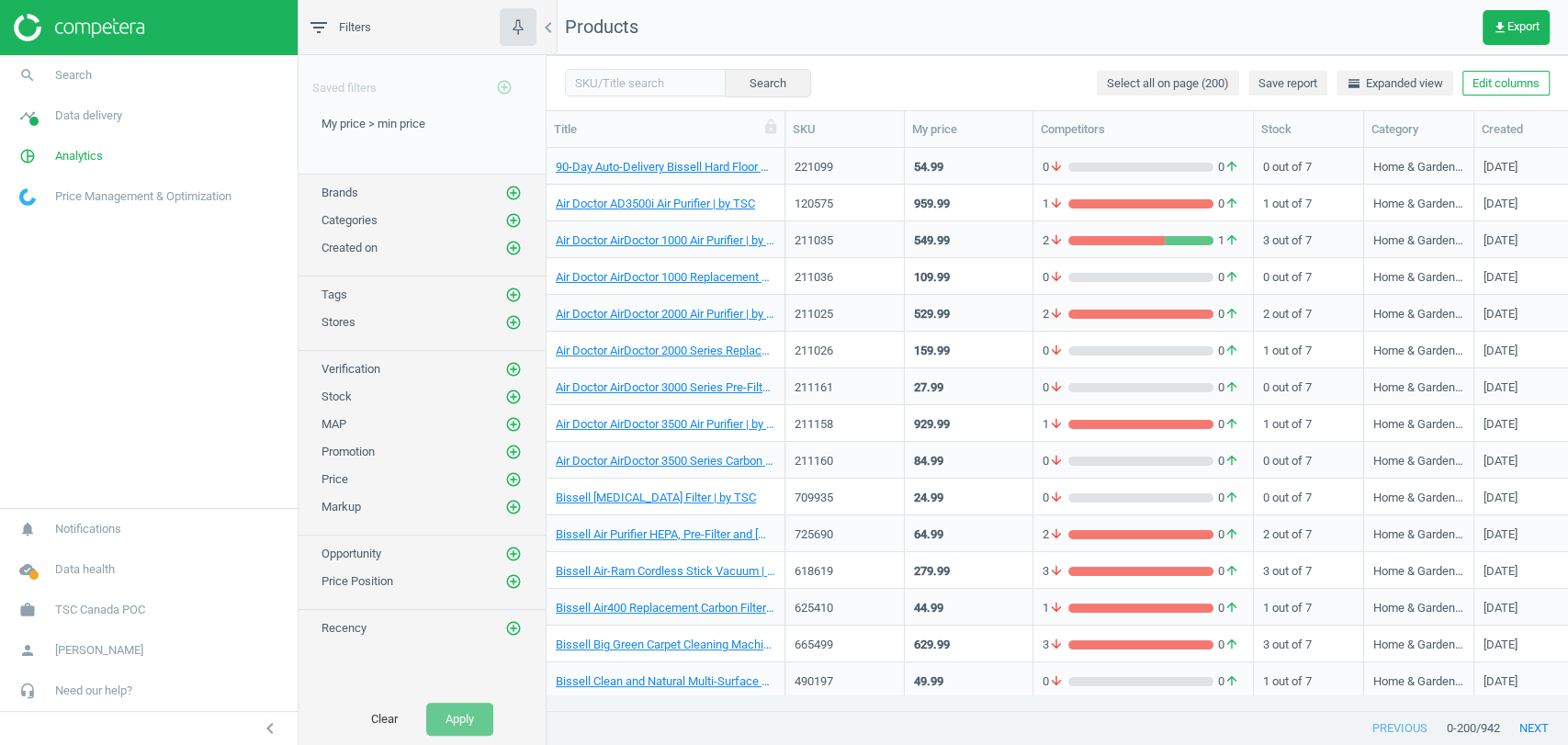
click at [972, 175] on div "54.99" at bounding box center [969, 166] width 109 height 32
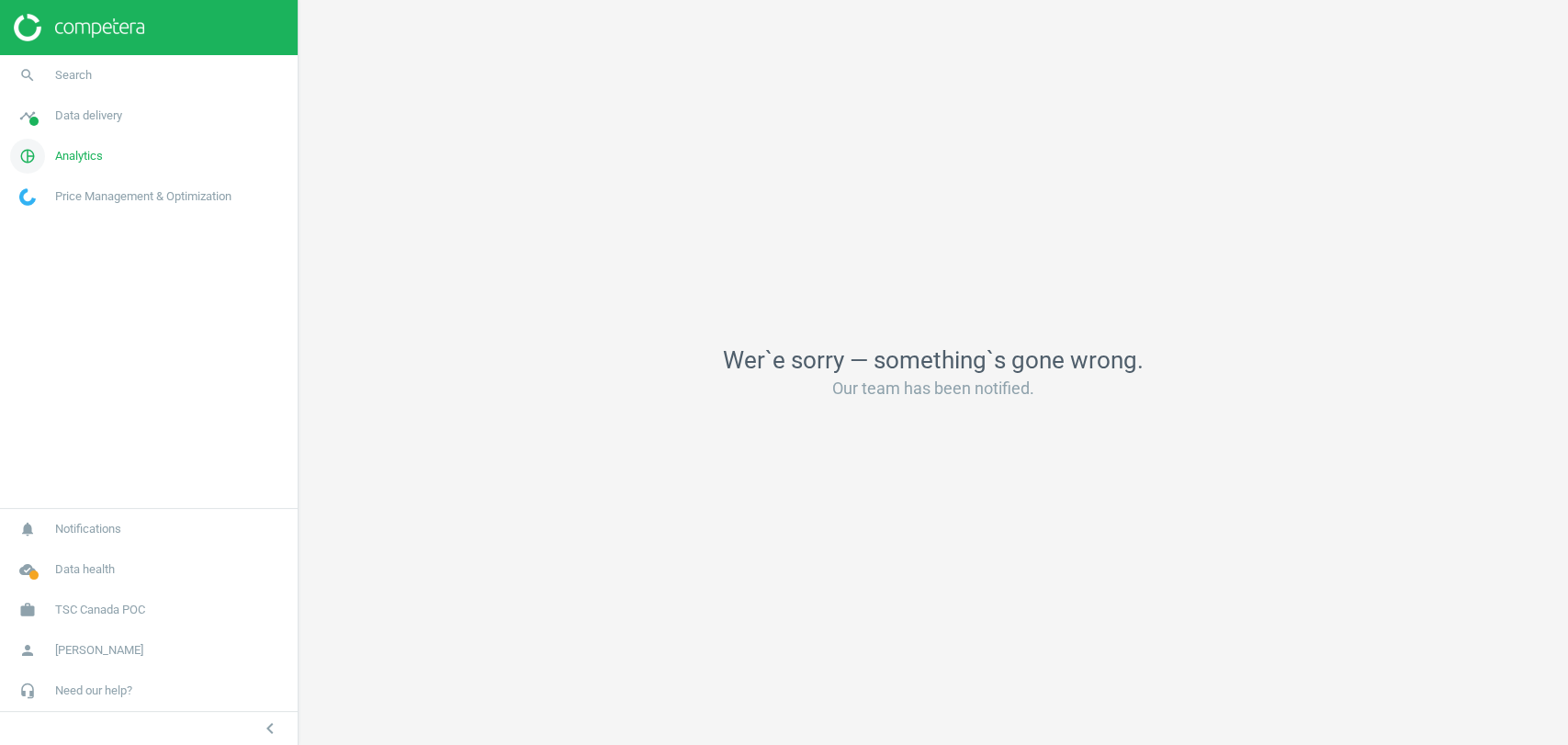
click at [68, 157] on span "Analytics" at bounding box center [79, 156] width 48 height 17
click at [39, 219] on span "Products" at bounding box center [42, 223] width 44 height 15
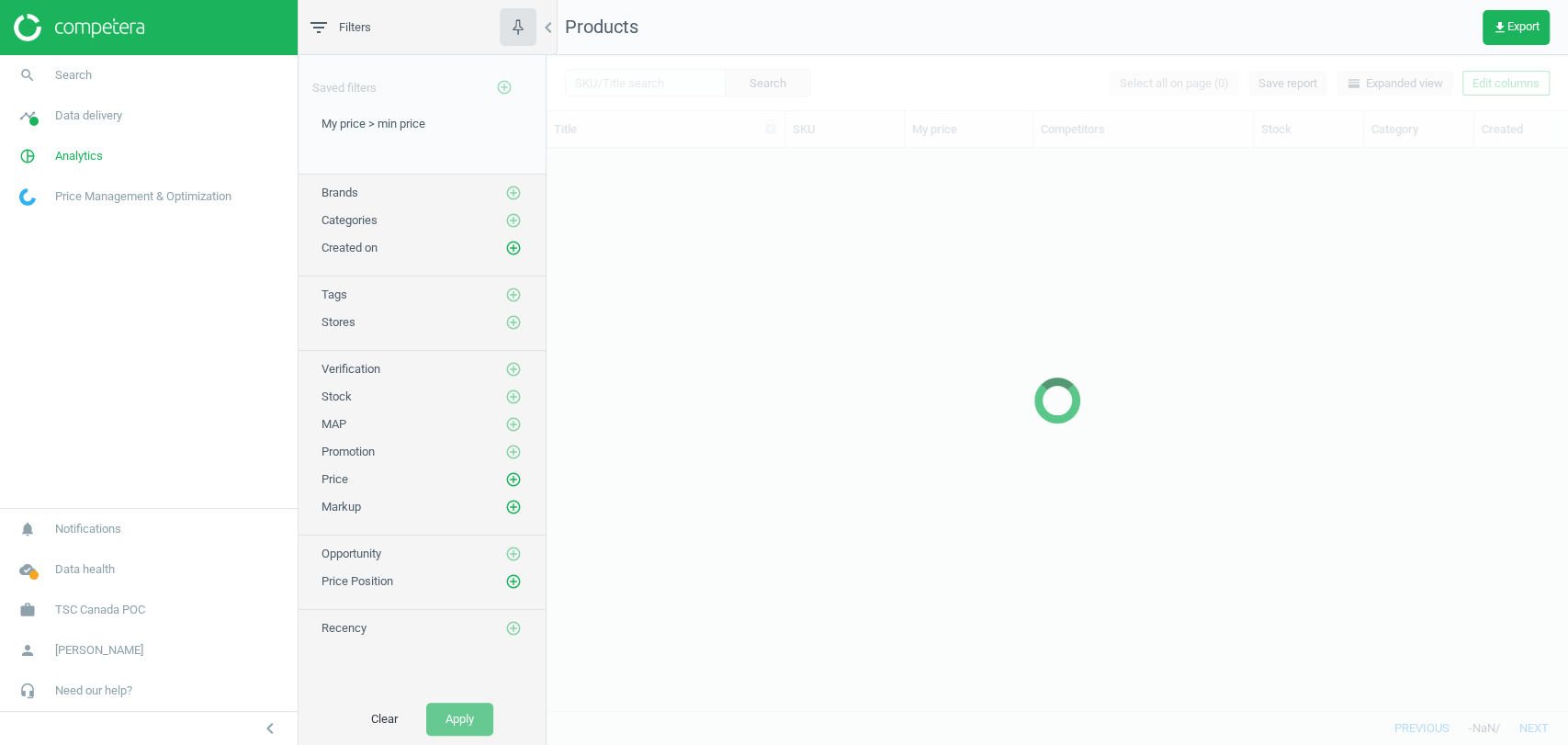
scroll to position [530, 1005]
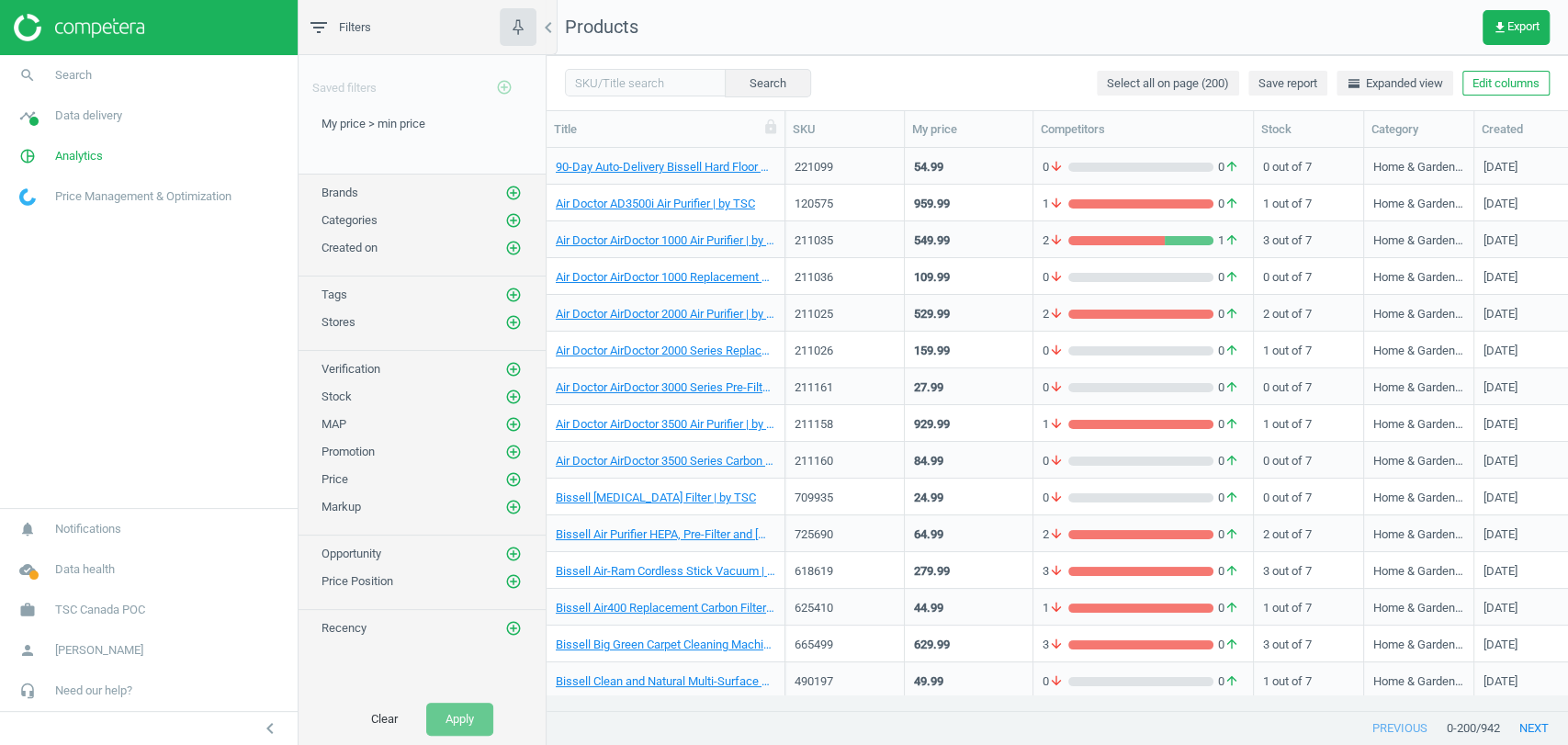
click at [703, 176] on div "90-Day Auto-Delivery Bissell Hard Floor Odour Eliminator Cleaning Formula (4-Pa…" at bounding box center [665, 170] width 219 height 23
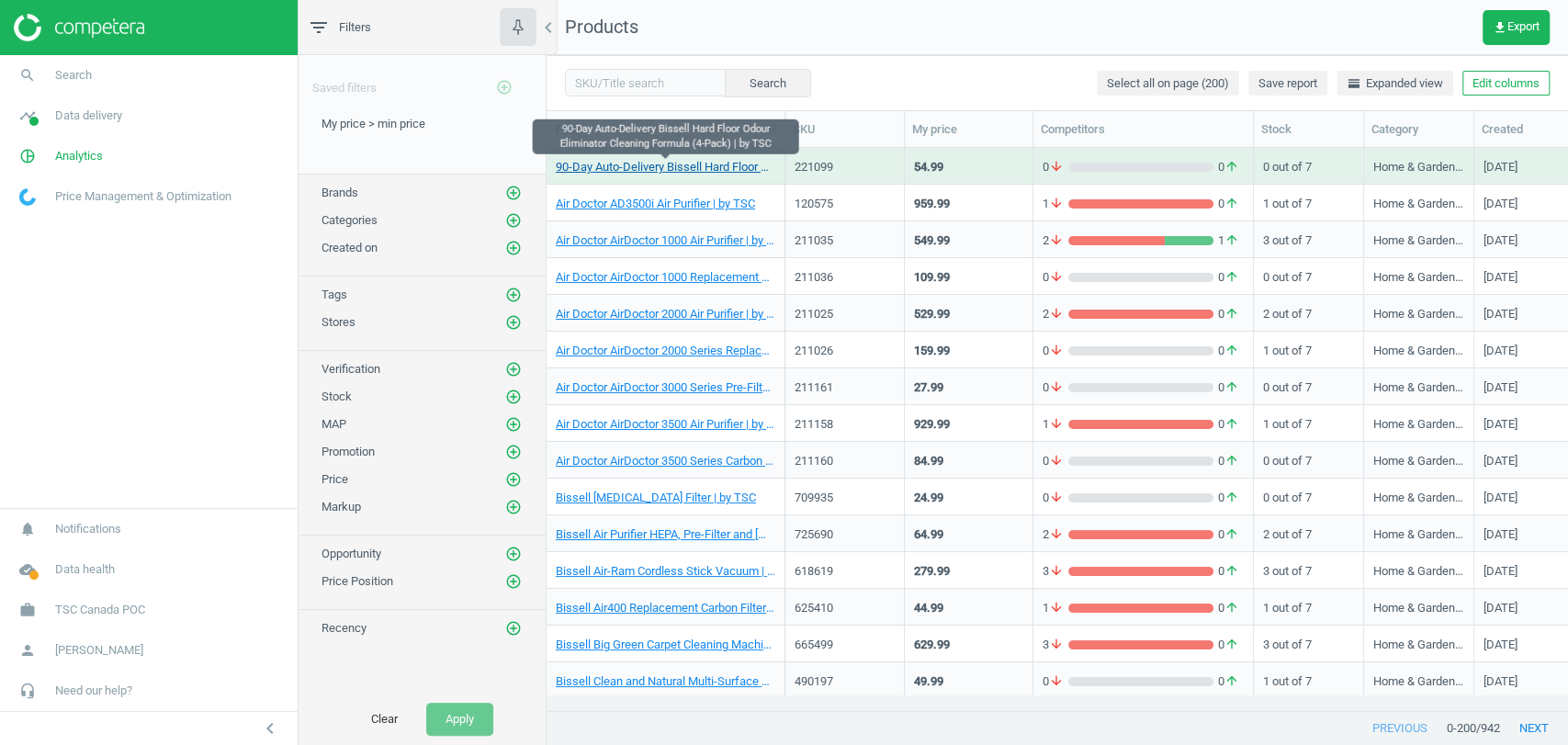
click at [713, 170] on link "90-Day Auto-Delivery Bissell Hard Floor Odour Eliminator Cleaning Formula (4-Pa…" at bounding box center [665, 167] width 219 height 17
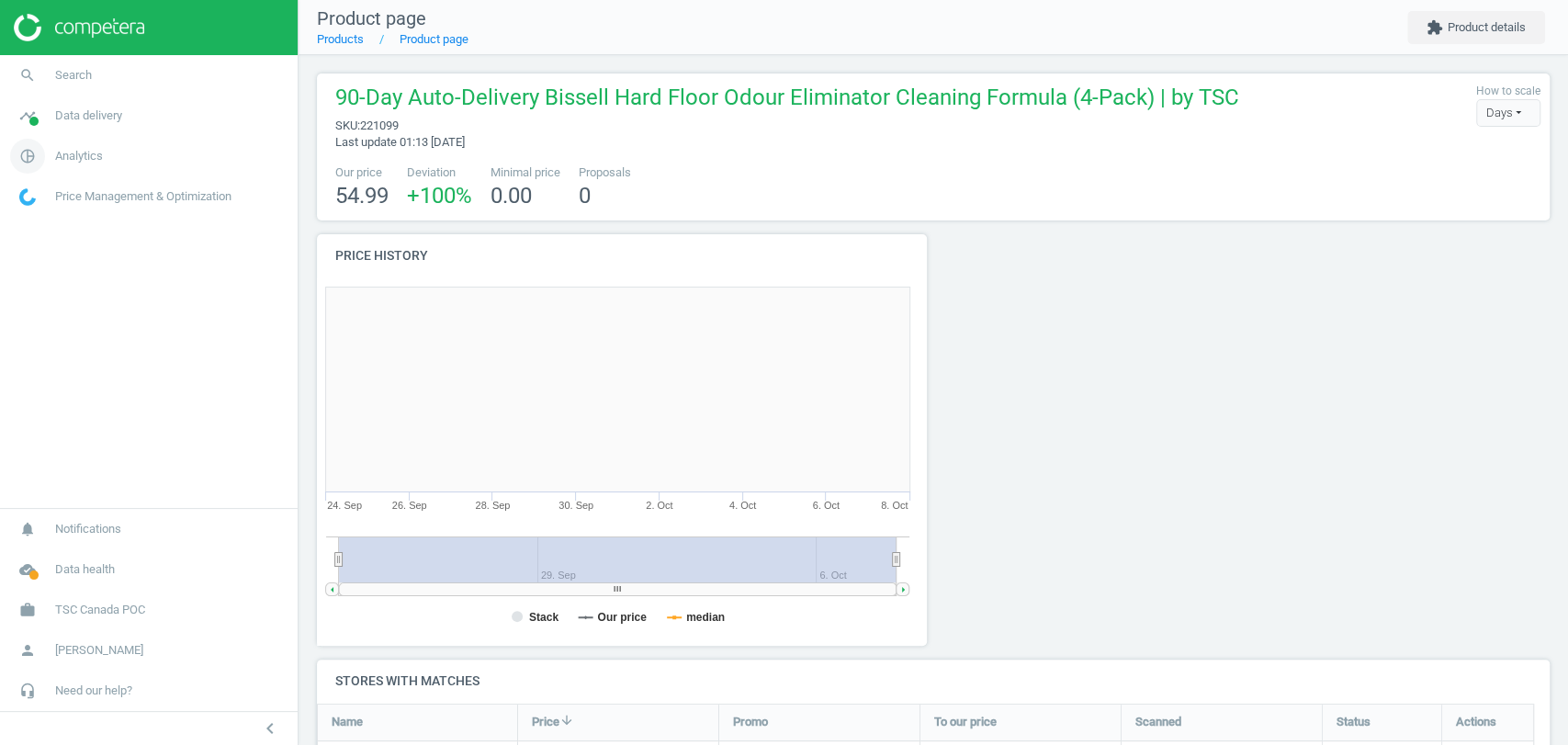
scroll to position [400, 633]
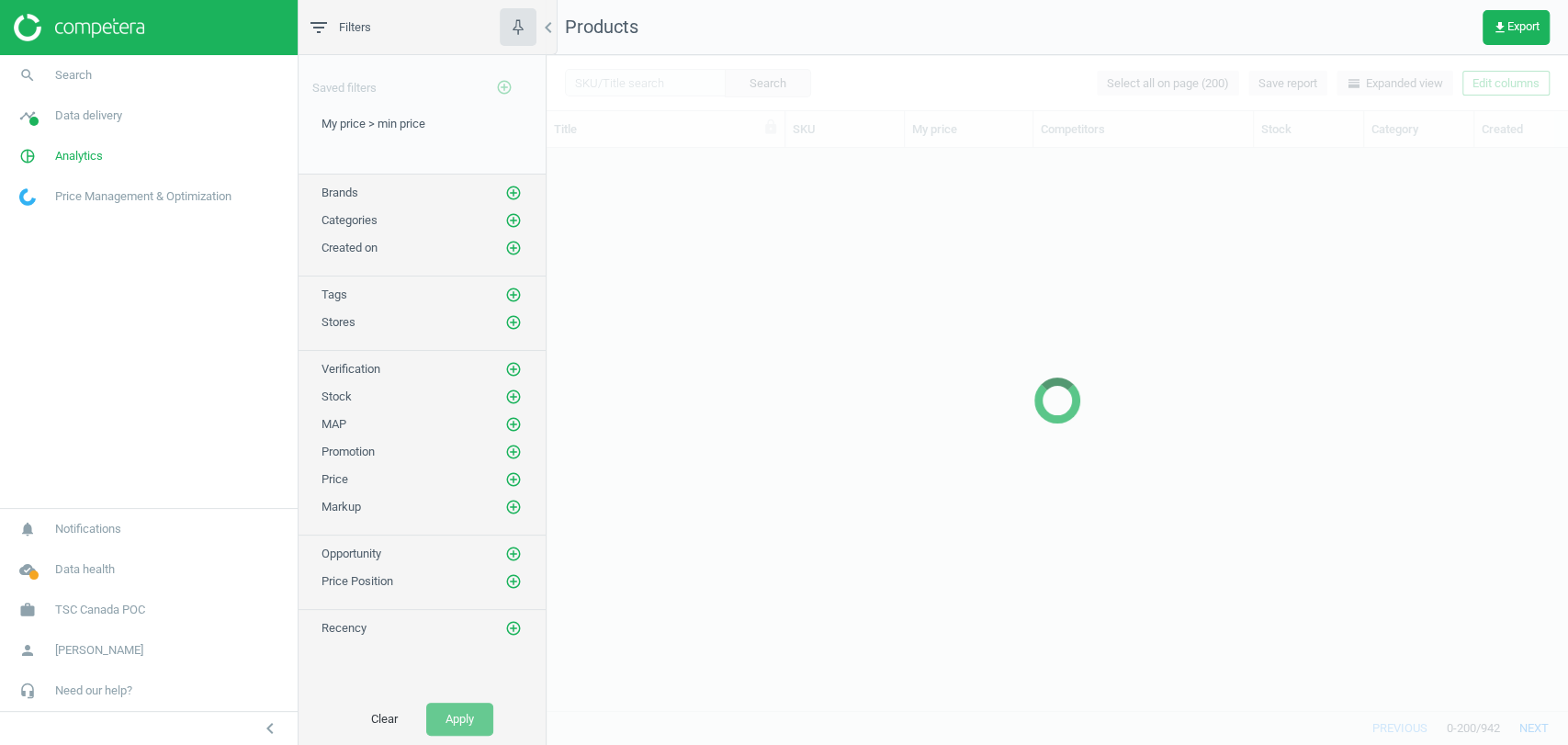
scroll to position [530, 1005]
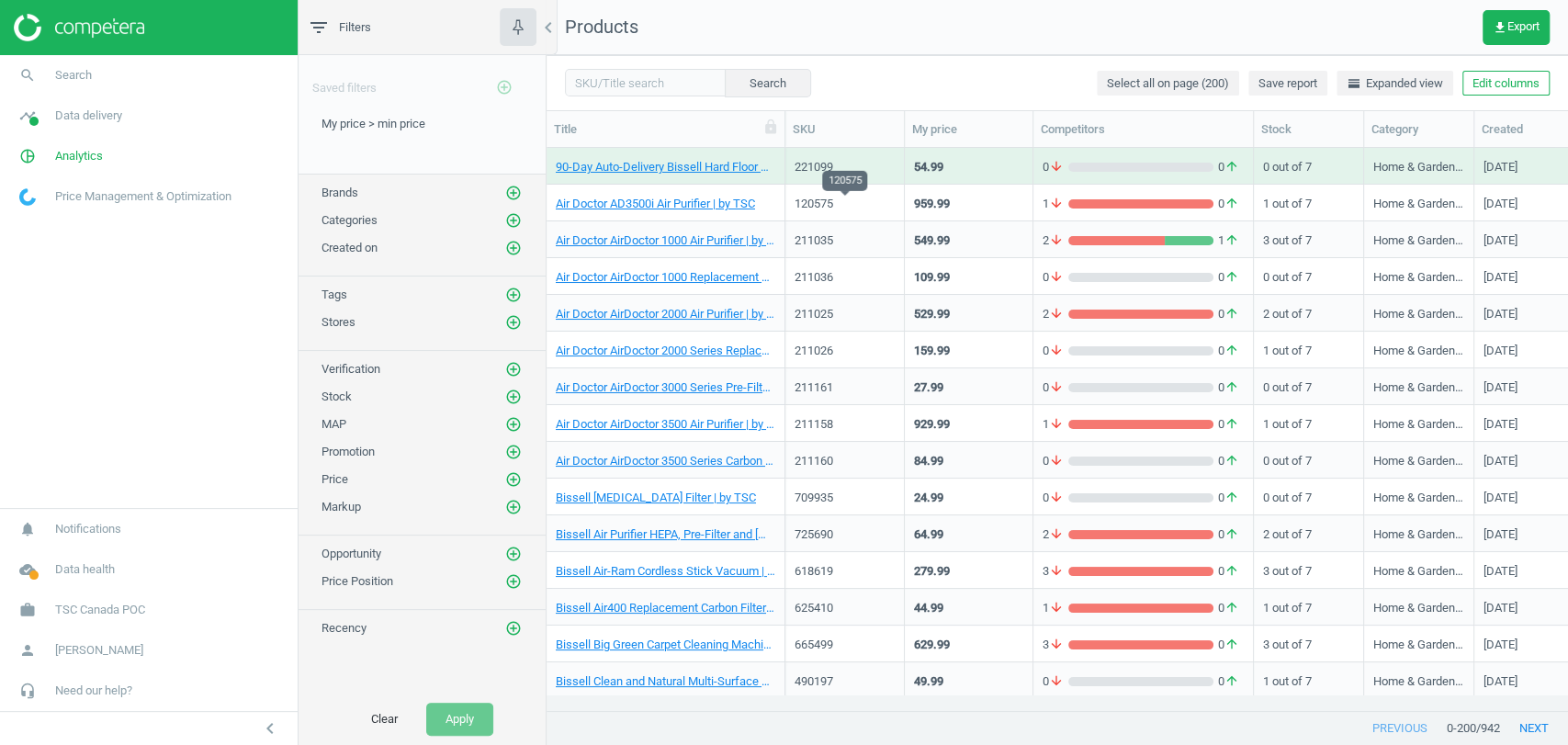
click at [872, 205] on div "120575" at bounding box center [845, 203] width 100 height 17
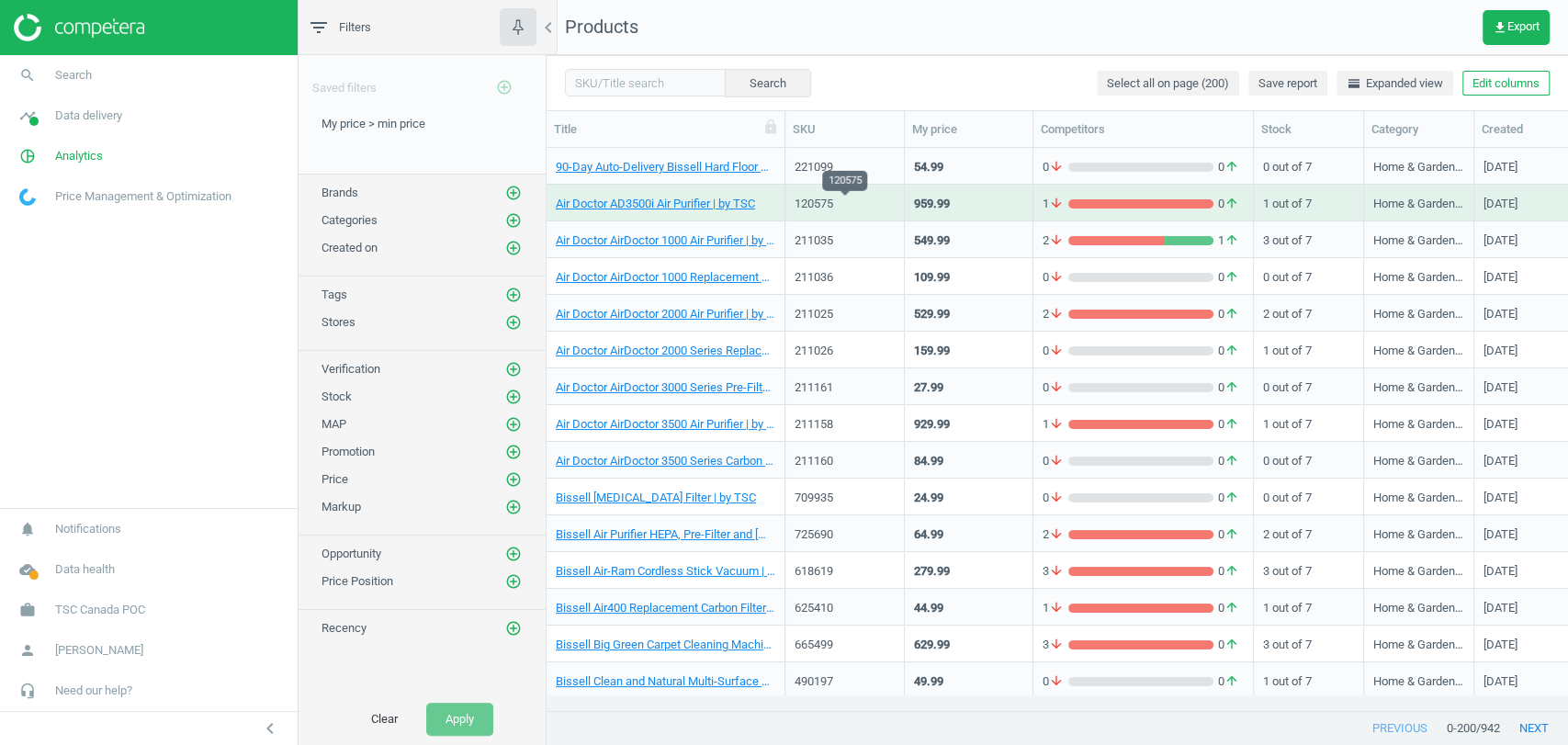
click at [872, 205] on div "120575" at bounding box center [845, 203] width 100 height 17
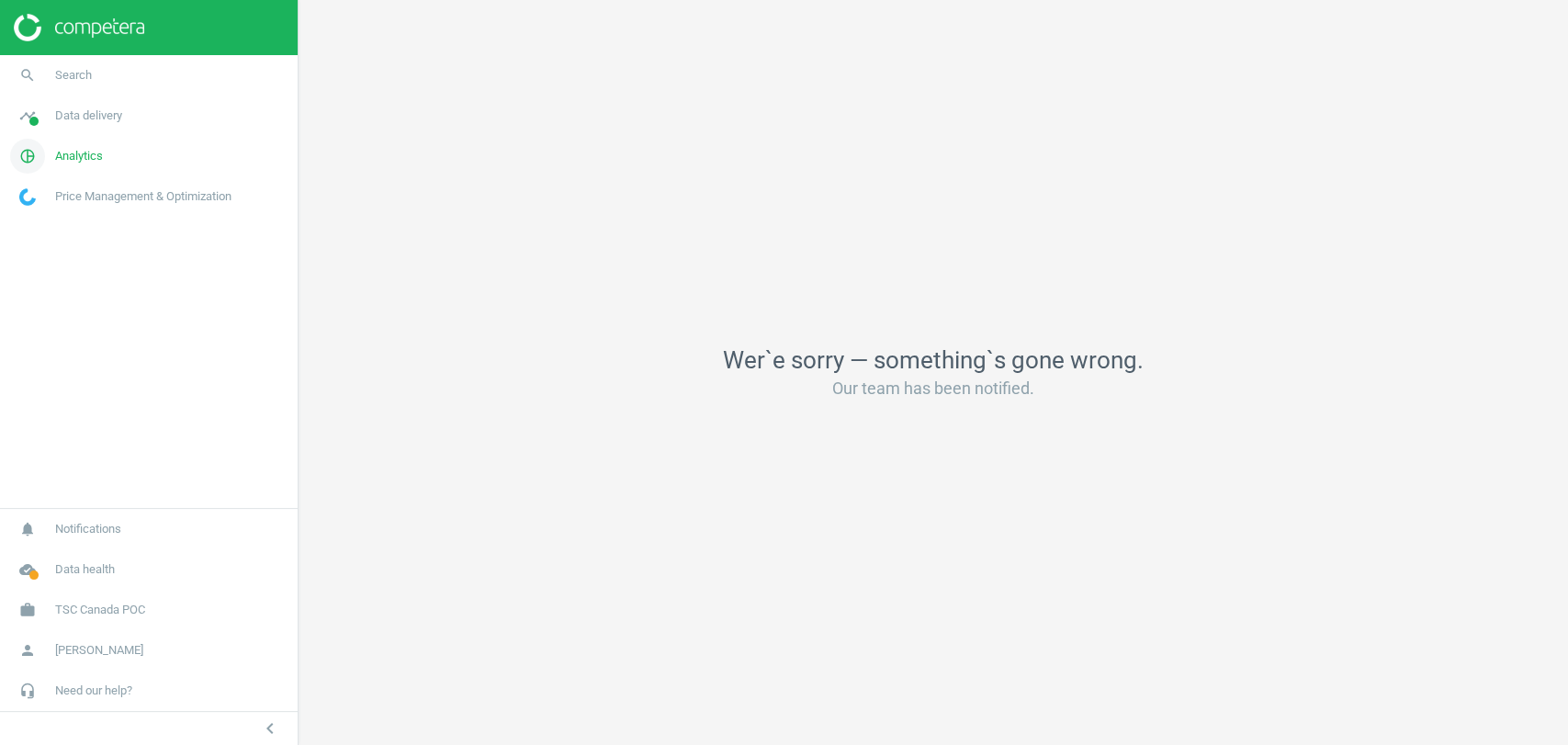
click at [68, 149] on span "Analytics" at bounding box center [79, 156] width 48 height 17
click at [52, 222] on span "Products" at bounding box center [42, 223] width 44 height 15
click at [35, 245] on span "Price index" at bounding box center [46, 250] width 53 height 15
click at [48, 312] on span "Email alerts" at bounding box center [48, 307] width 56 height 15
click at [56, 297] on link "Email alerts" at bounding box center [149, 307] width 298 height 28
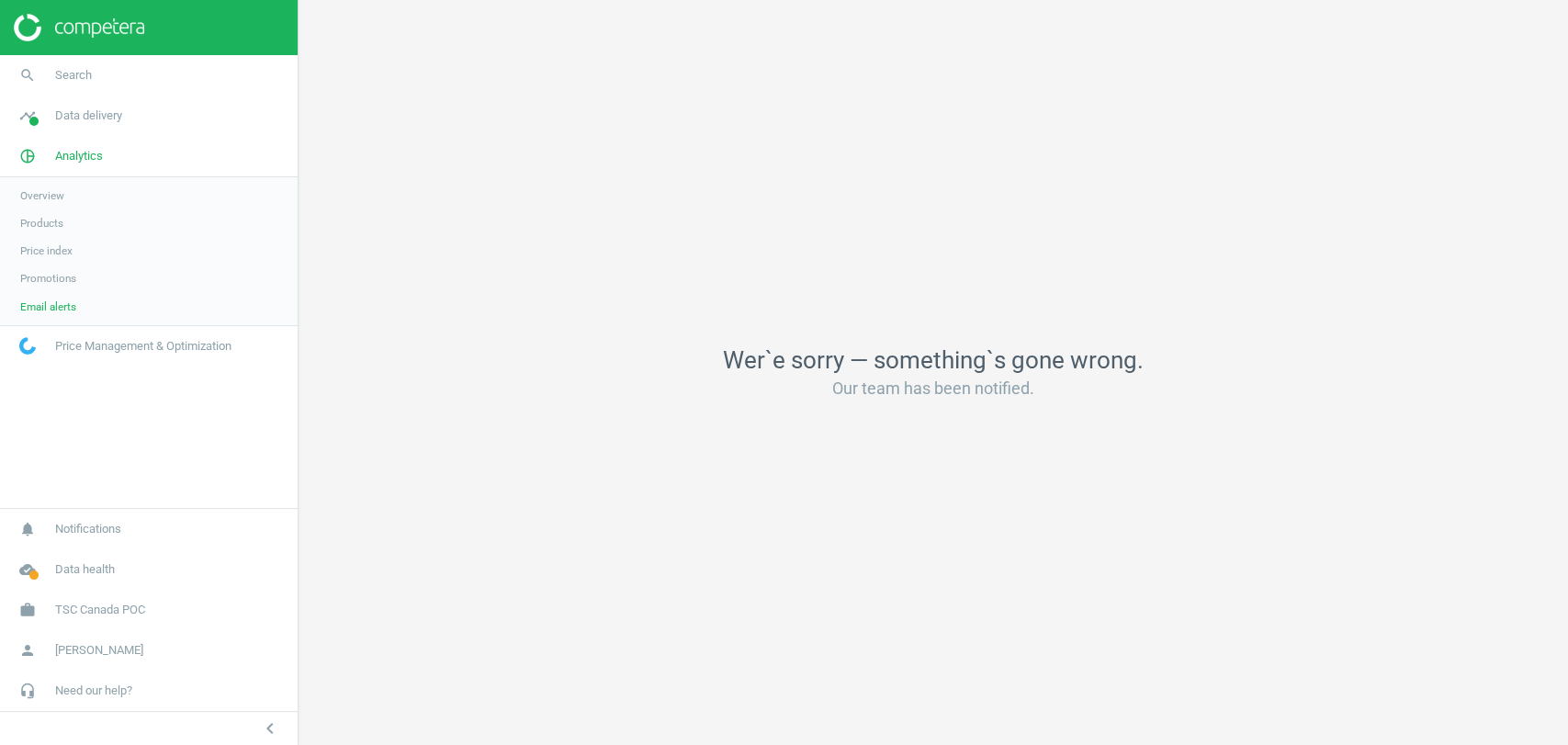
click at [59, 287] on link "Promotions" at bounding box center [149, 279] width 298 height 28
click at [42, 217] on span "Products" at bounding box center [42, 223] width 44 height 15
click at [44, 202] on span "Overview" at bounding box center [42, 195] width 44 height 15
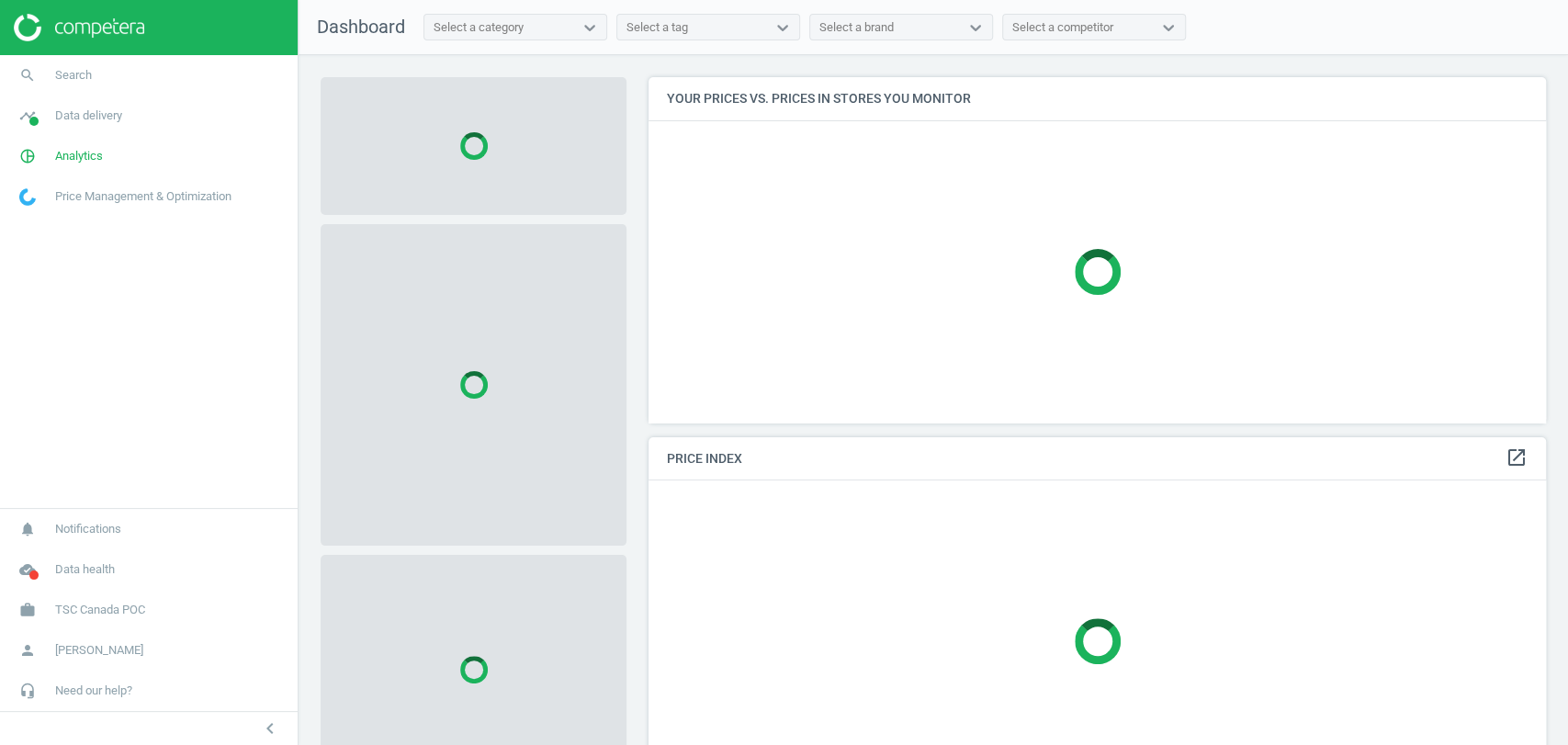
scroll to position [377, 913]
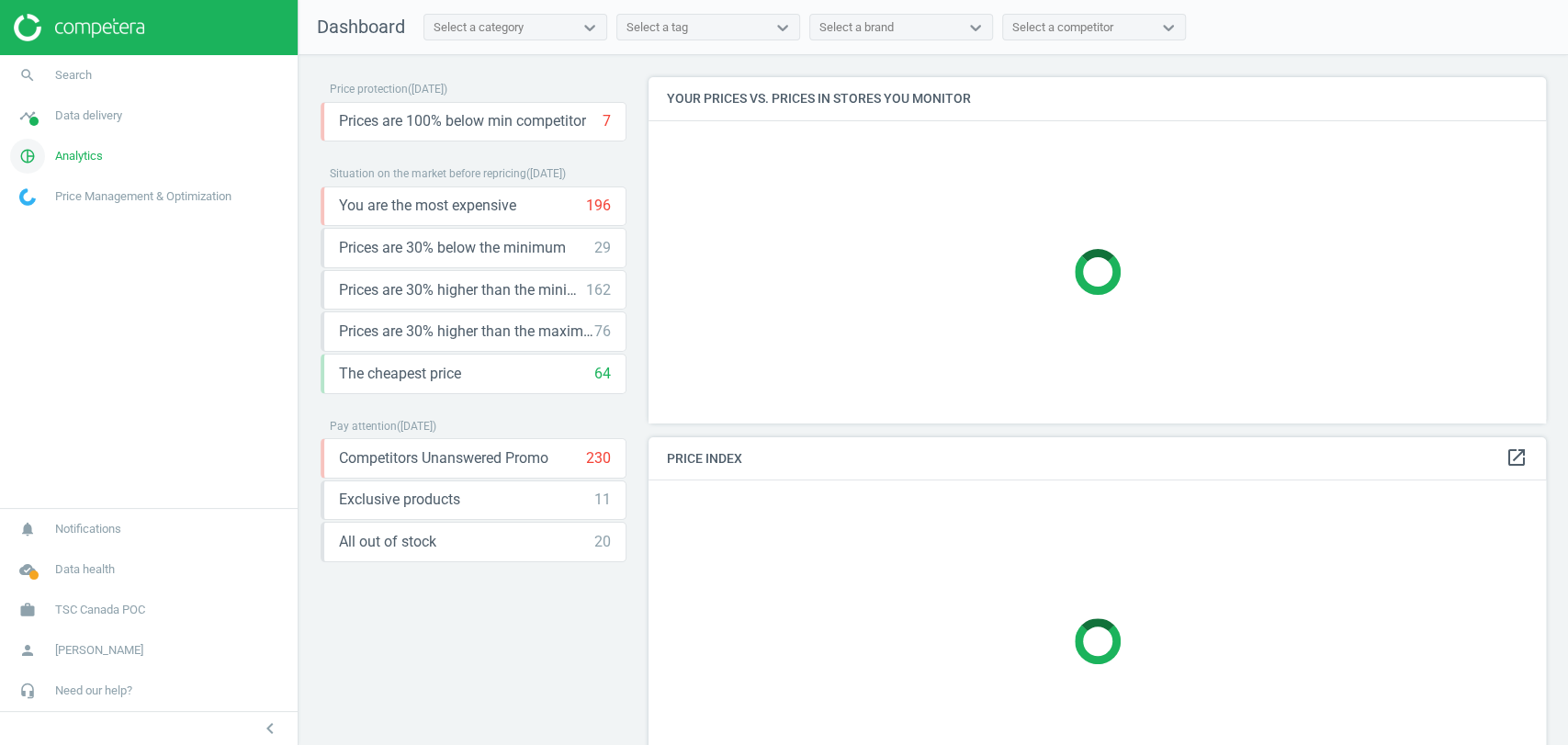
click at [76, 150] on span "Analytics" at bounding box center [79, 156] width 48 height 17
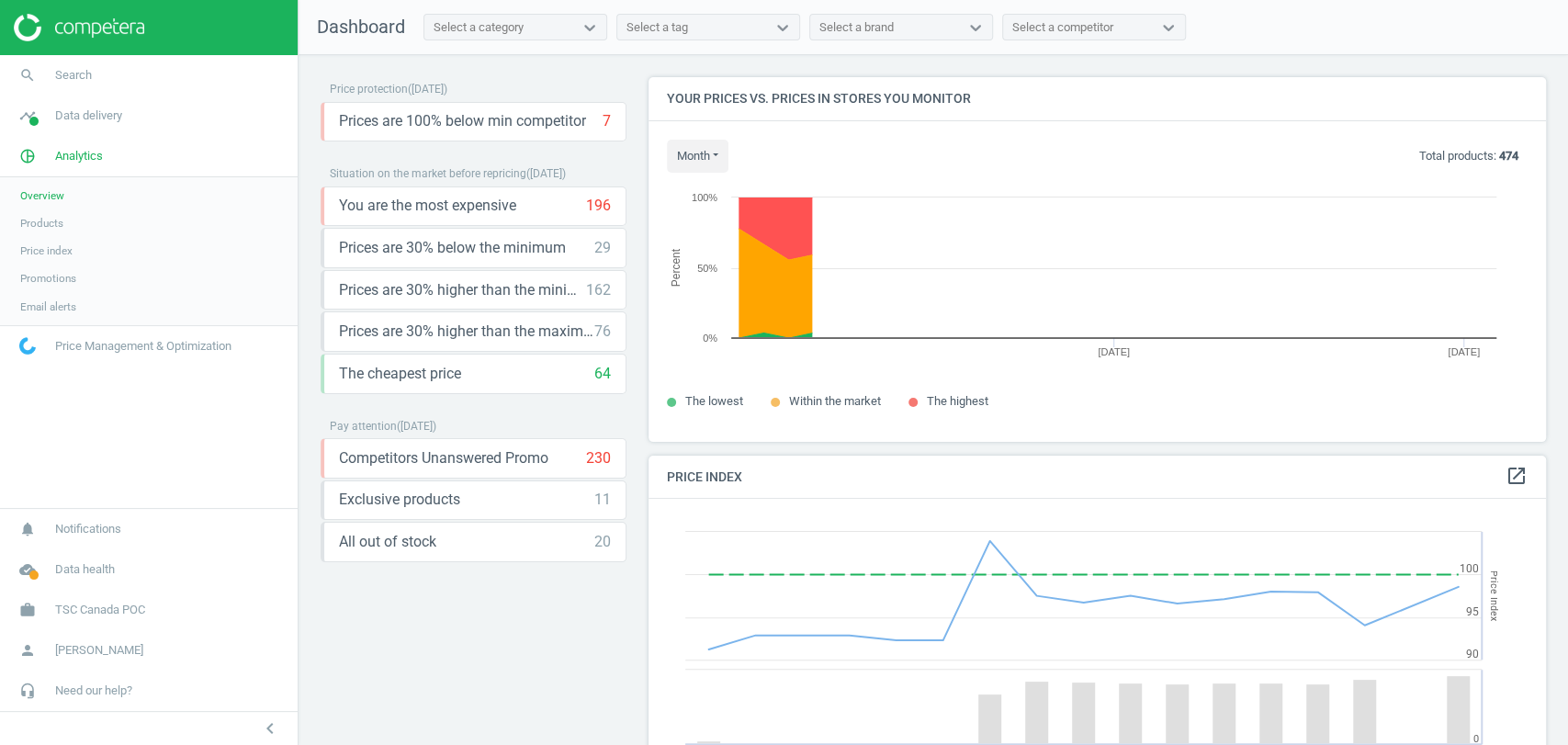
scroll to position [454, 913]
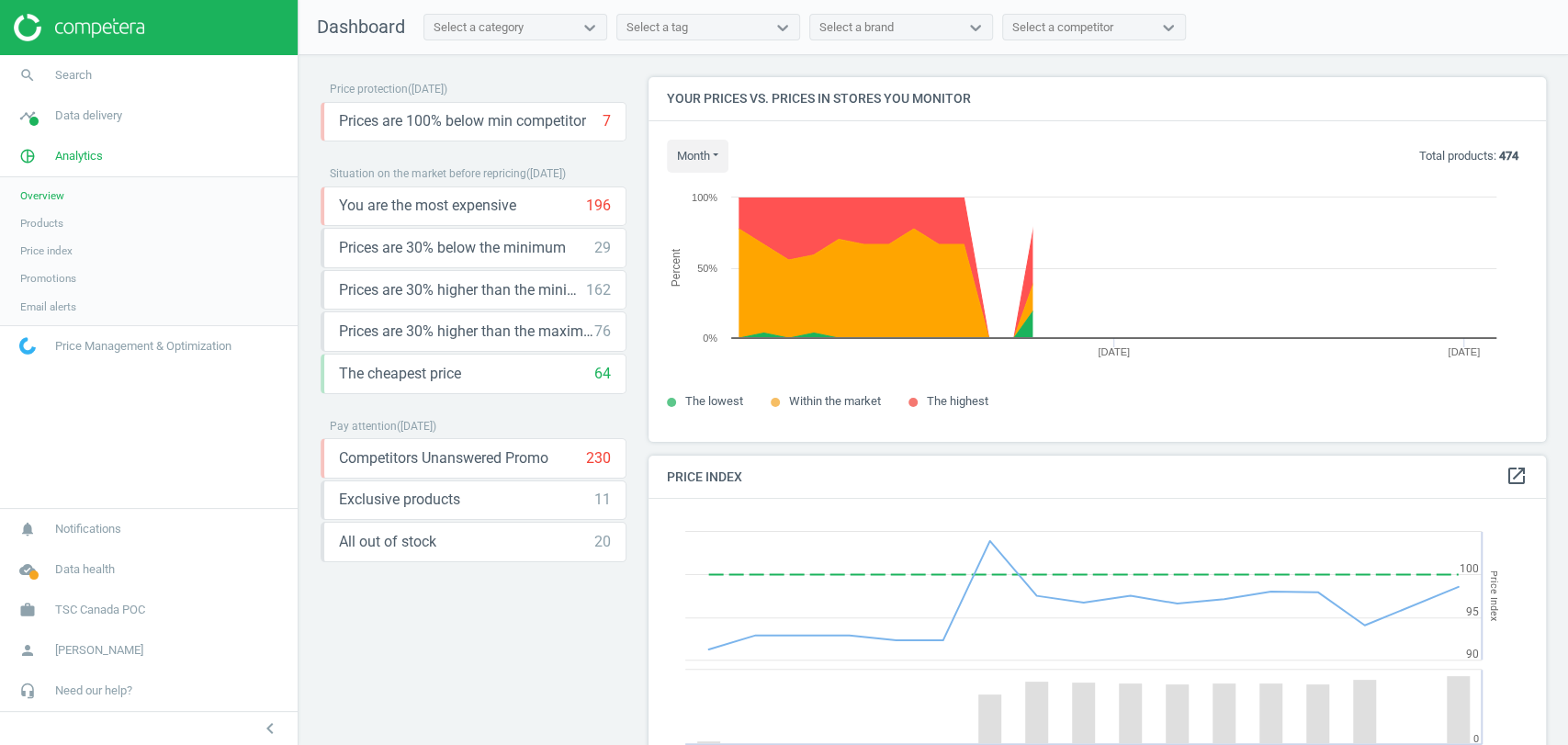
click at [47, 249] on span "Price index" at bounding box center [46, 250] width 53 height 15
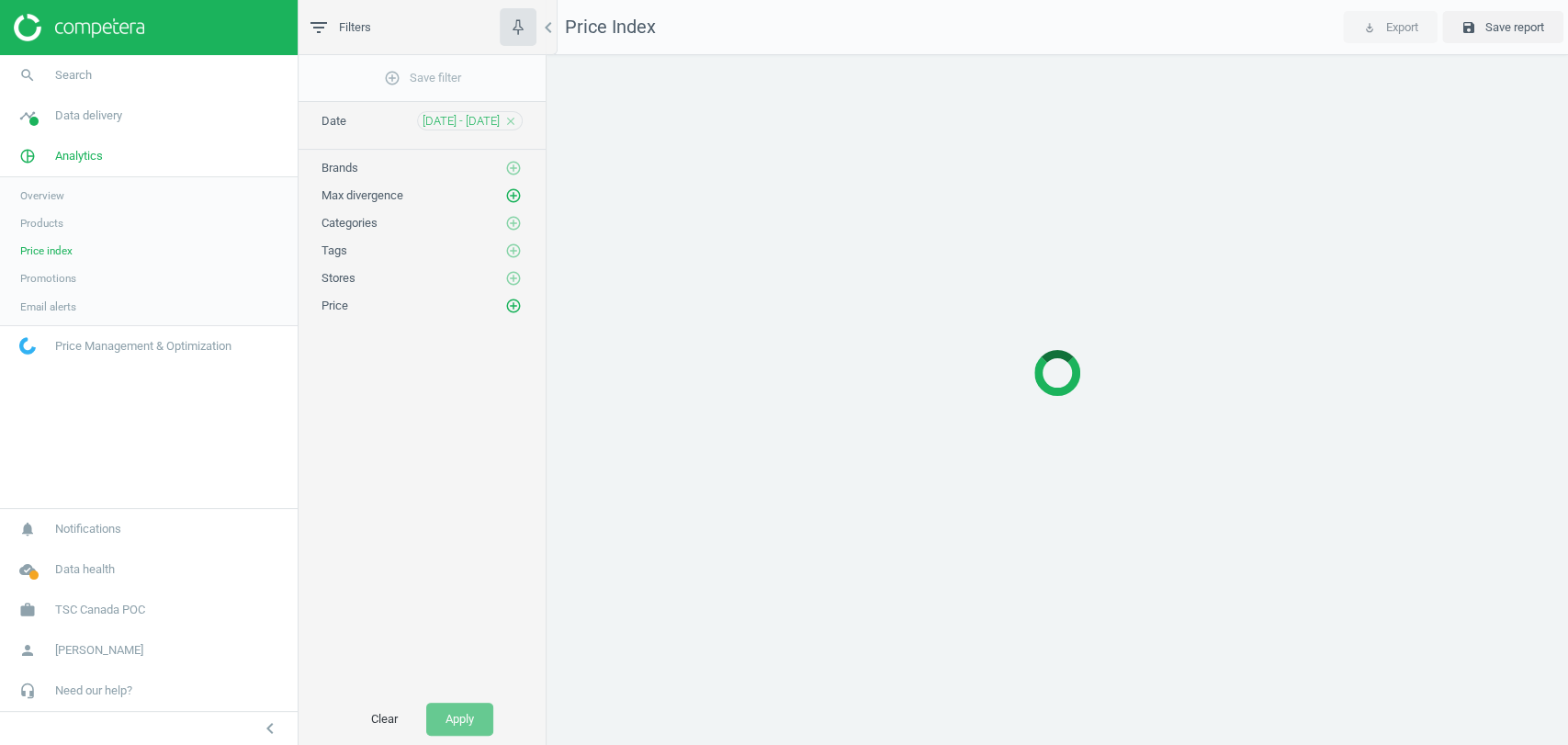
click at [59, 274] on span "Promotions" at bounding box center [48, 278] width 56 height 15
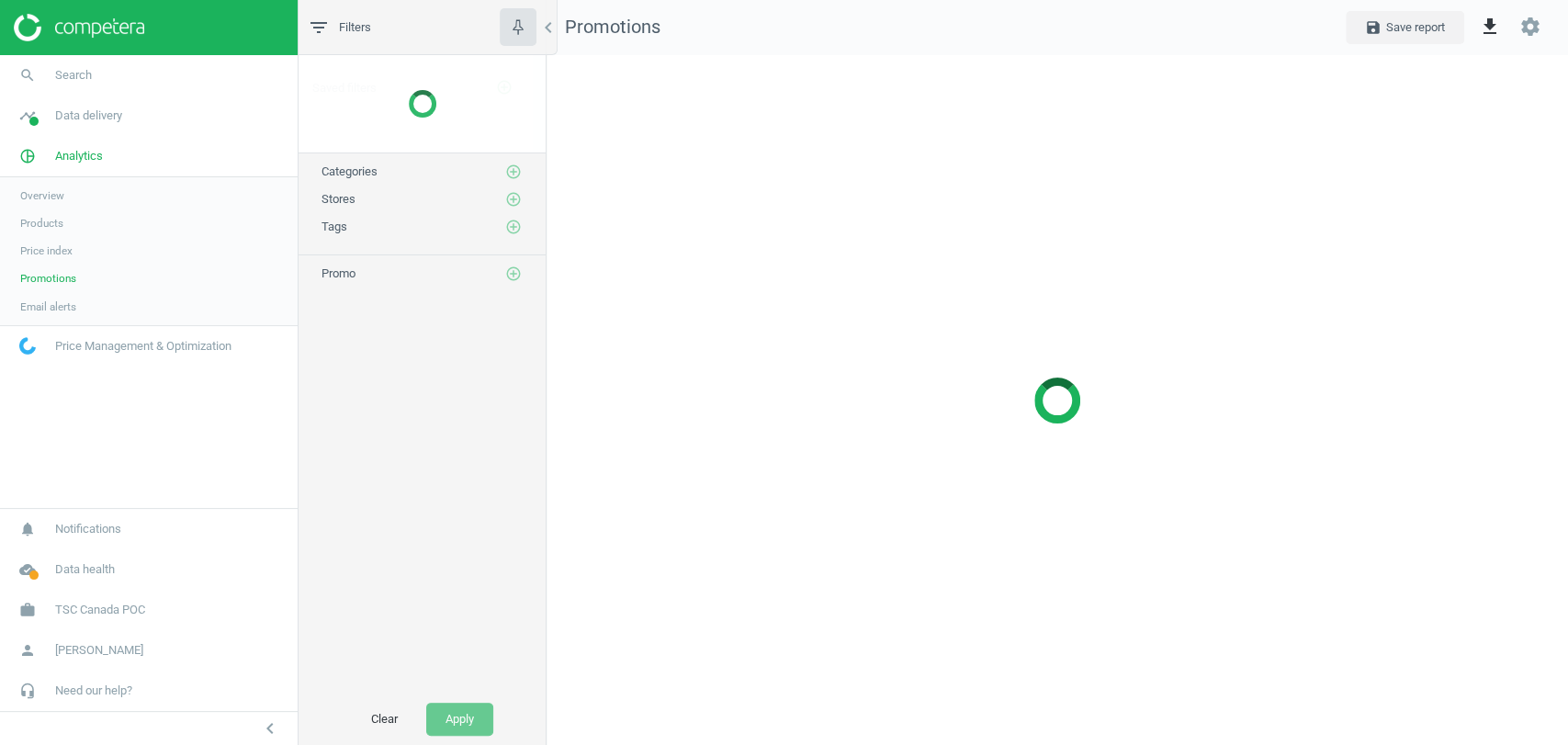
scroll to position [721, 1053]
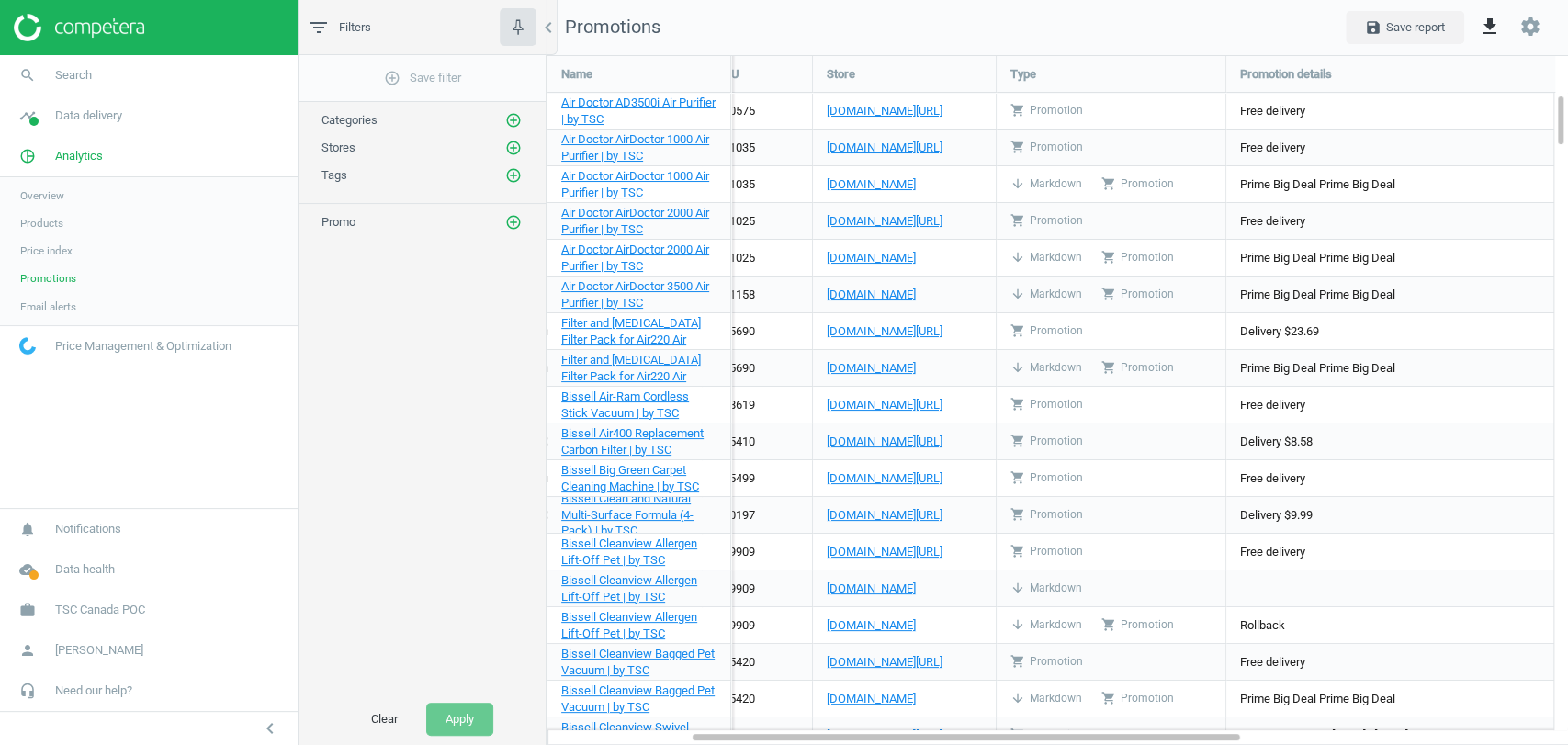
click at [52, 223] on span "Products" at bounding box center [42, 223] width 44 height 15
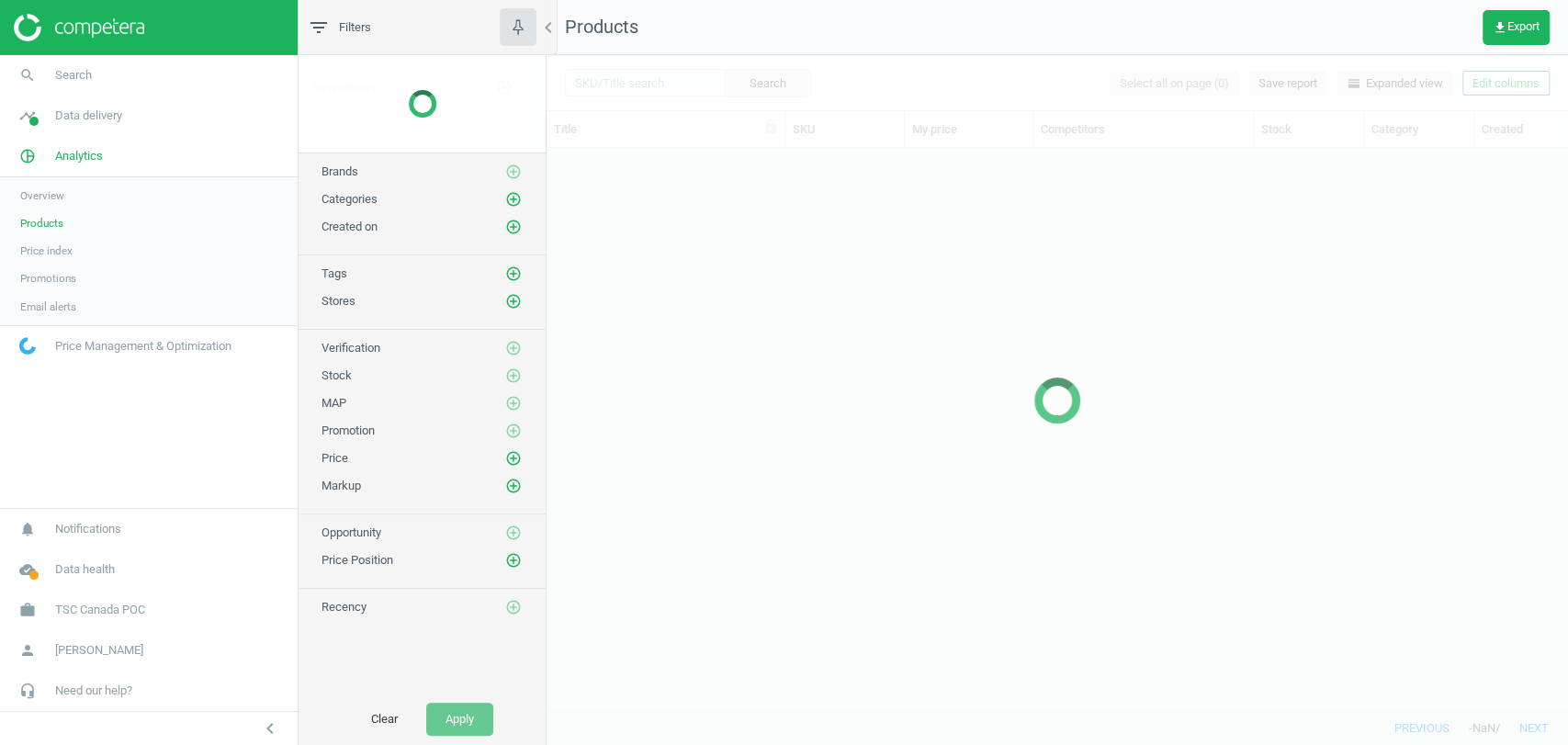
scroll to position [530, 1005]
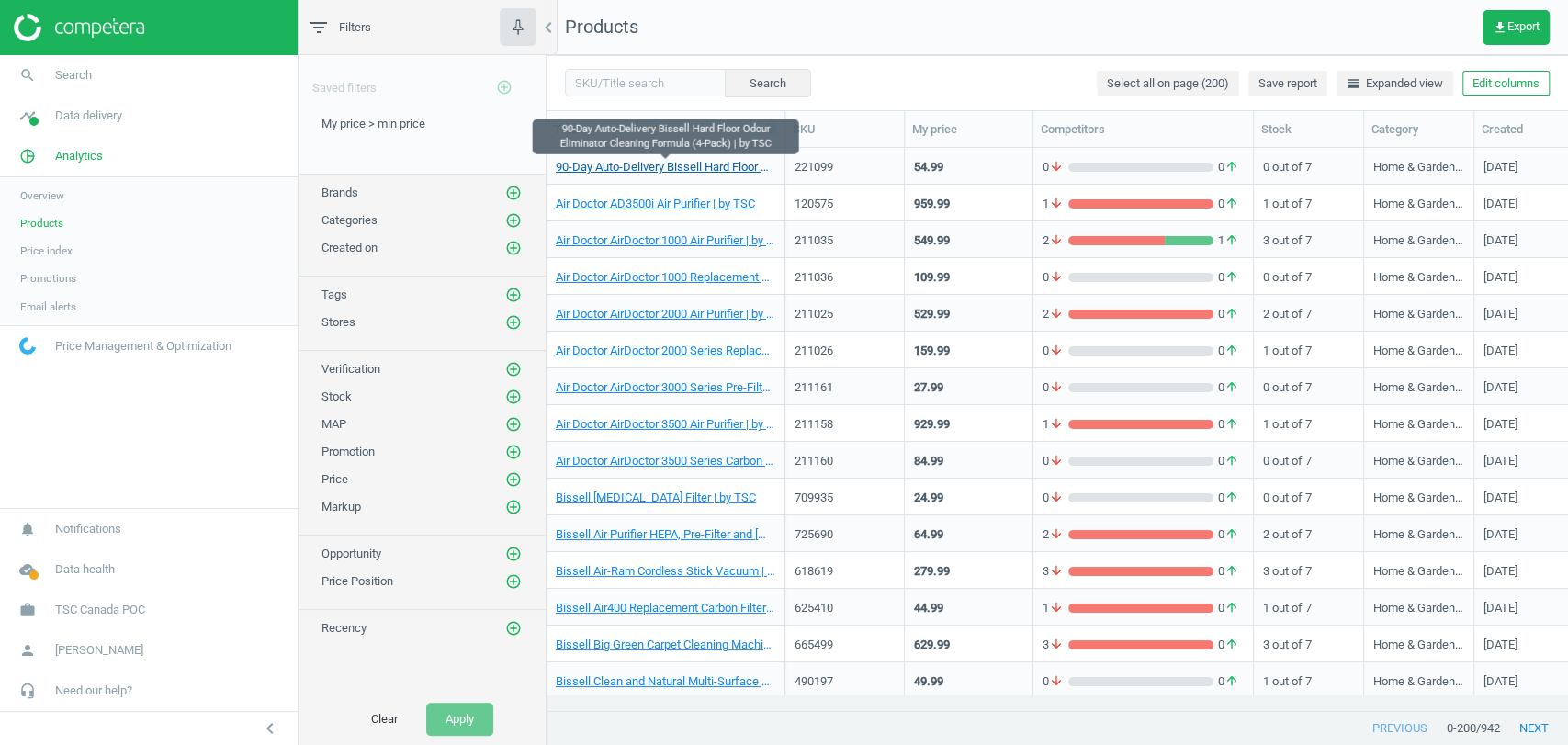
click at [699, 165] on link "90-Day Auto-Delivery Bissell Hard Floor Odour Eliminator Cleaning Formula (4-Pa…" at bounding box center [665, 167] width 219 height 17
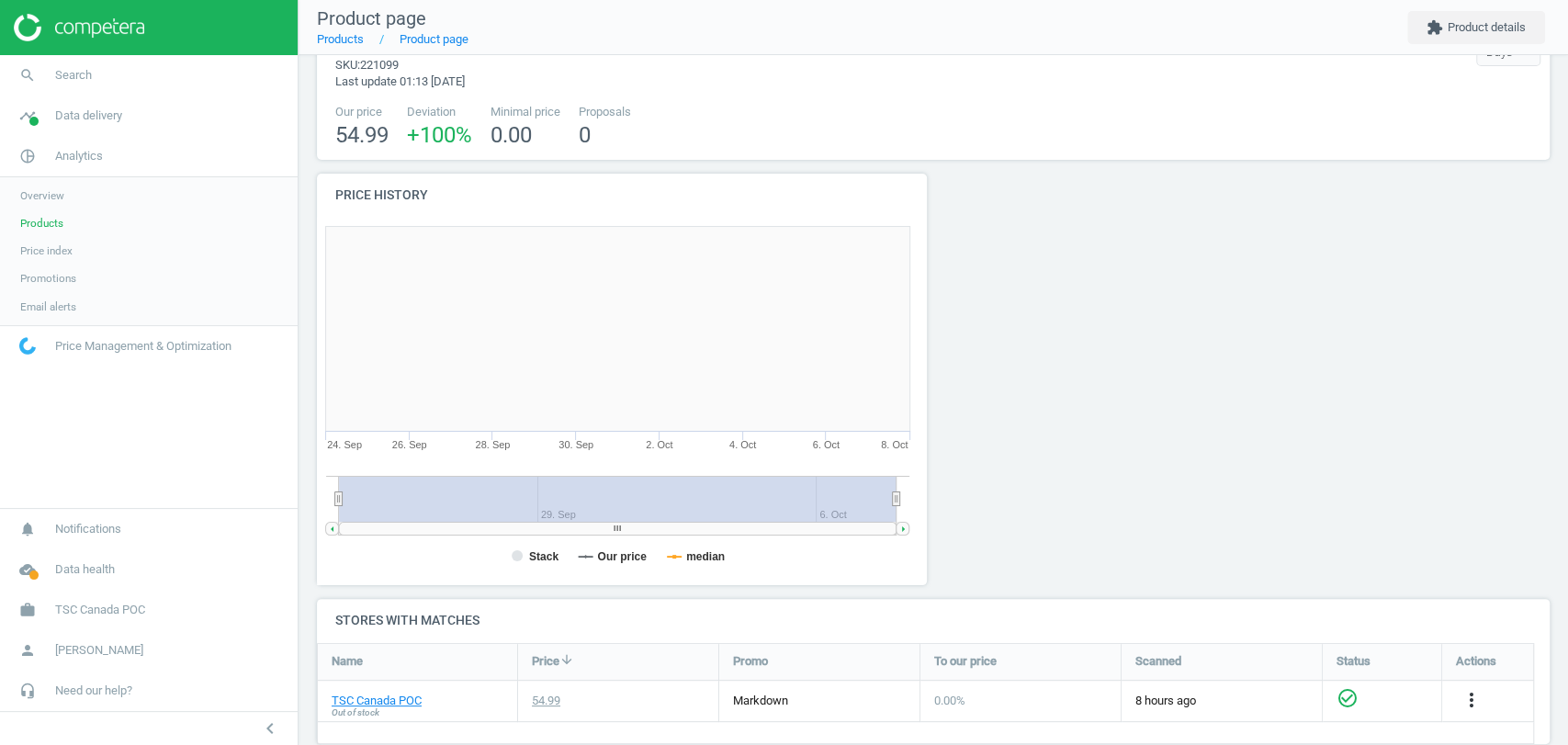
scroll to position [224, 0]
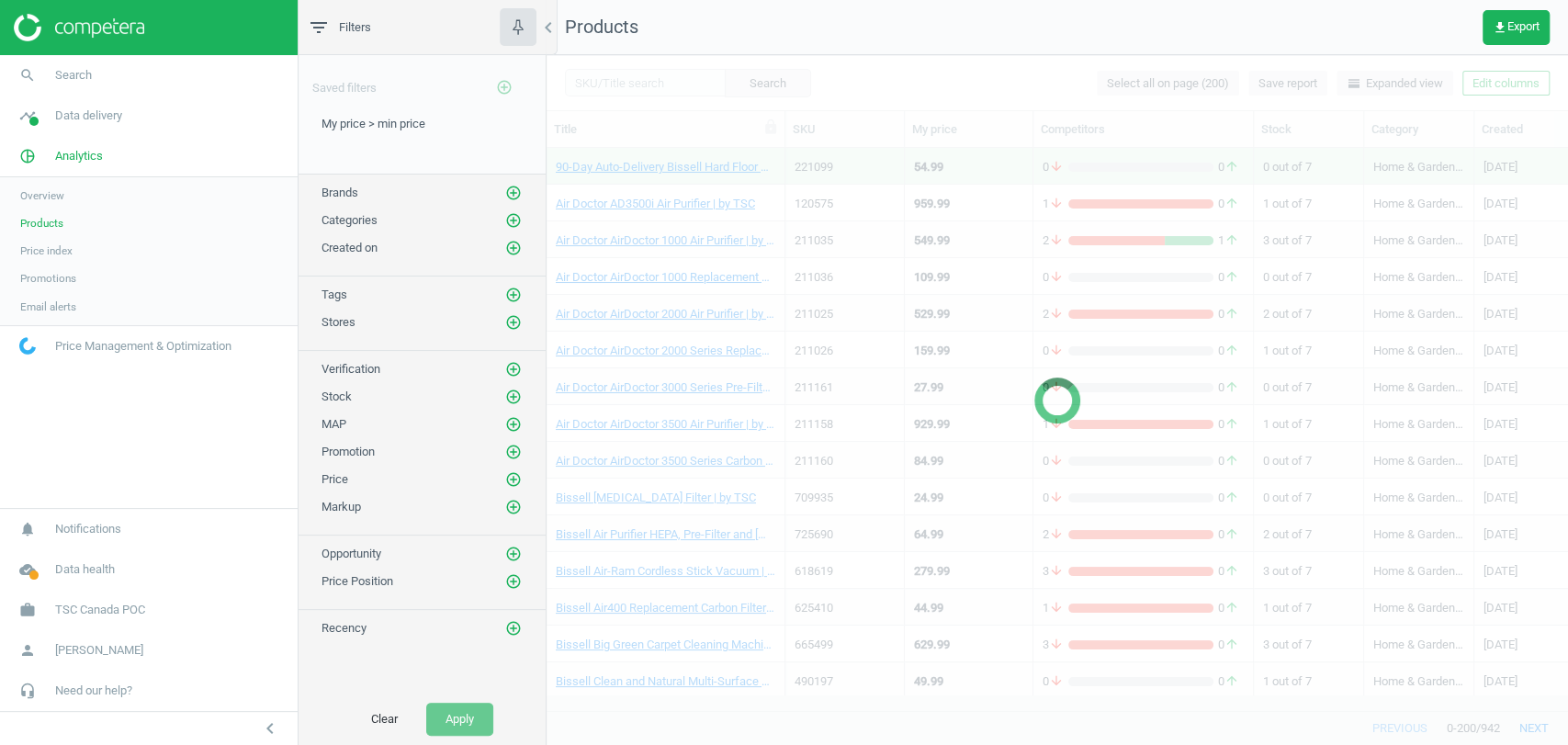
scroll to position [530, 1005]
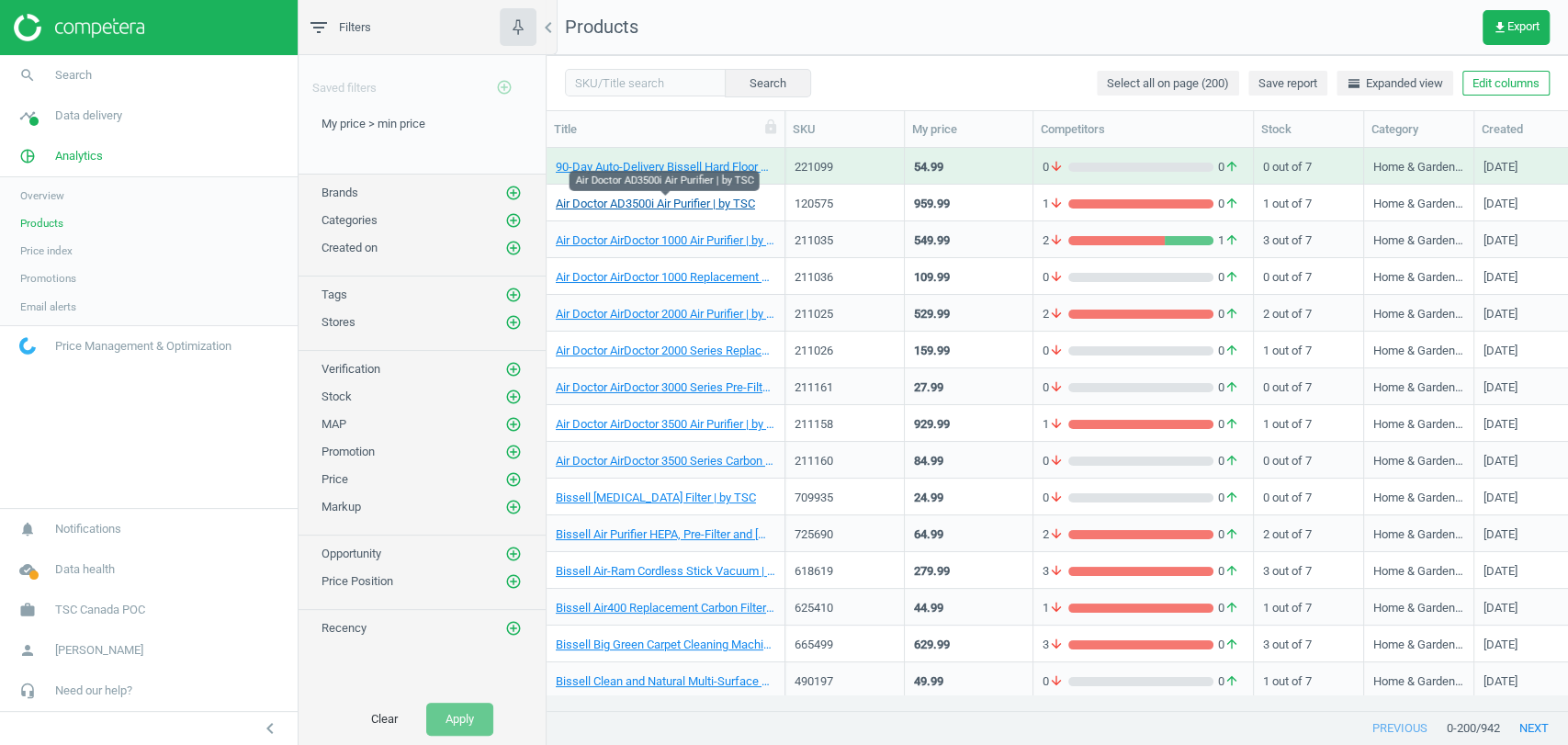
click at [703, 204] on link "Air Doctor AD3500i Air Purifier | by TSC" at bounding box center [655, 203] width 199 height 17
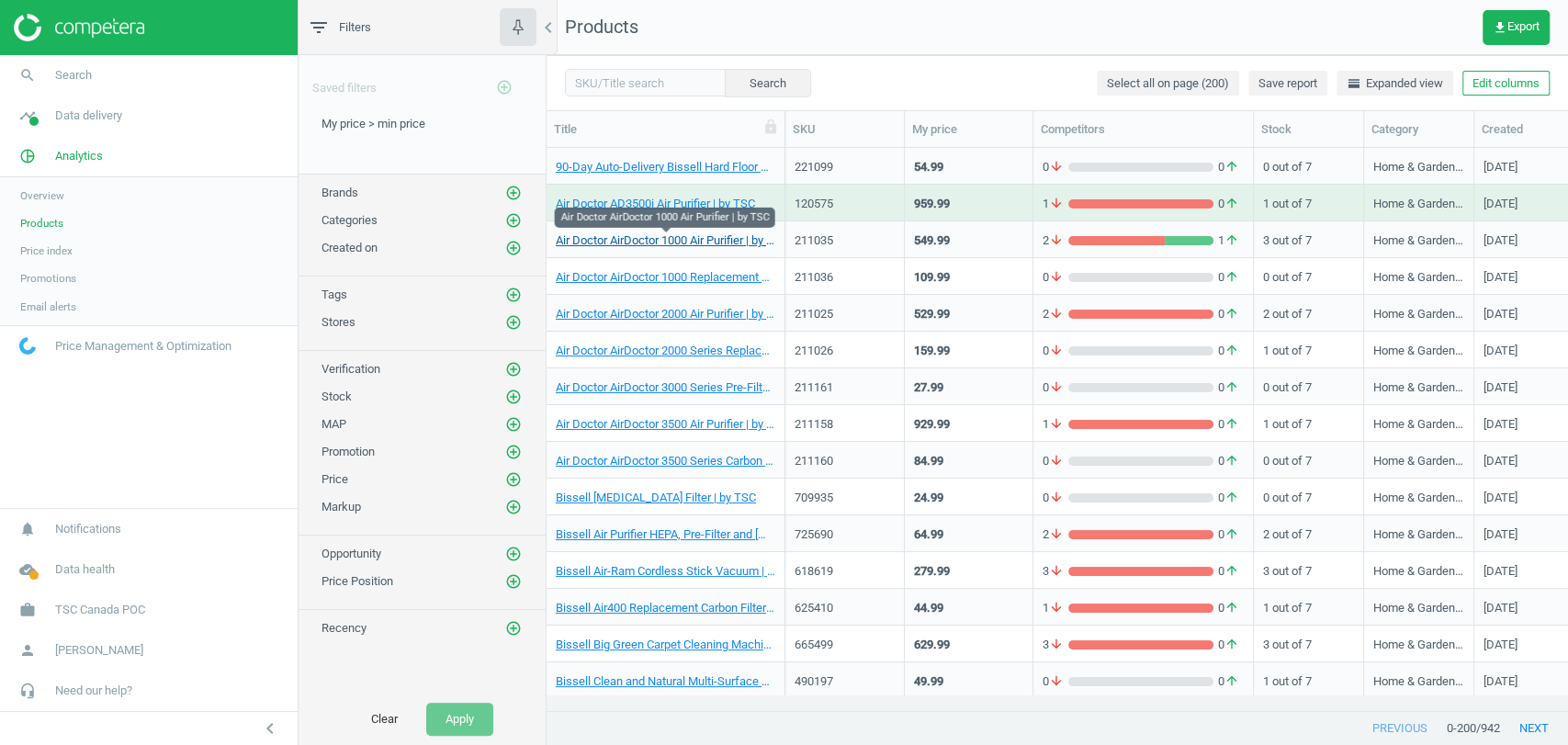
click at [717, 244] on link "Air Doctor AirDoctor 1000 Air Purifier | by TSC" at bounding box center [665, 240] width 219 height 17
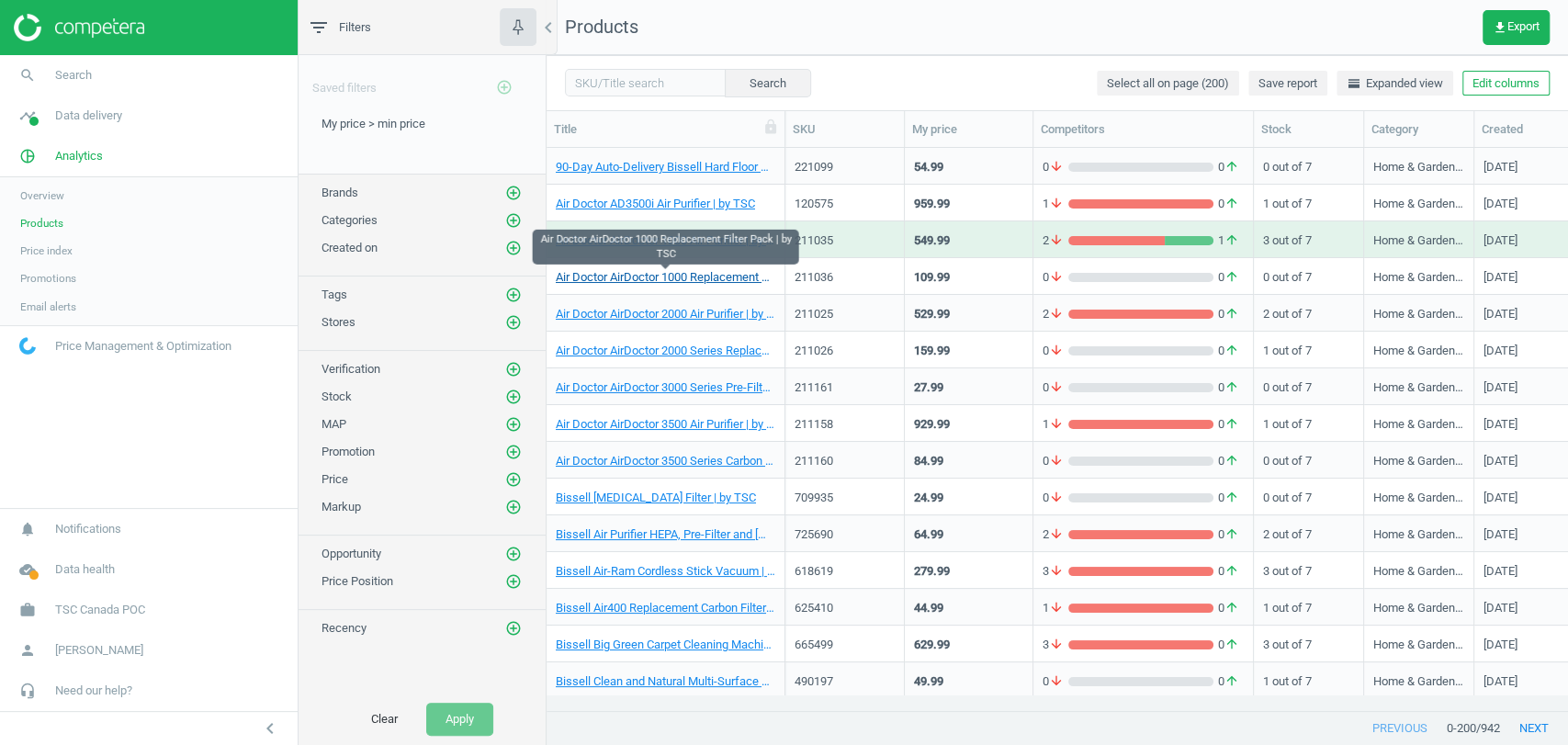
click at [736, 275] on link "Air Doctor AirDoctor 1000 Replacement Filter Pack | by TSC" at bounding box center [665, 277] width 219 height 17
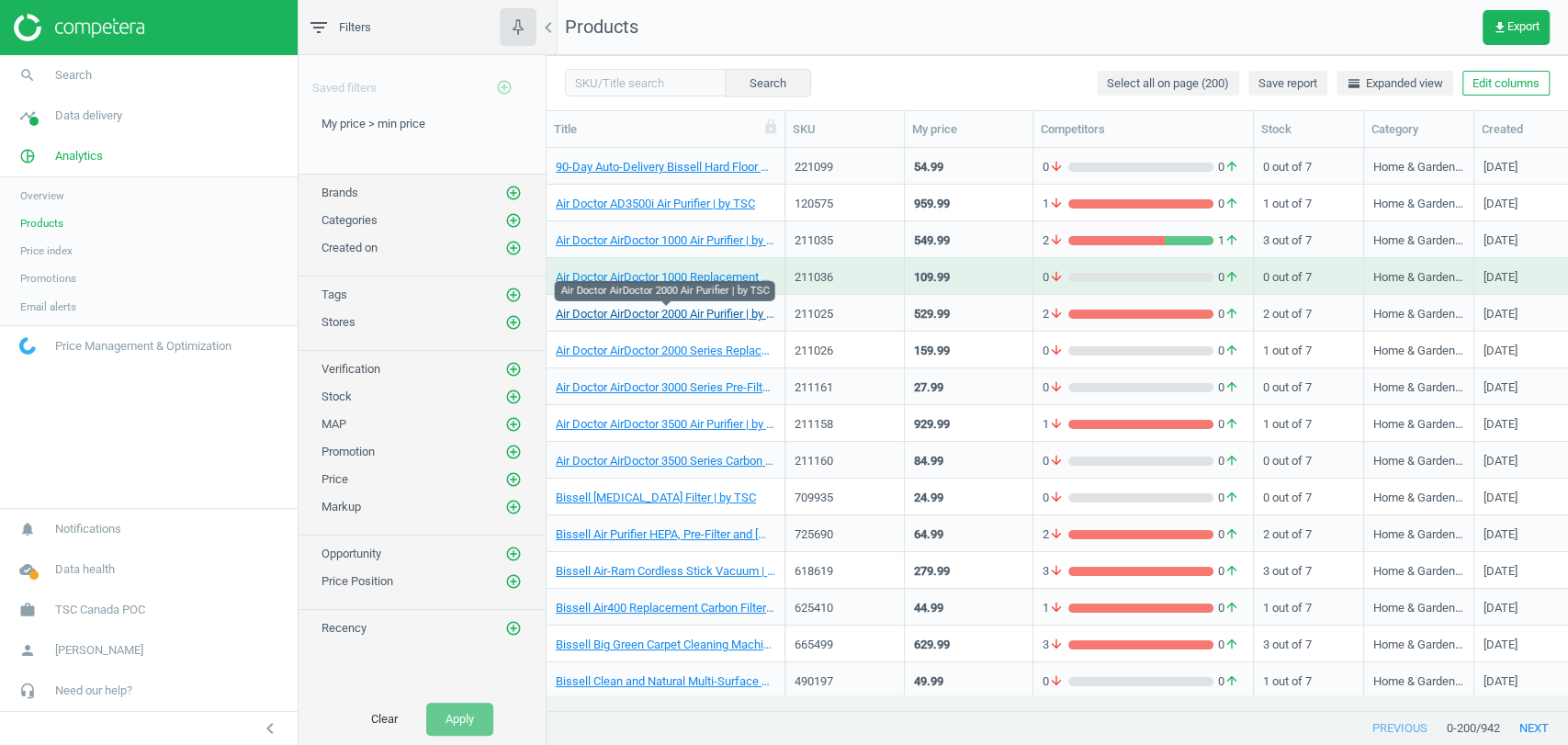
click at [705, 315] on link "Air Doctor AirDoctor 2000 Air Purifier | by TSC" at bounding box center [665, 313] width 219 height 17
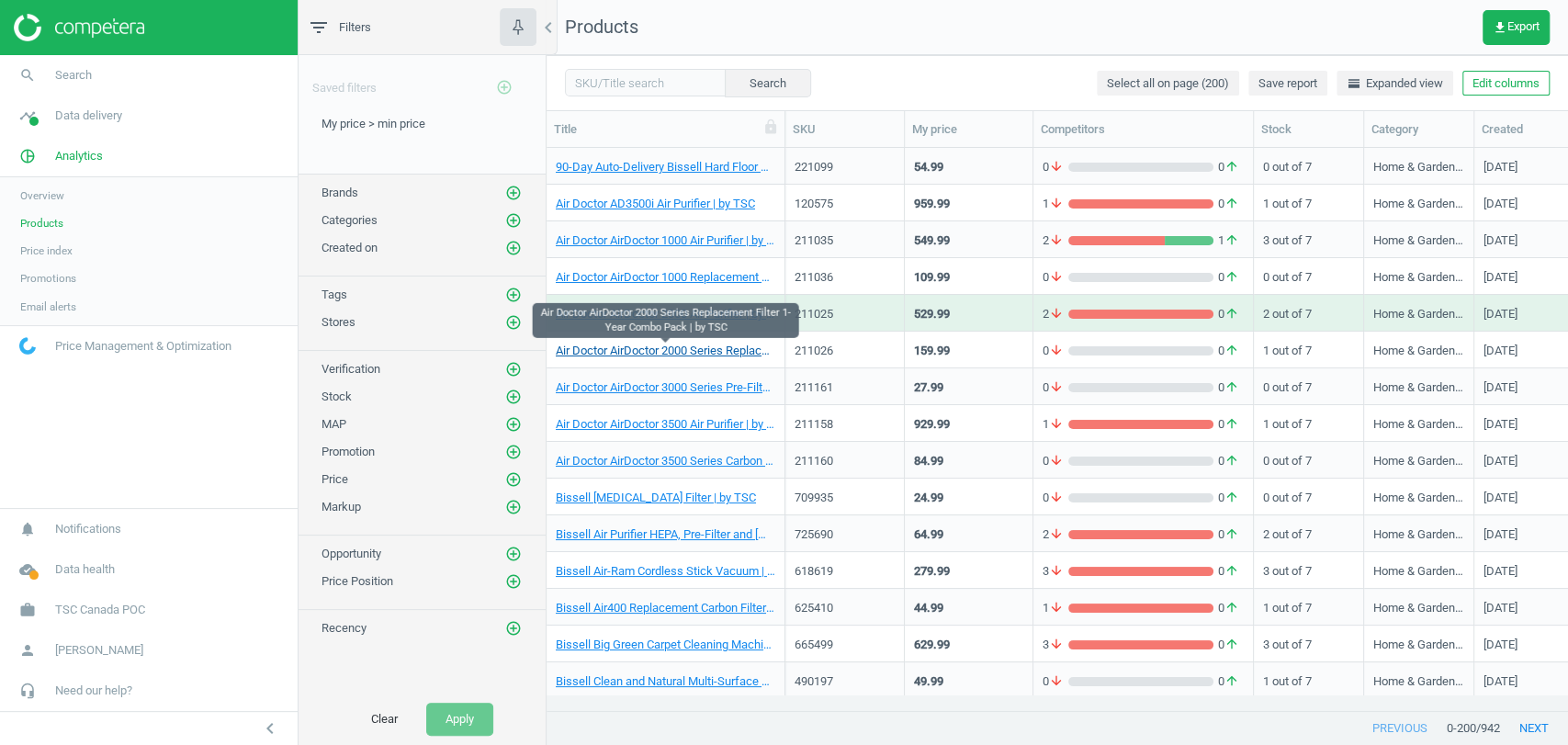
click at [680, 354] on link "Air Doctor AirDoctor 2000 Series Replacement Filter 1-Year Combo Pack | by TSC" at bounding box center [665, 350] width 219 height 17
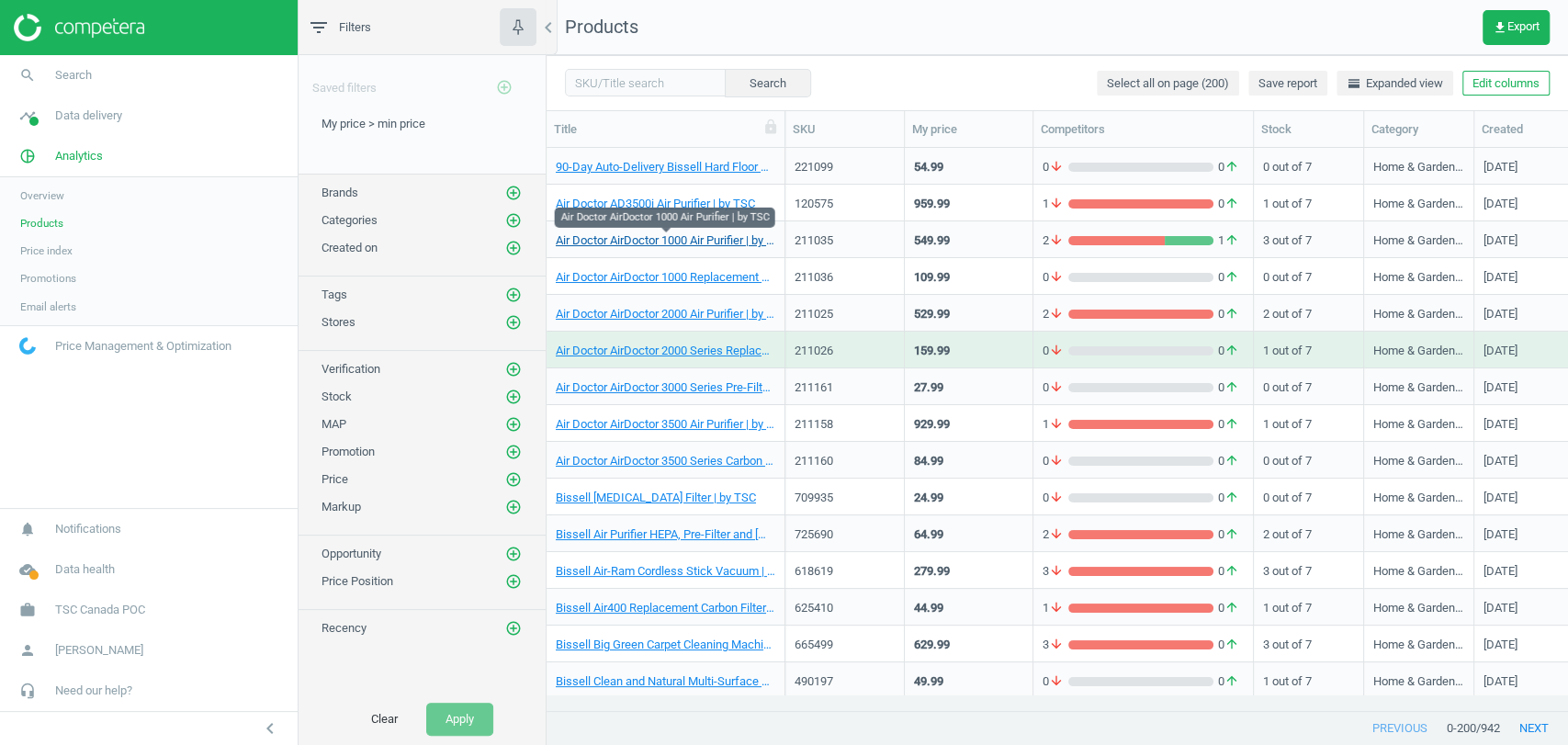
click at [702, 232] on link "Air Doctor AirDoctor 1000 Air Purifier | by TSC" at bounding box center [665, 240] width 219 height 17
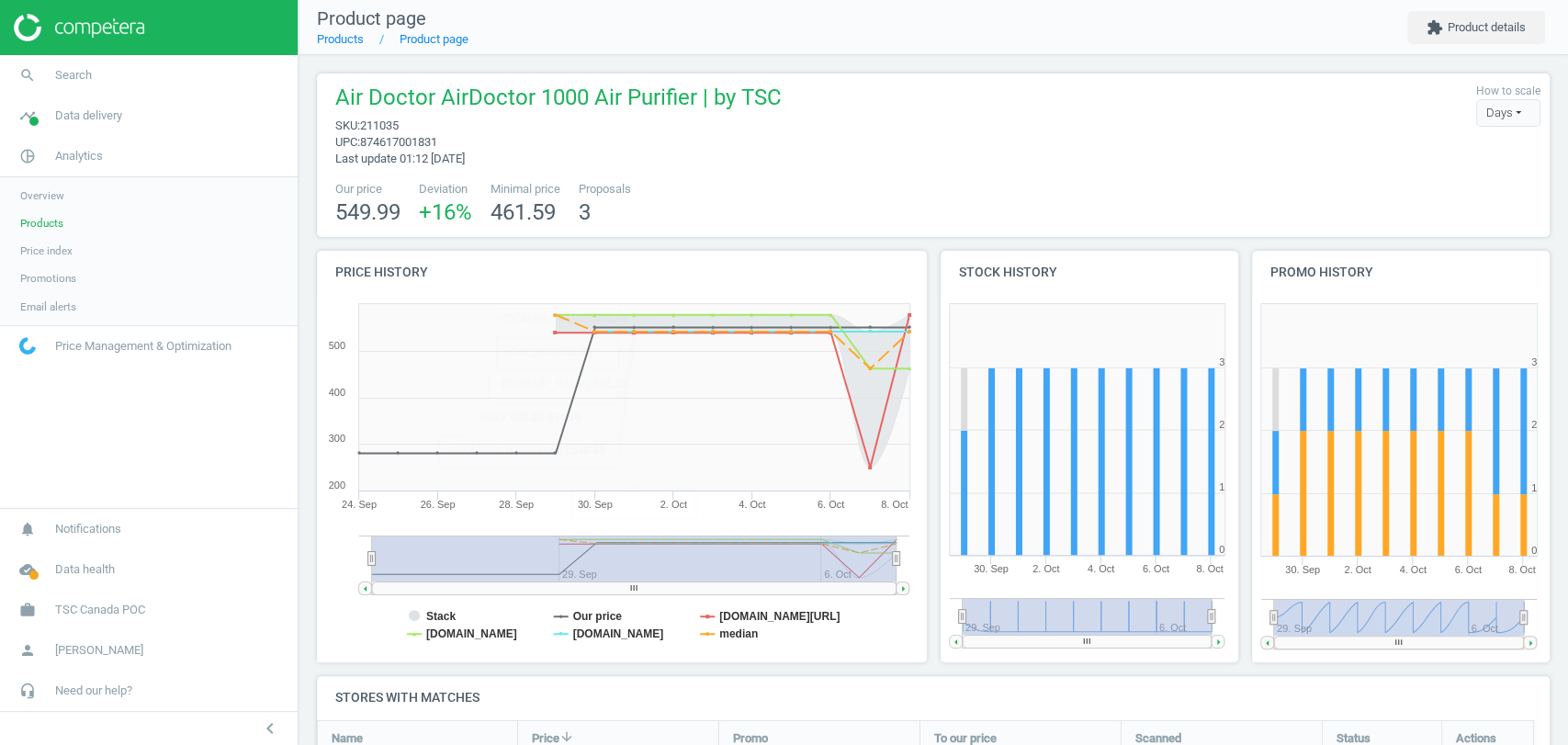
click at [366, 563] on rect at bounding box center [617, 478] width 601 height 367
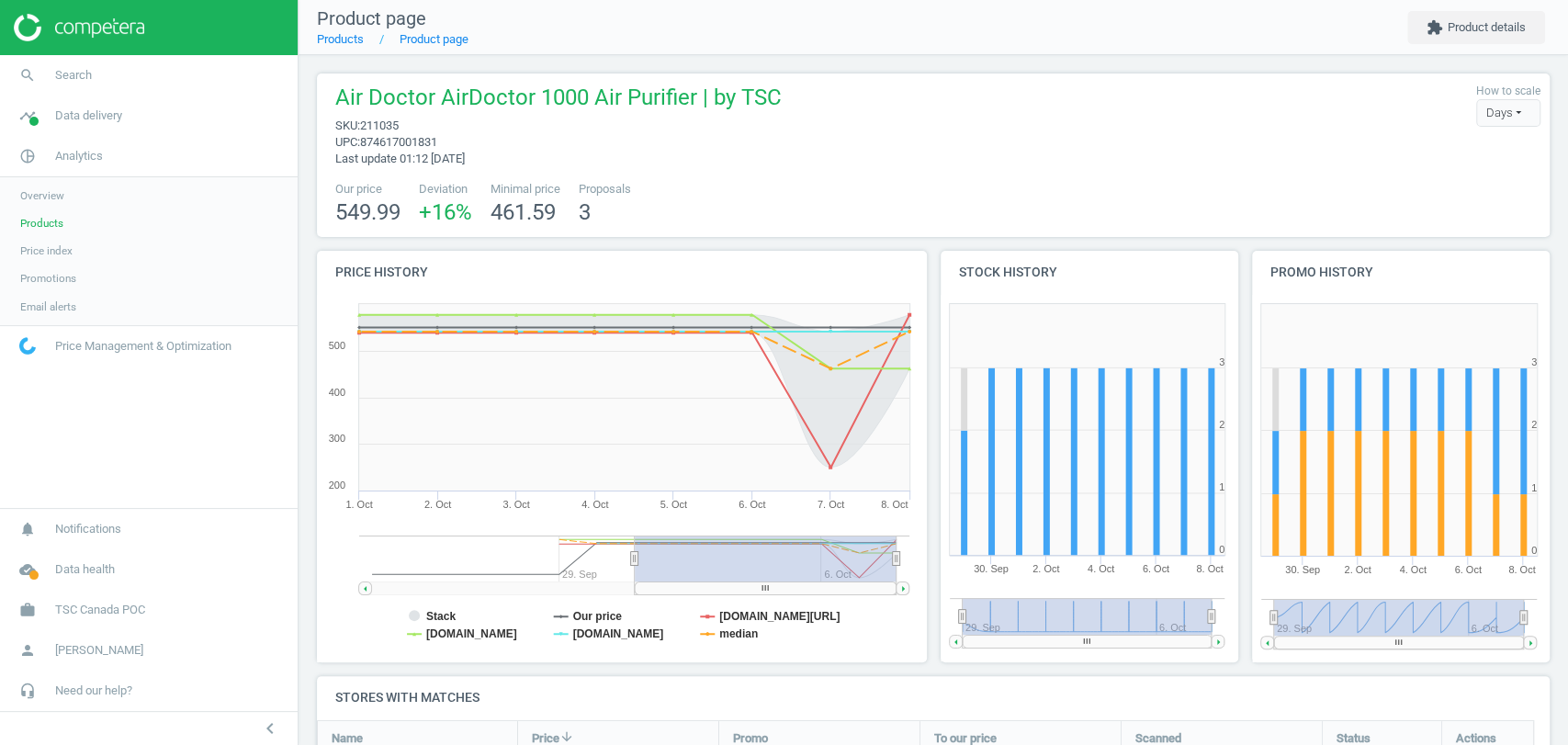
drag, startPoint x: 373, startPoint y: 563, endPoint x: 711, endPoint y: 580, distance: 338.4
click at [711, 580] on g at bounding box center [634, 564] width 551 height 59
click at [431, 617] on tspan "Stack" at bounding box center [442, 616] width 30 height 13
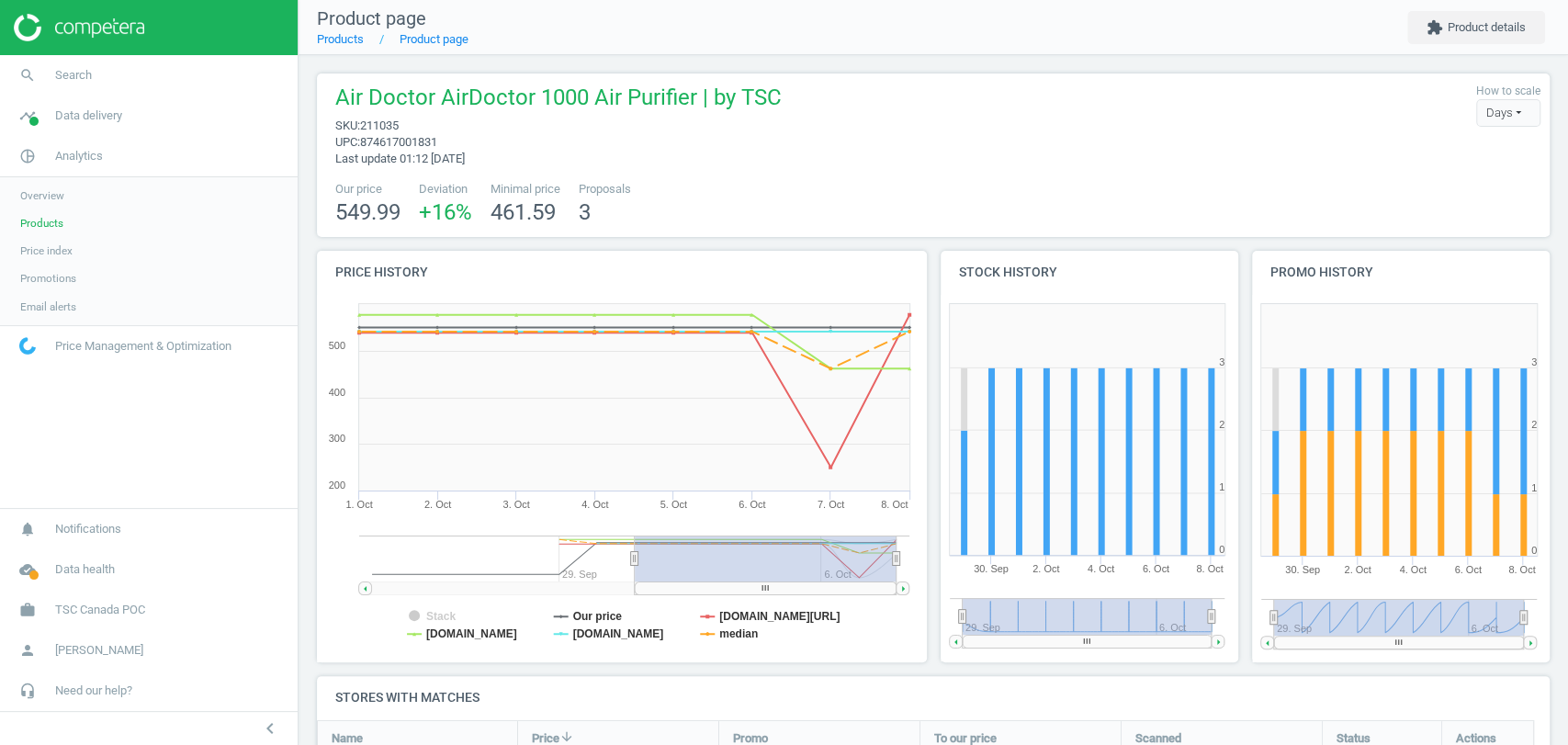
click at [431, 617] on tspan "Stack" at bounding box center [442, 616] width 30 height 13
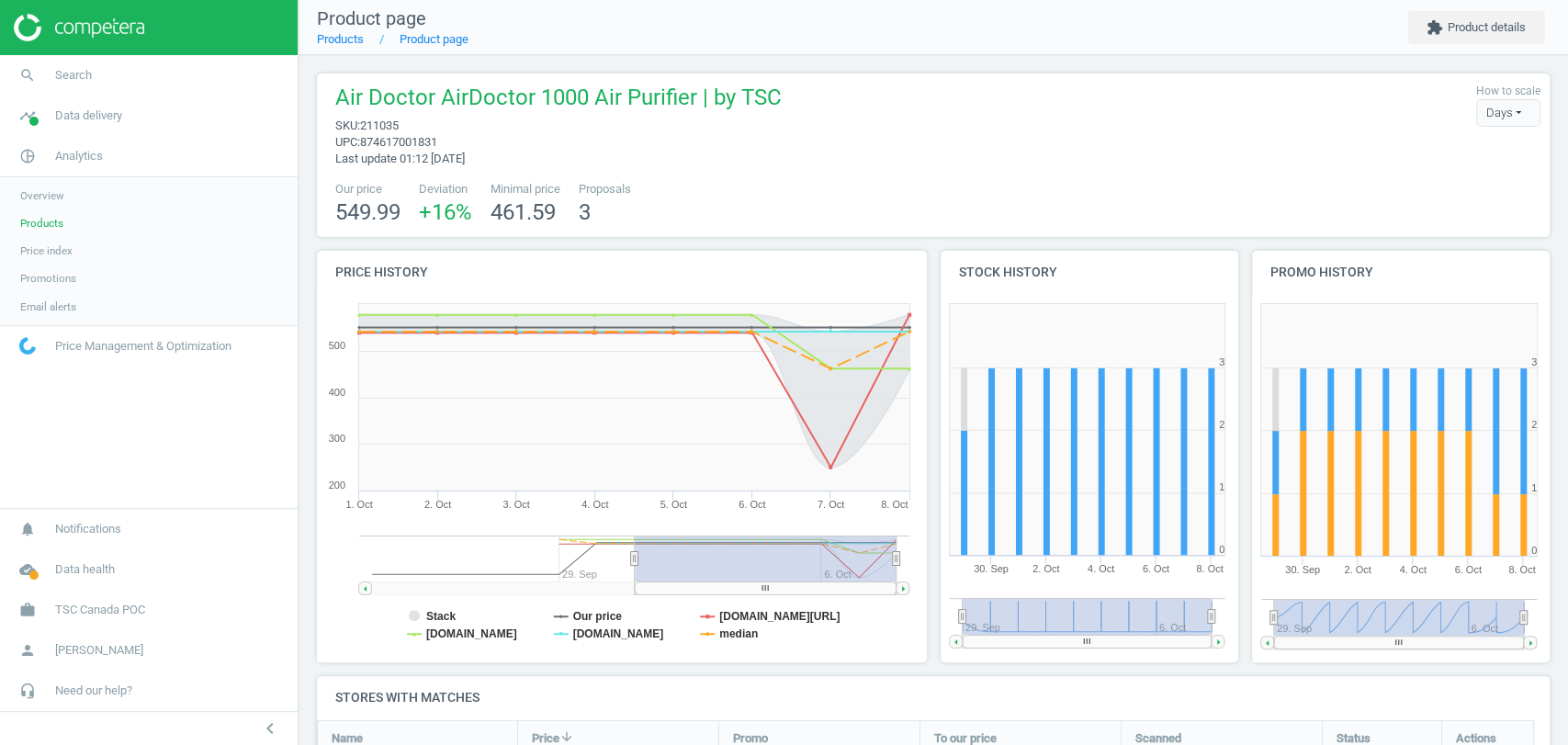
click at [431, 617] on tspan "Stack" at bounding box center [442, 616] width 30 height 13
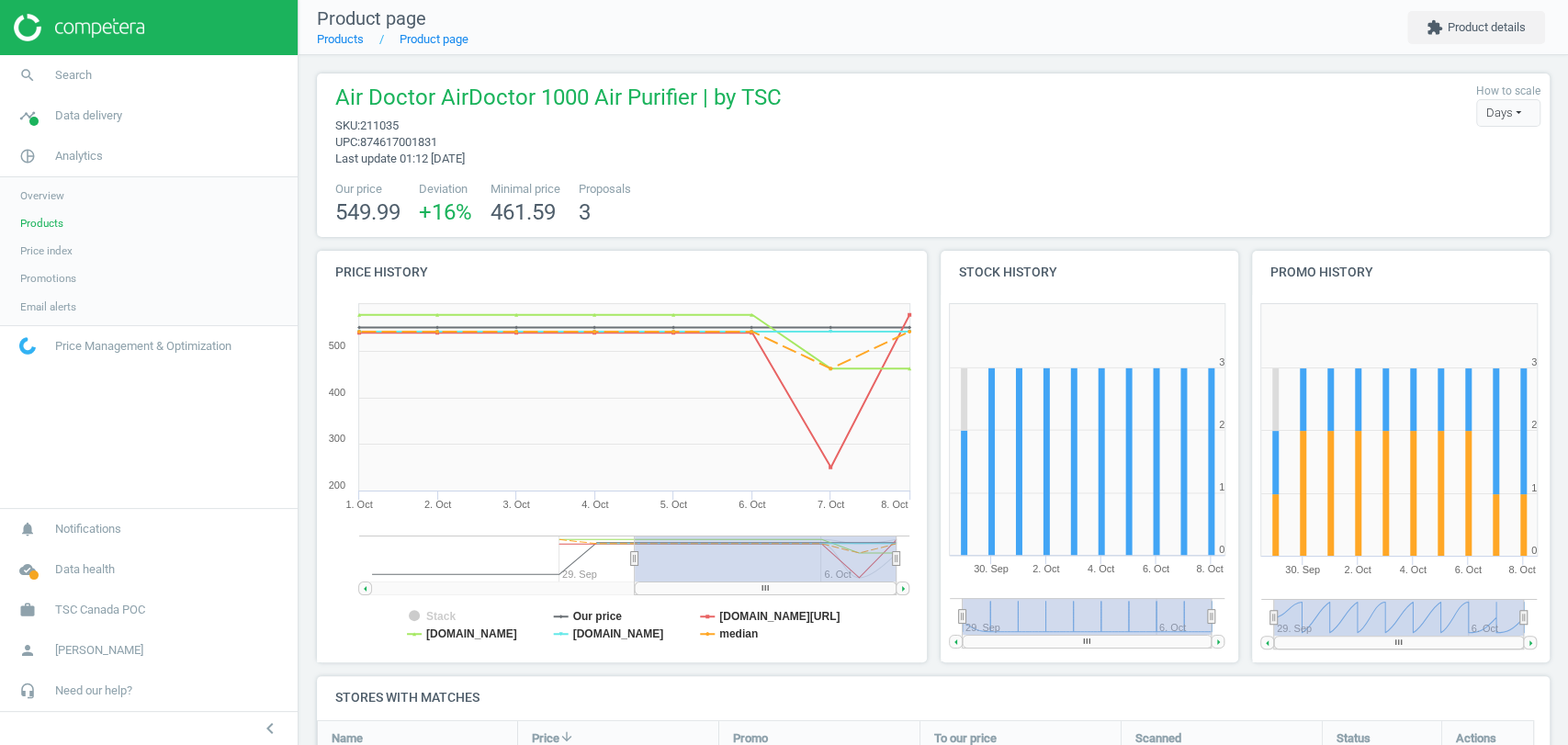
click at [431, 617] on tspan "Stack" at bounding box center [442, 616] width 30 height 13
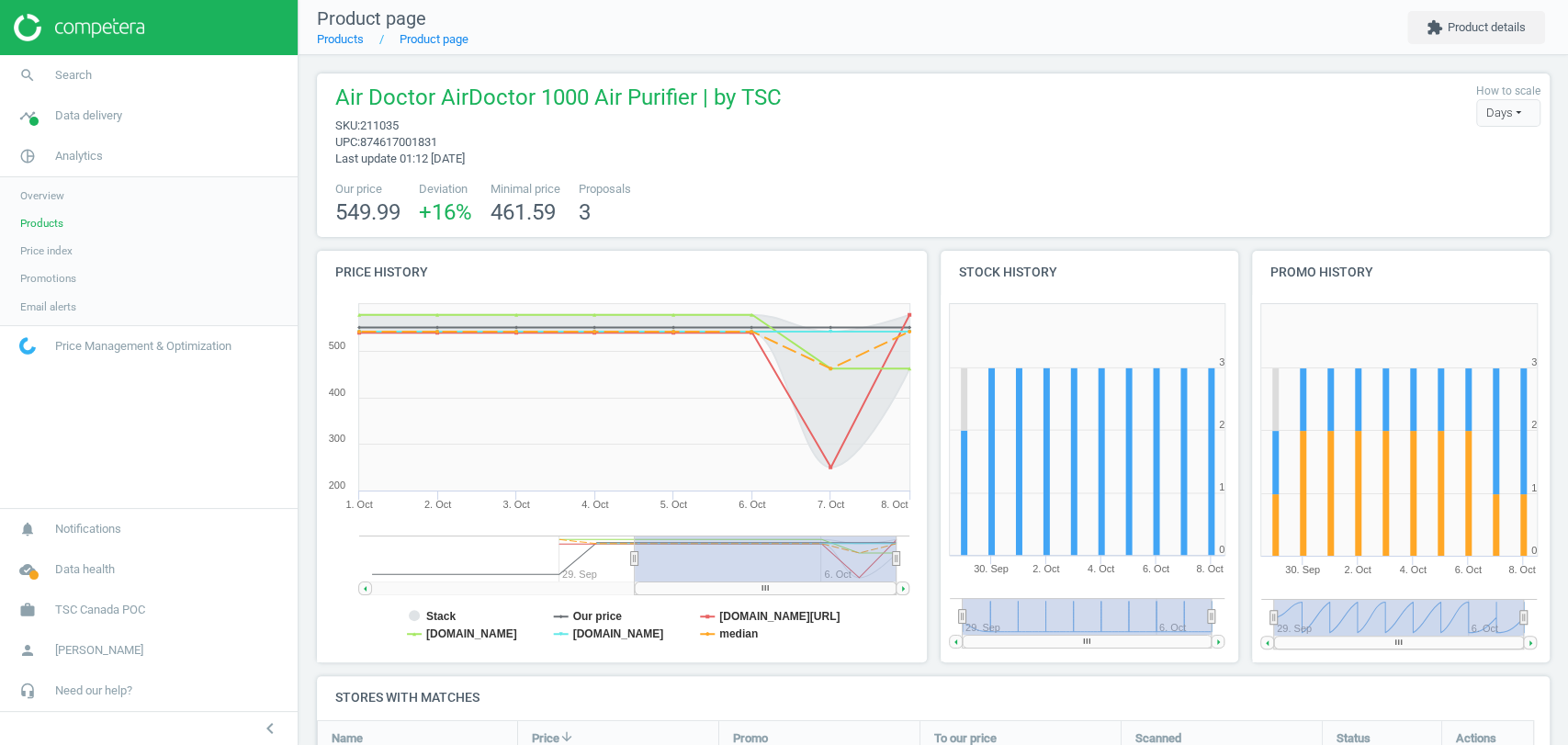
click at [431, 617] on tspan "Stack" at bounding box center [442, 616] width 30 height 13
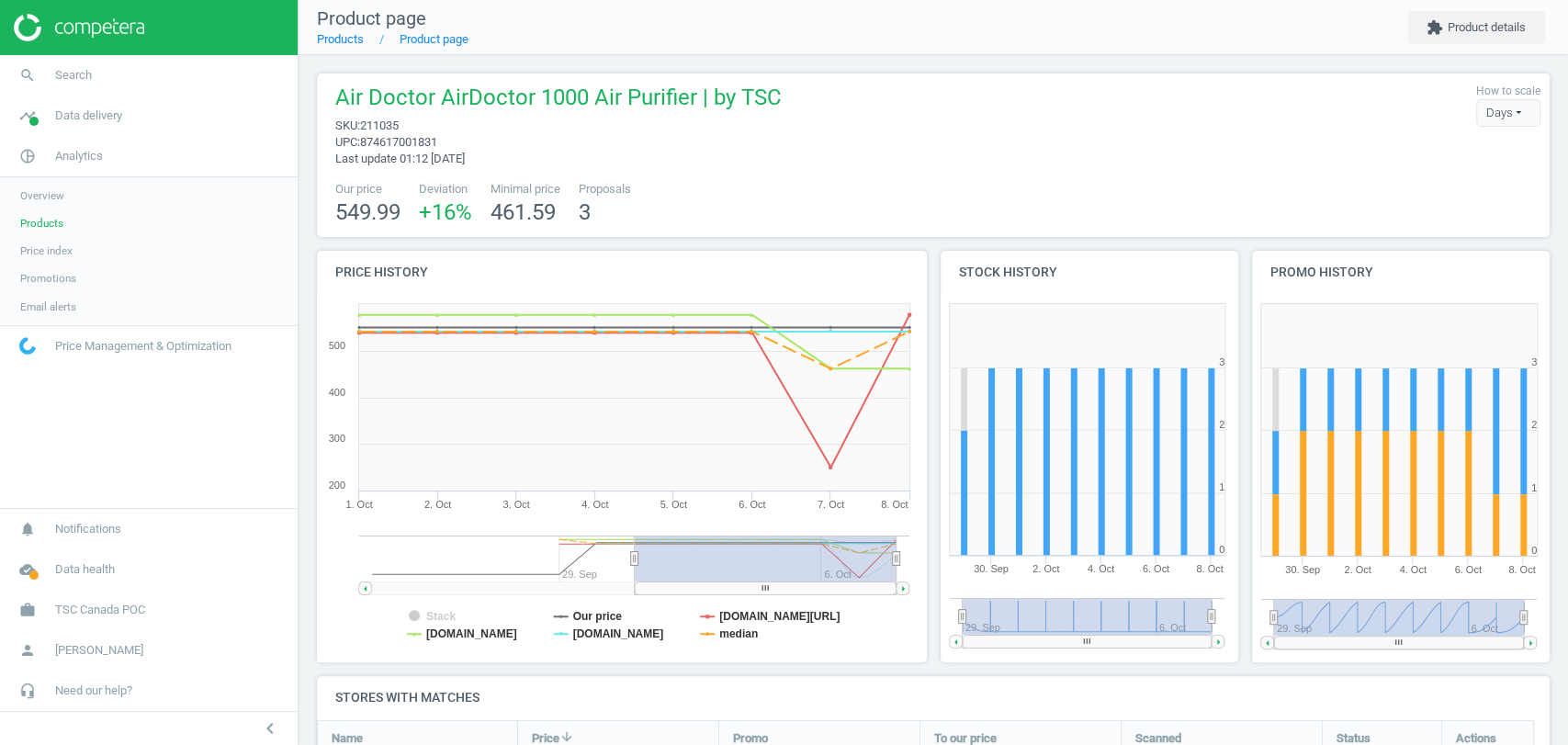
click at [431, 617] on tspan "Stack" at bounding box center [442, 616] width 30 height 13
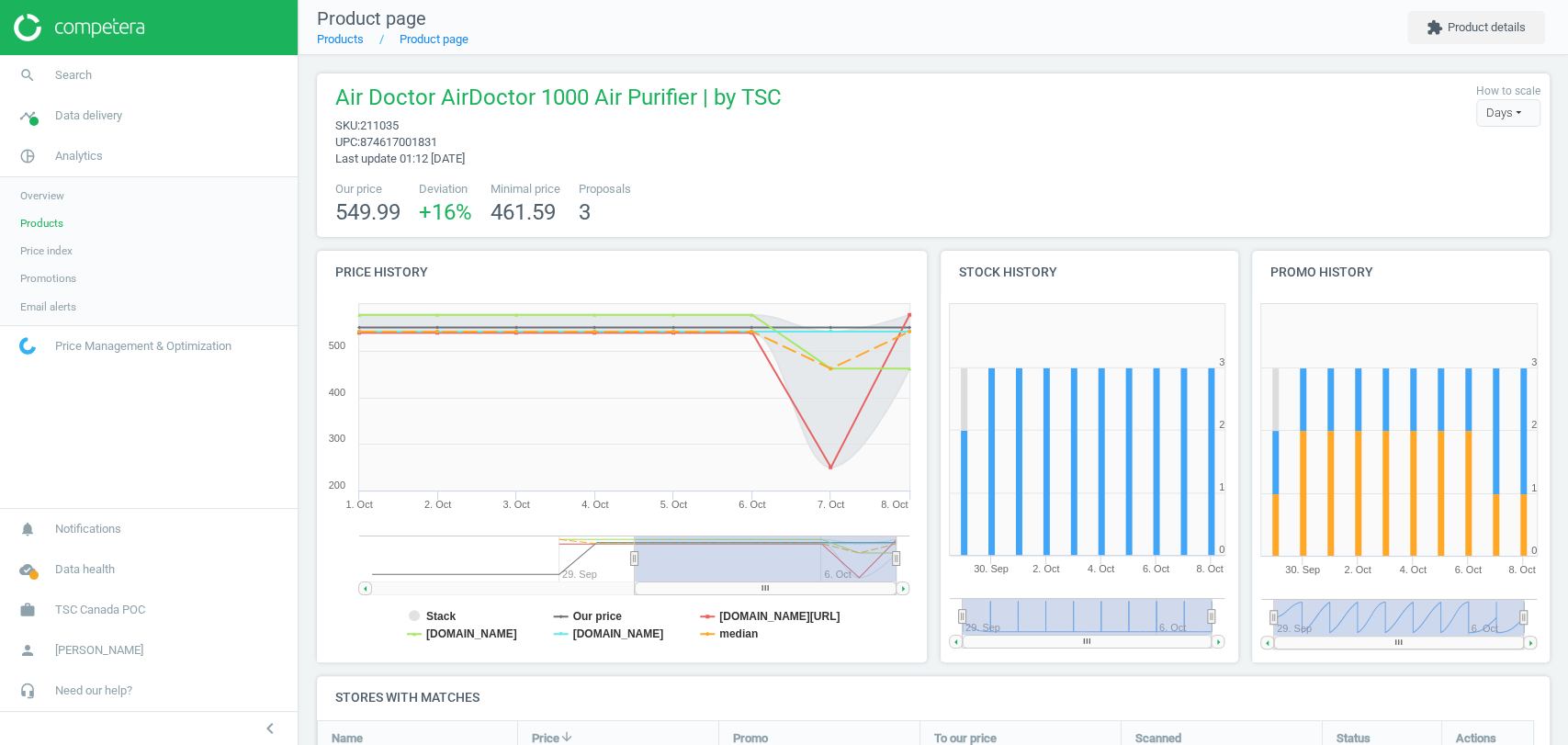
click at [431, 617] on tspan "Stack" at bounding box center [442, 616] width 30 height 13
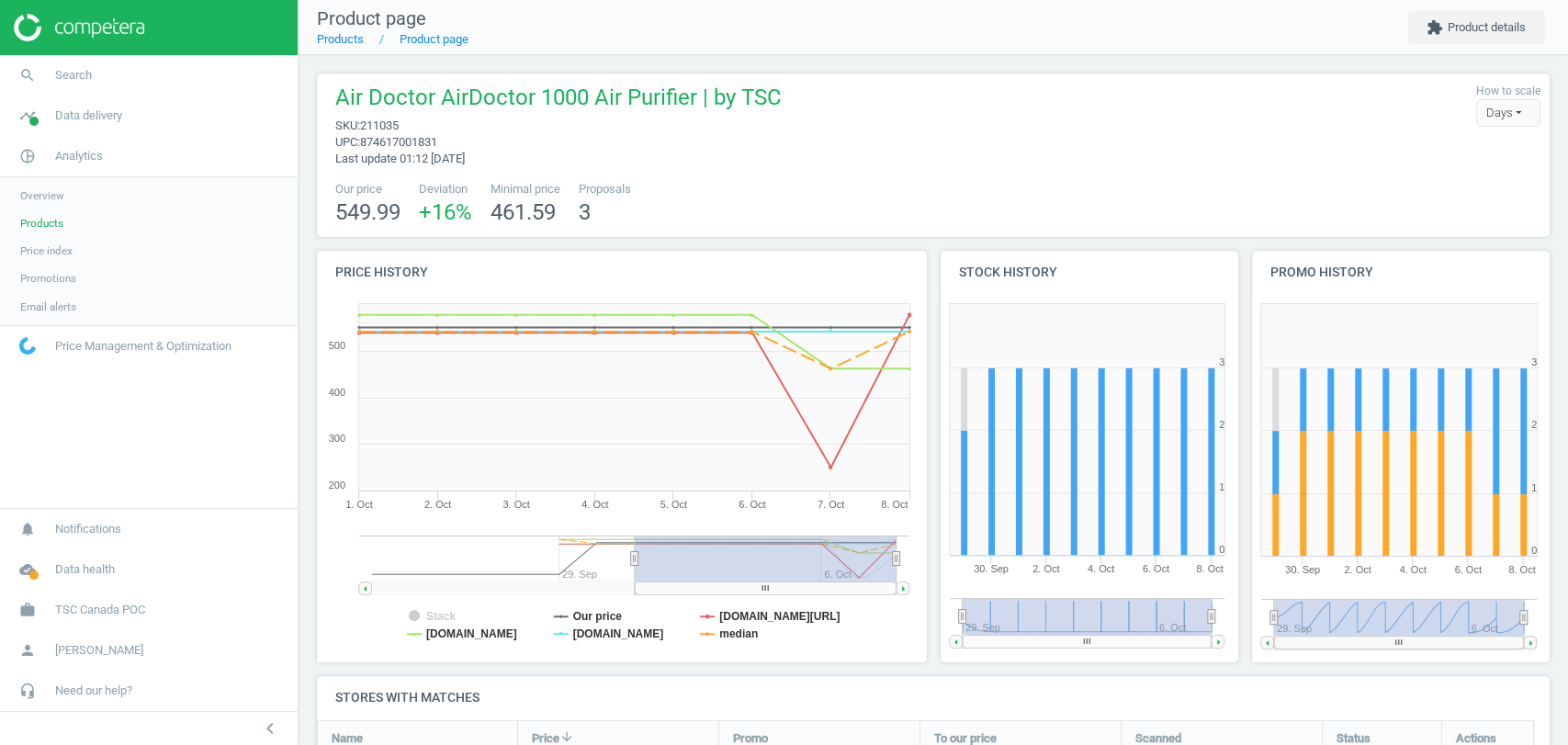
click at [431, 617] on tspan "Stack" at bounding box center [442, 616] width 30 height 13
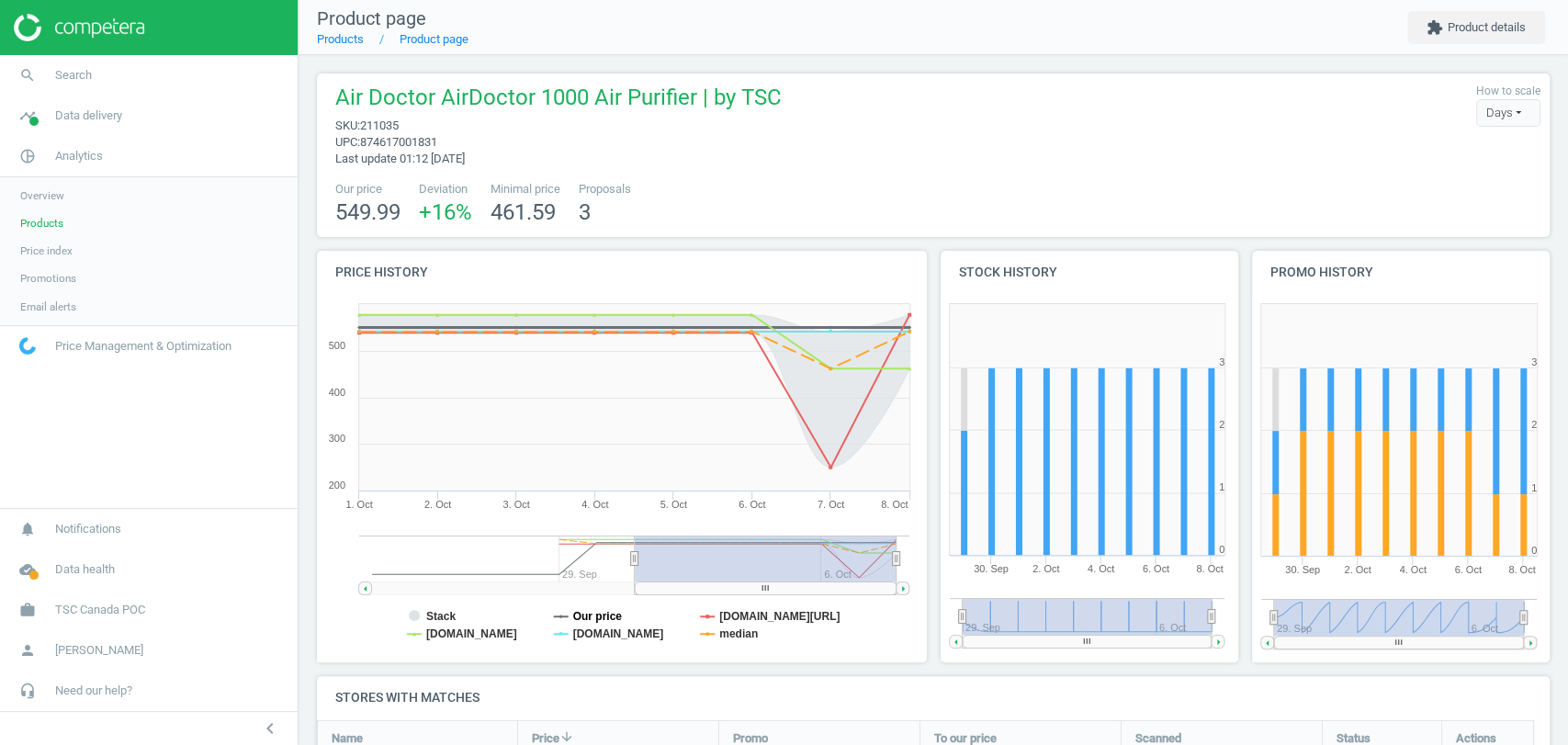
click at [582, 615] on tspan "Our price" at bounding box center [598, 616] width 50 height 13
click at [588, 636] on tspan "[DOMAIN_NAME]" at bounding box center [619, 633] width 91 height 13
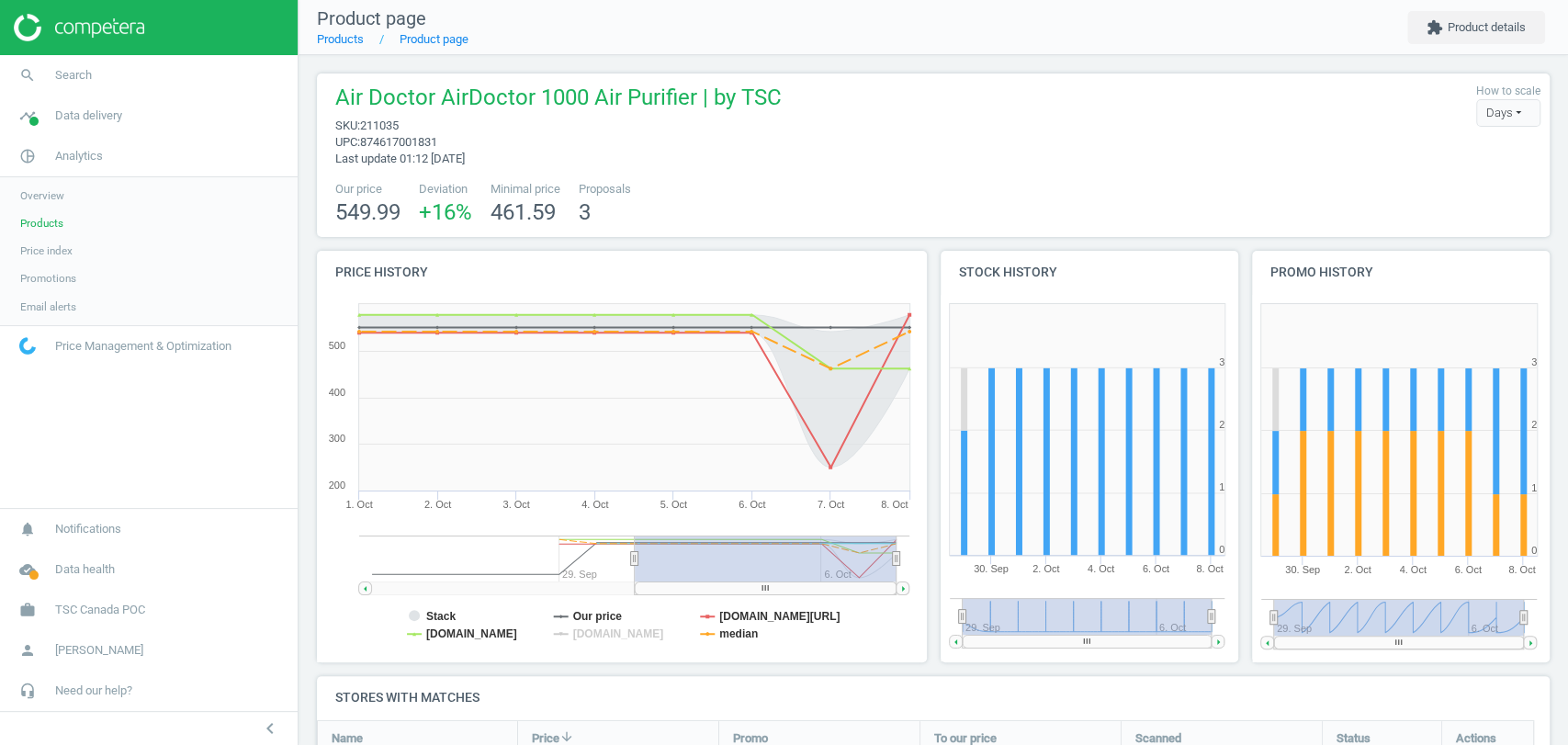
click at [588, 636] on tspan "[DOMAIN_NAME]" at bounding box center [619, 633] width 91 height 13
click at [713, 635] on rect at bounding box center [617, 478] width 601 height 367
click at [735, 633] on tspan "median" at bounding box center [738, 633] width 39 height 13
drag, startPoint x: 409, startPoint y: 120, endPoint x: 330, endPoint y: 130, distance: 79.6
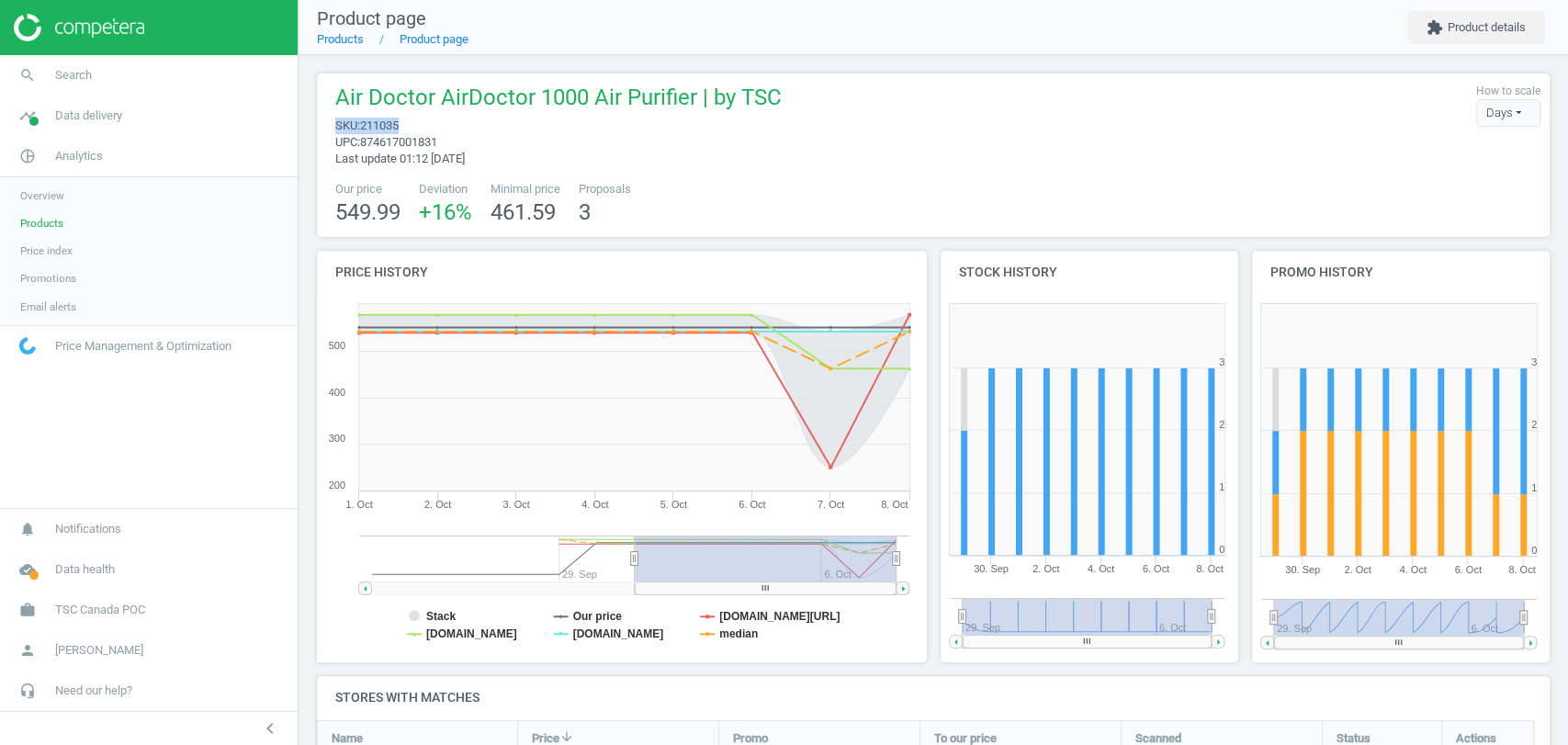
click at [330, 130] on div "Air Doctor AirDoctor 1000 Air Purifier | by TSC sku : 211035 upc : 874617001831…" at bounding box center [554, 124] width 456 height 84
copy span "sku : 211035"
